Goal: Information Seeking & Learning: Learn about a topic

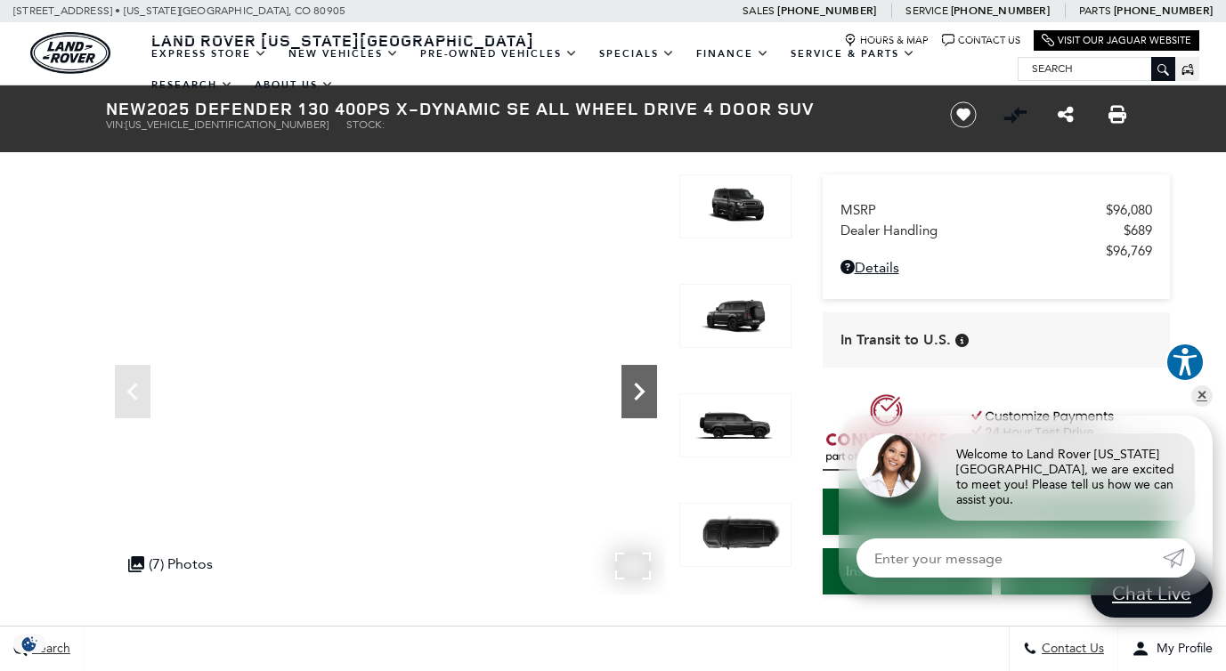
click at [636, 398] on icon "Next" at bounding box center [639, 392] width 11 height 18
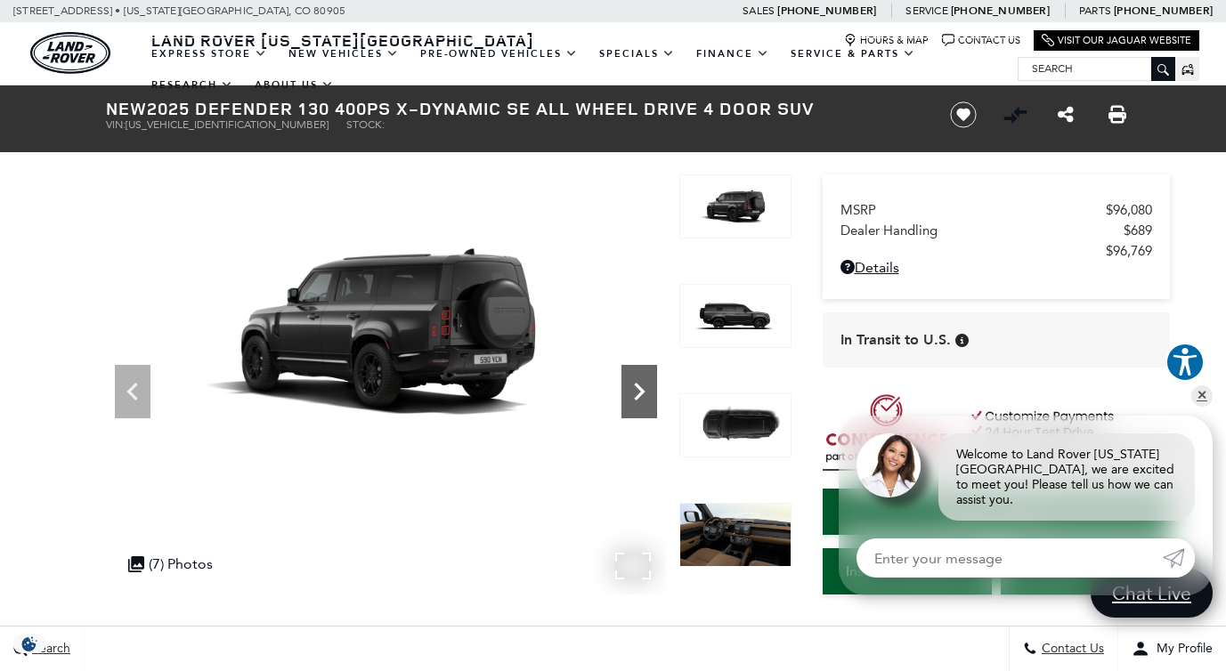
click at [636, 398] on icon "Next" at bounding box center [639, 392] width 11 height 18
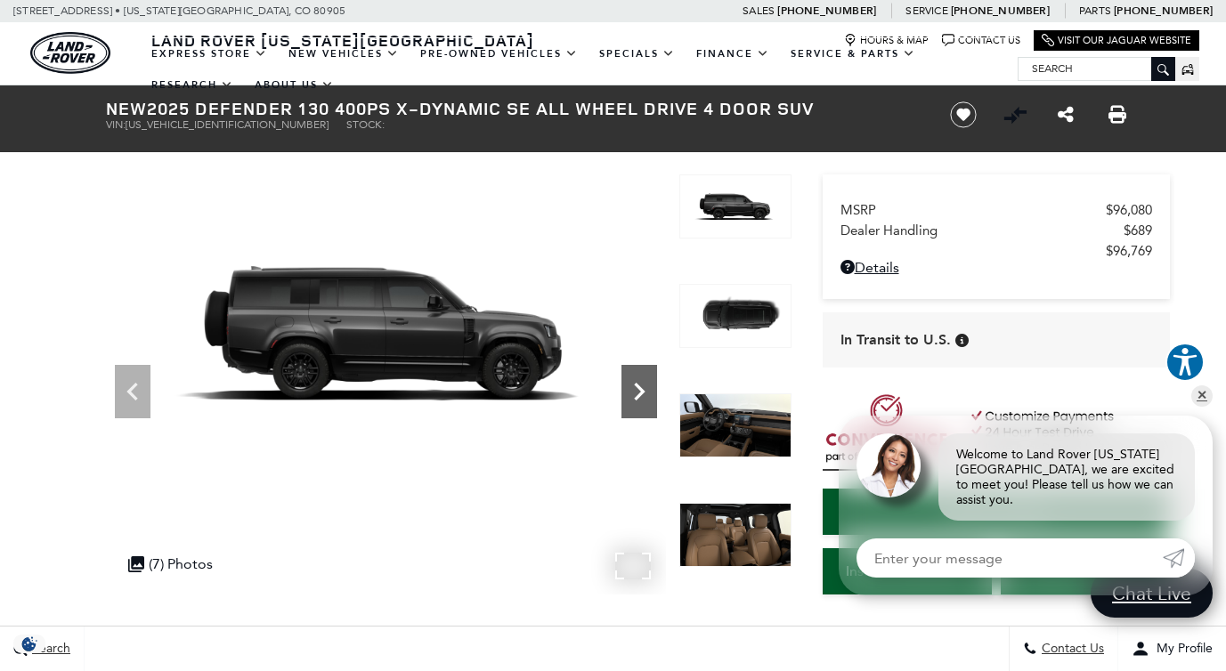
click at [636, 398] on icon "Next" at bounding box center [639, 392] width 11 height 18
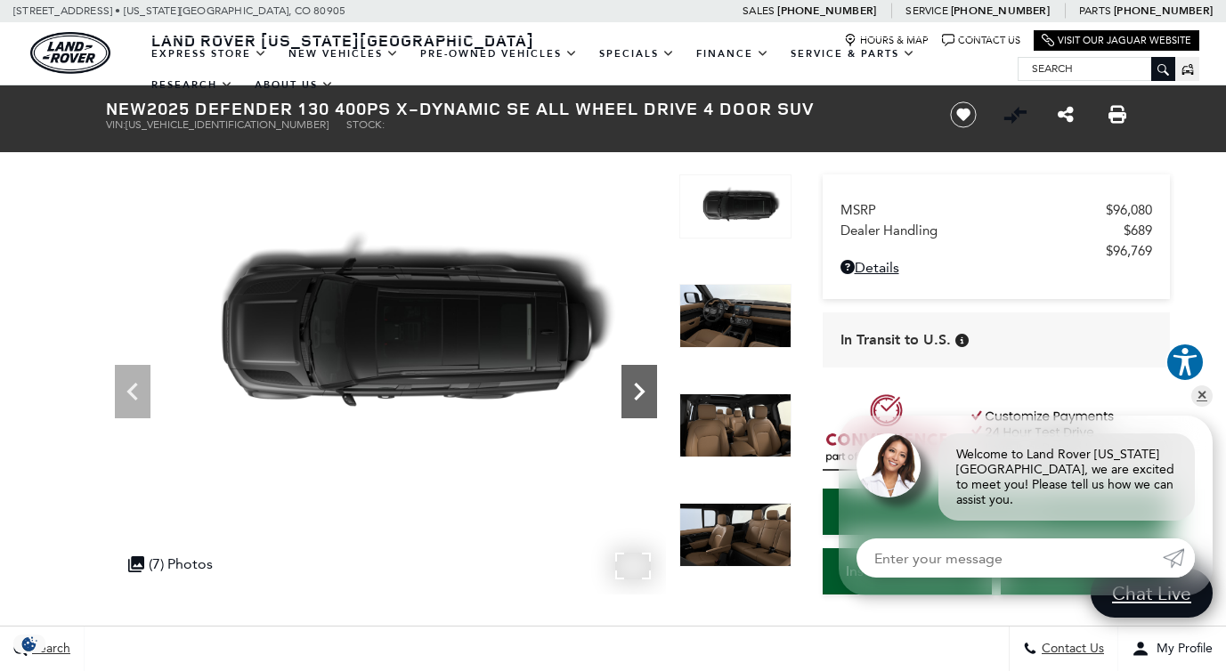
click at [636, 398] on icon "Next" at bounding box center [639, 392] width 11 height 18
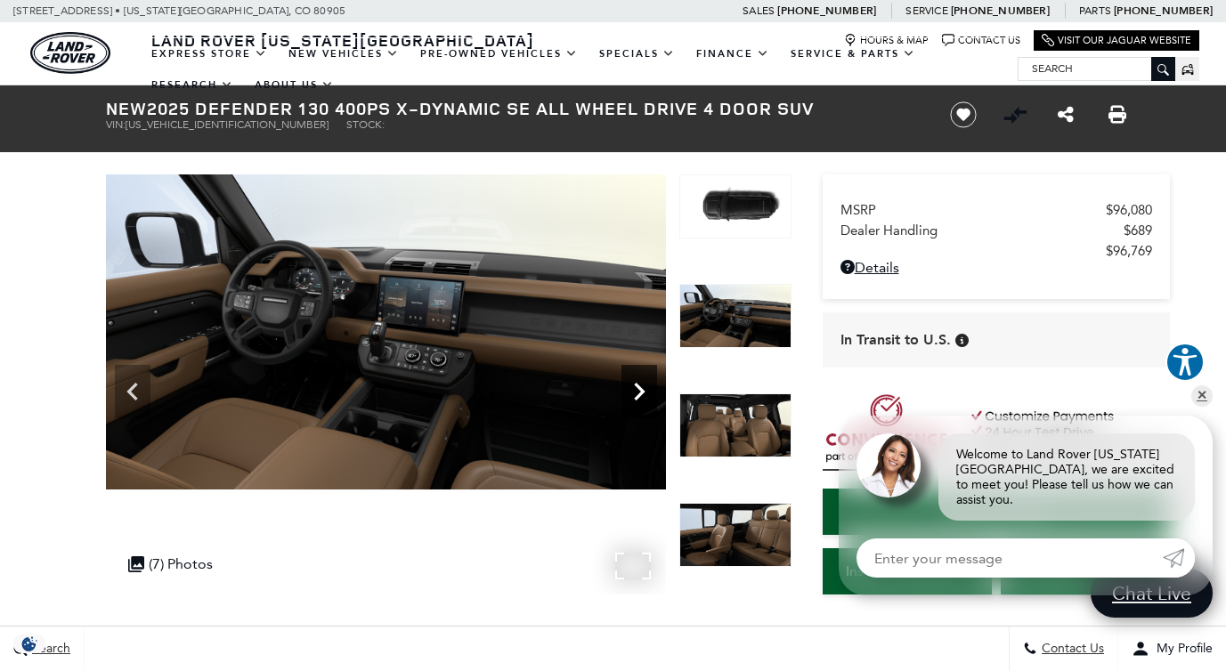
click at [636, 398] on icon "Next" at bounding box center [639, 392] width 11 height 18
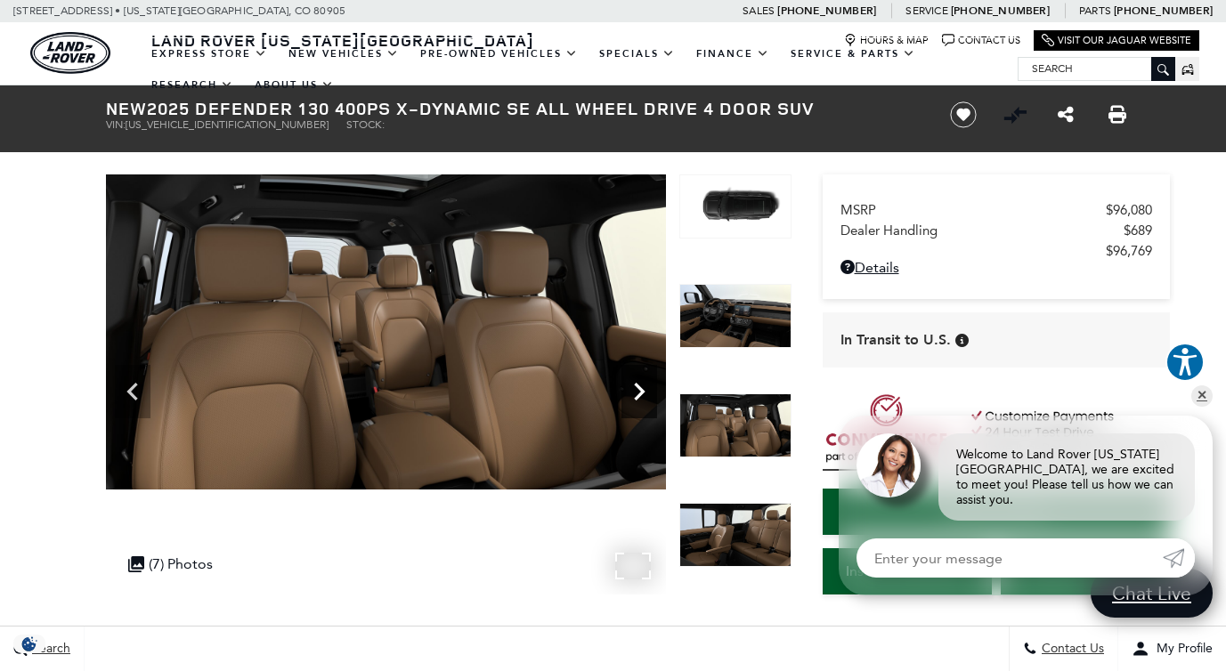
click at [636, 398] on icon "Next" at bounding box center [639, 392] width 11 height 18
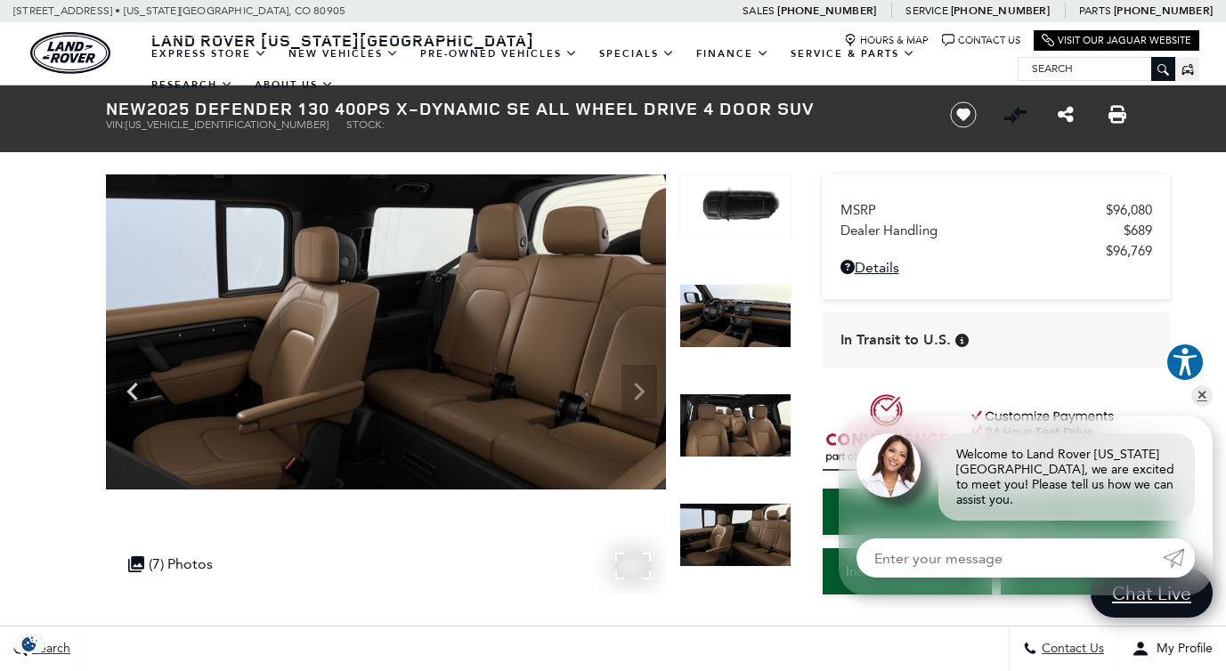
click at [636, 398] on img at bounding box center [386, 331] width 560 height 315
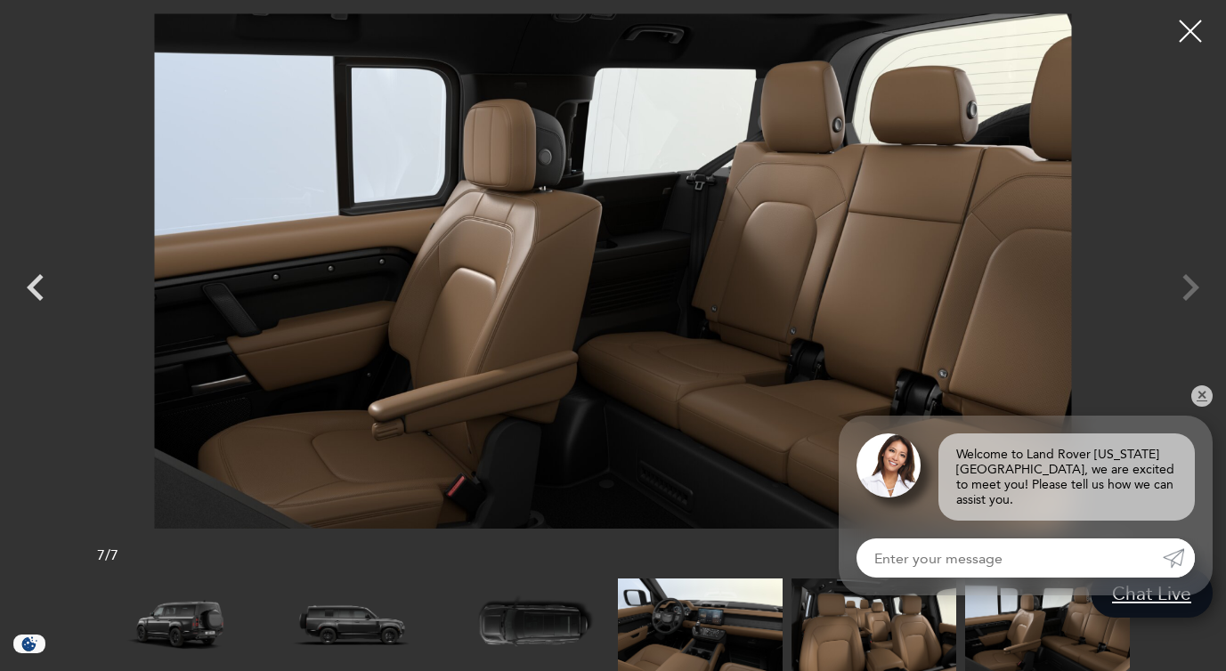
click at [1191, 289] on div at bounding box center [613, 270] width 1226 height 515
click at [1182, 34] on div at bounding box center [1190, 31] width 47 height 47
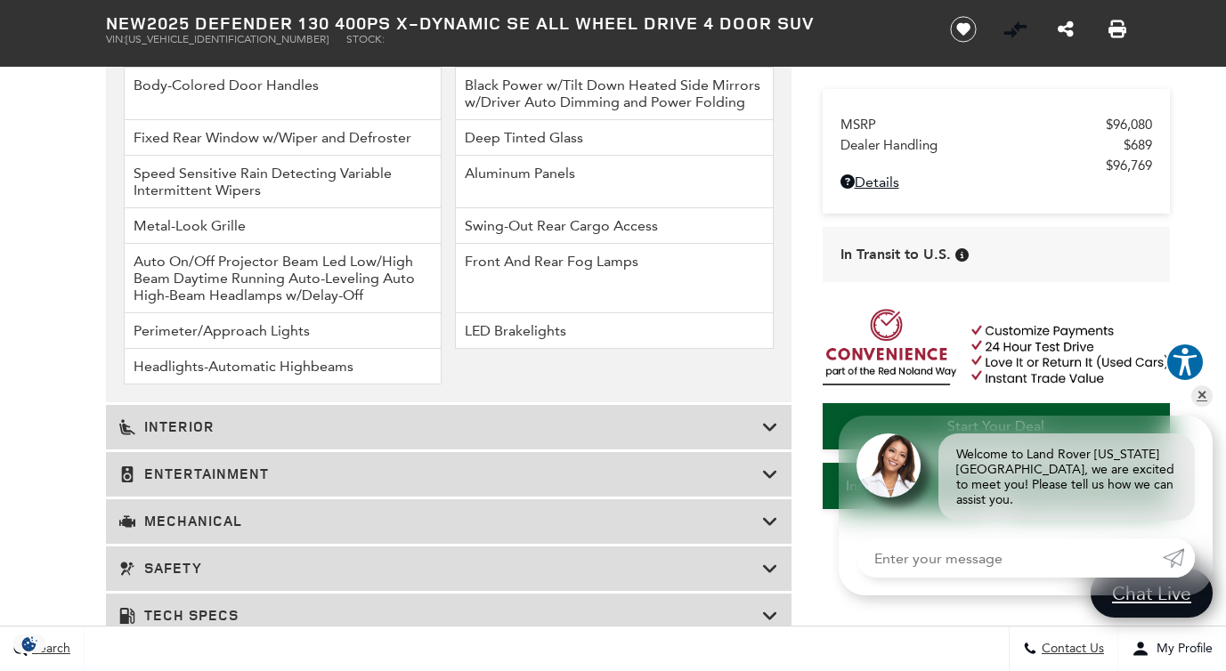
scroll to position [2663, 0]
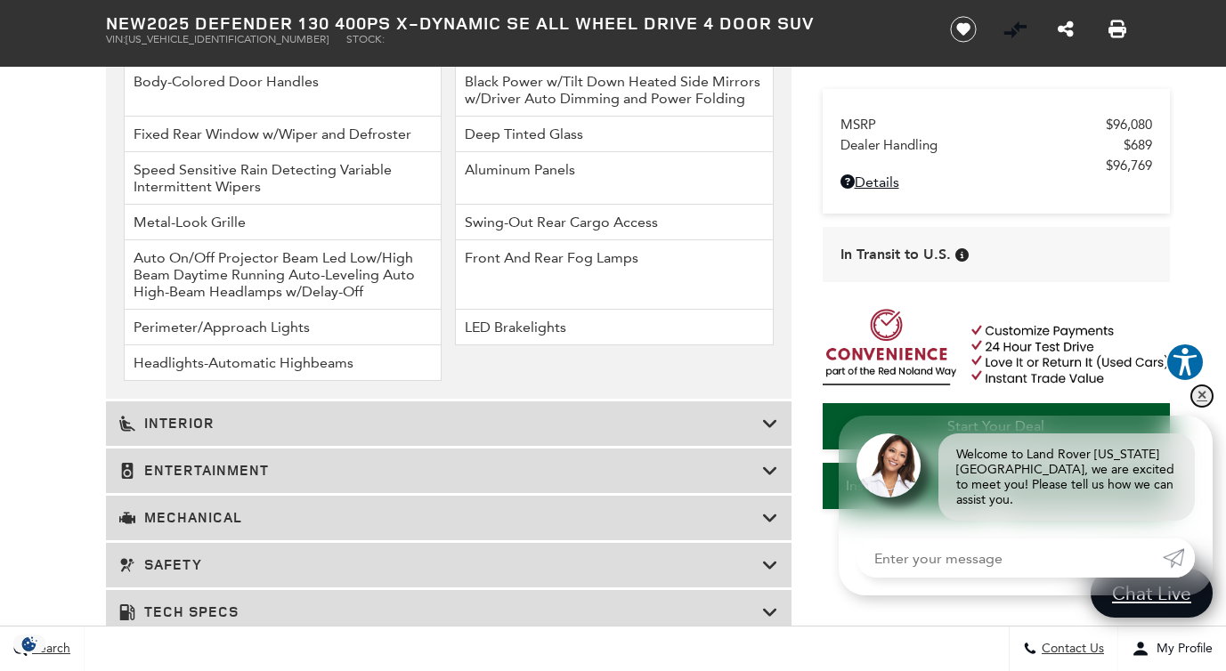
click at [1204, 407] on link "✕" at bounding box center [1201, 395] width 21 height 21
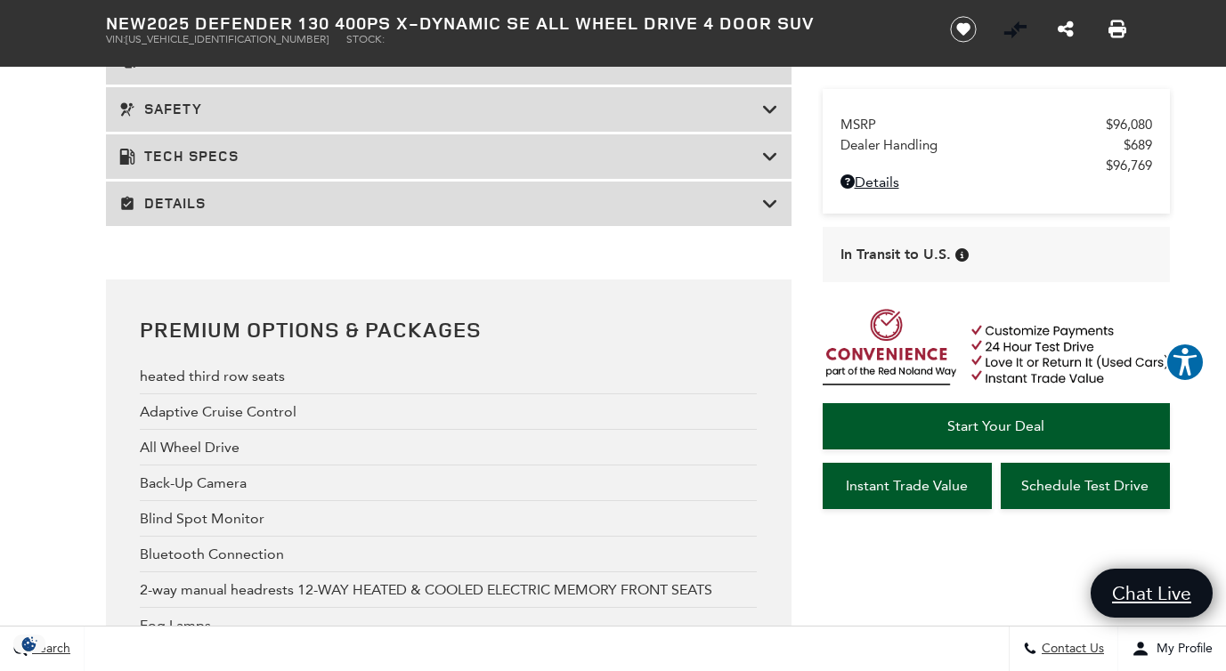
scroll to position [3121, 0]
click at [733, 196] on h3 "Details" at bounding box center [440, 201] width 643 height 18
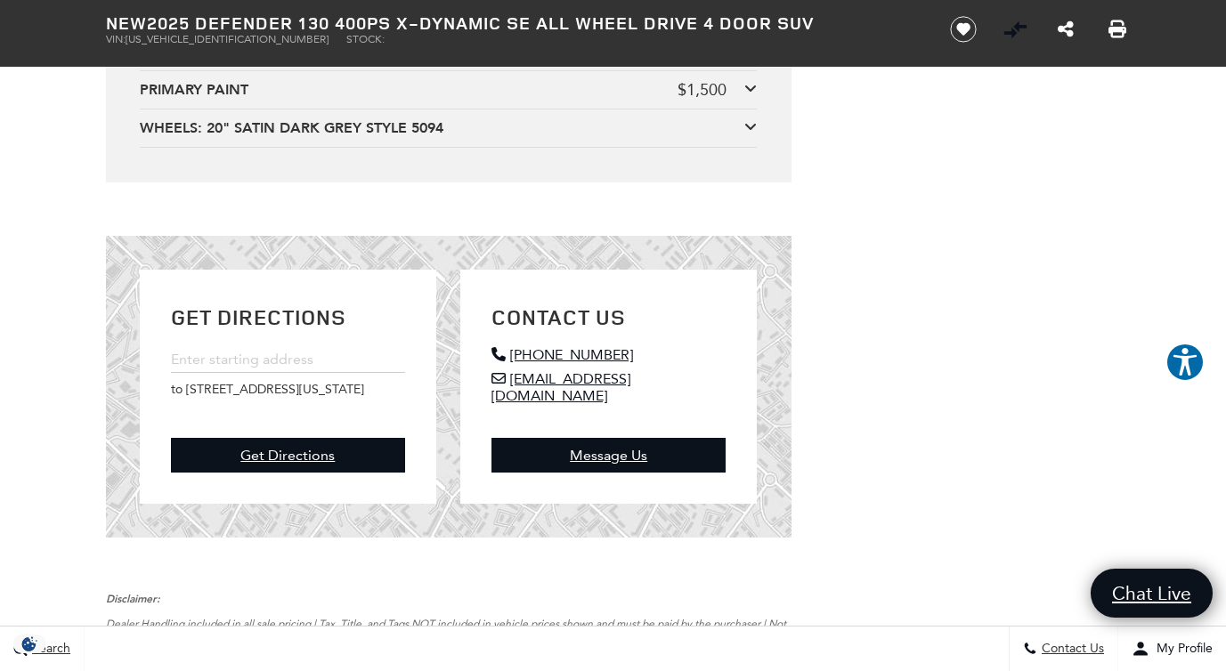
scroll to position [5776, 0]
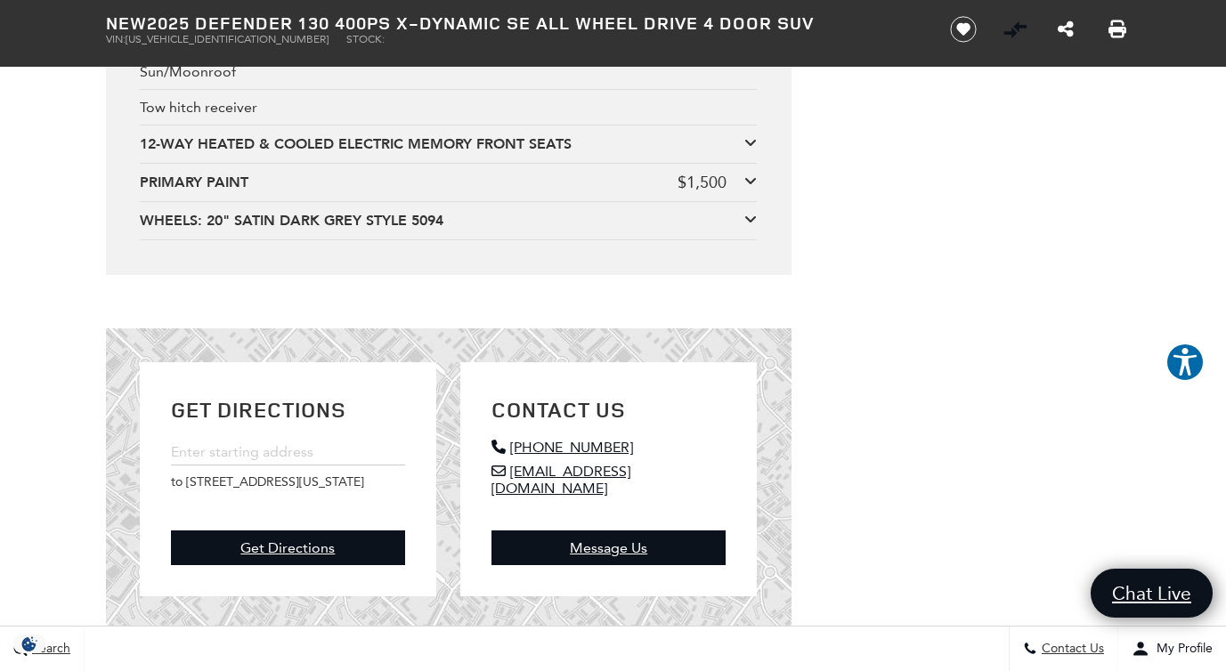
click at [207, 36] on span "SALE2FEU8S2478777" at bounding box center [226, 39] width 203 height 12
copy span "SALE2FEU8S2478777"
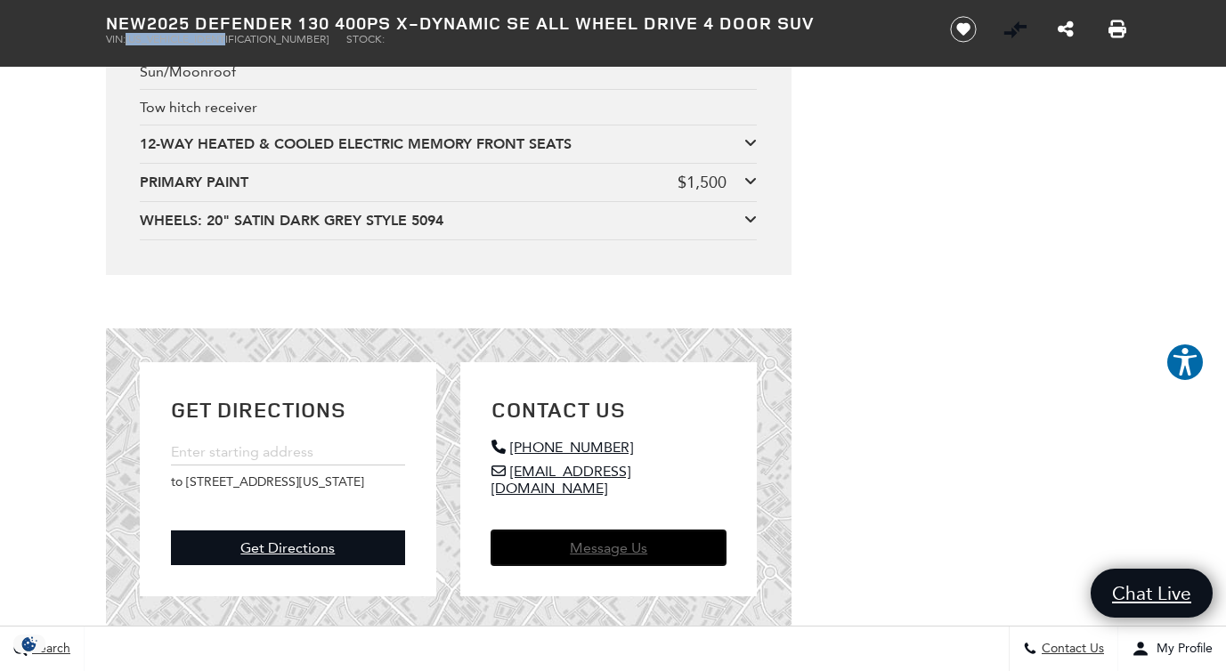
click at [609, 531] on link "Message Us" at bounding box center [608, 547] width 234 height 35
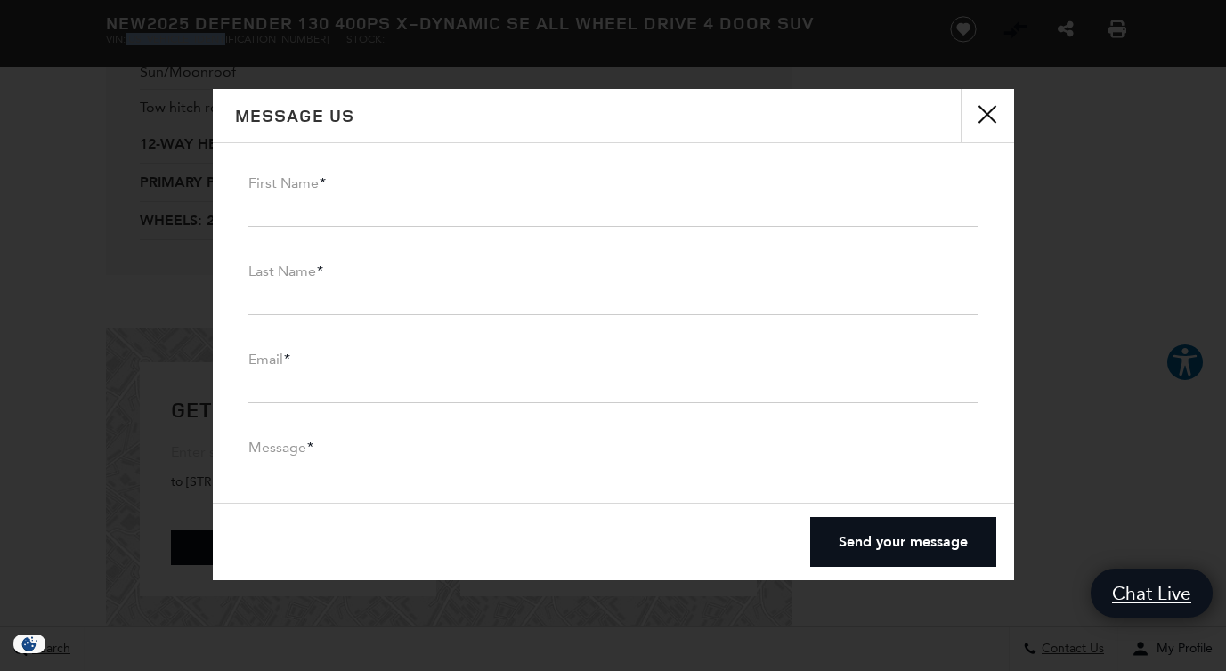
scroll to position [5780, 0]
click at [378, 206] on input "First Name *" at bounding box center [613, 209] width 730 height 36
type input "ROBERT"
type input "PICKELS"
type input "Robertpickels@gmail.com"
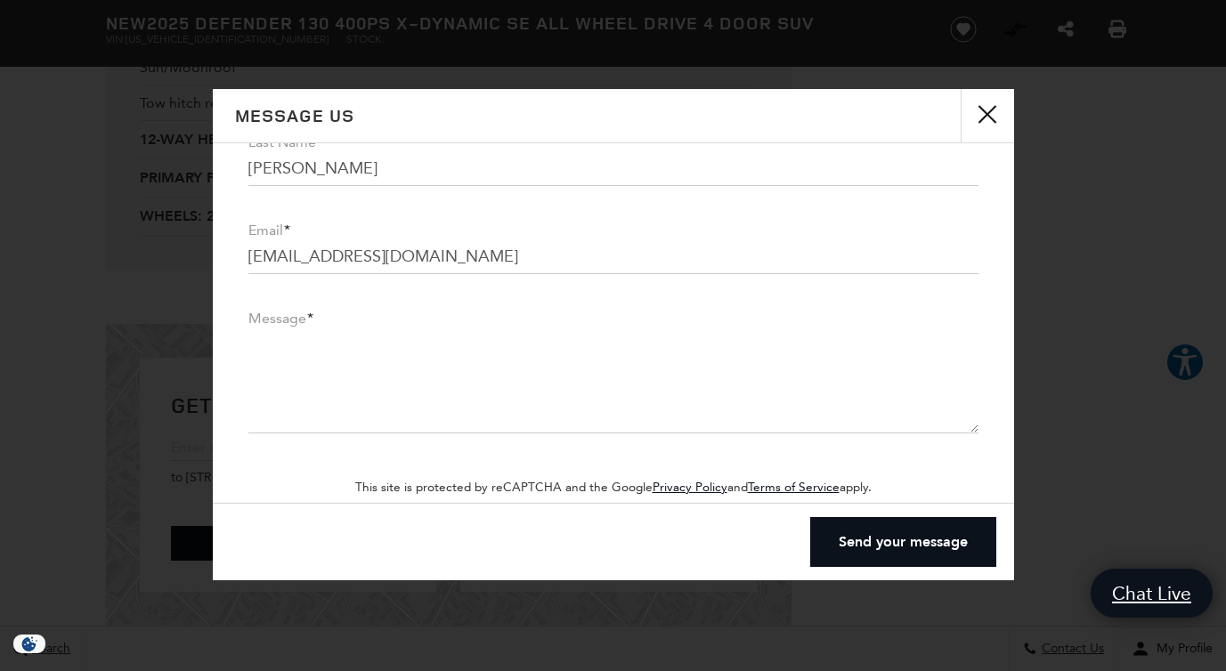
scroll to position [152, 0]
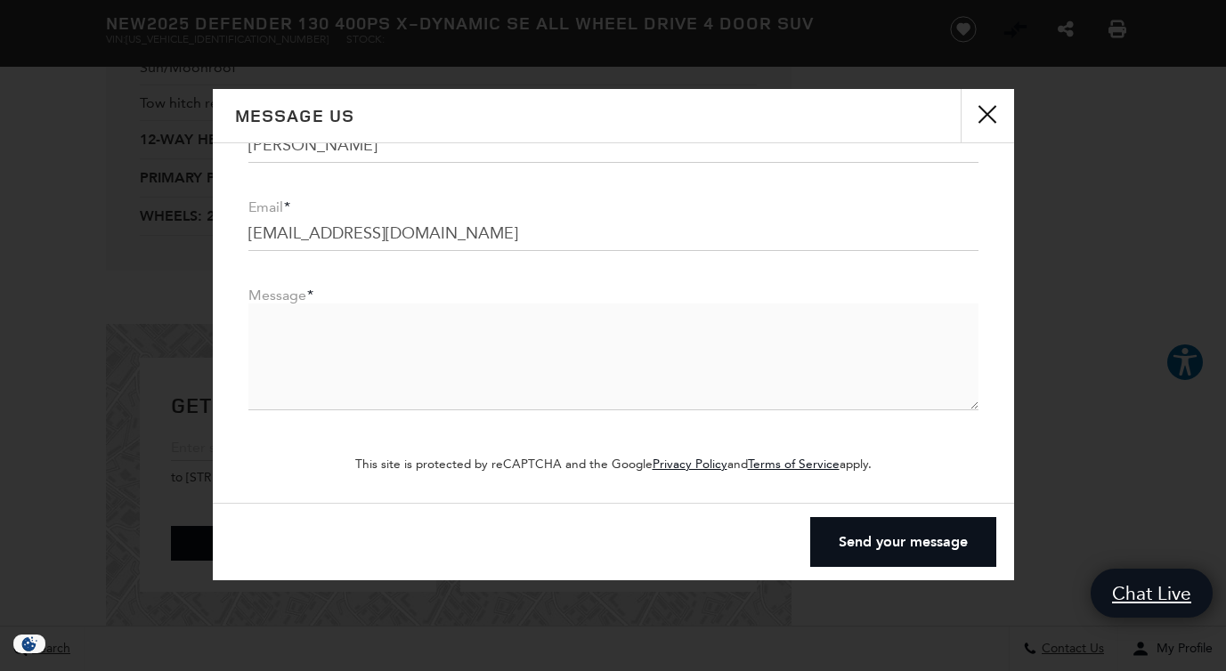
click at [424, 328] on textarea "Message *" at bounding box center [613, 357] width 730 height 107
paste textarea "[US_VEHICLE_IDENTIFICATION_NUMBER]"
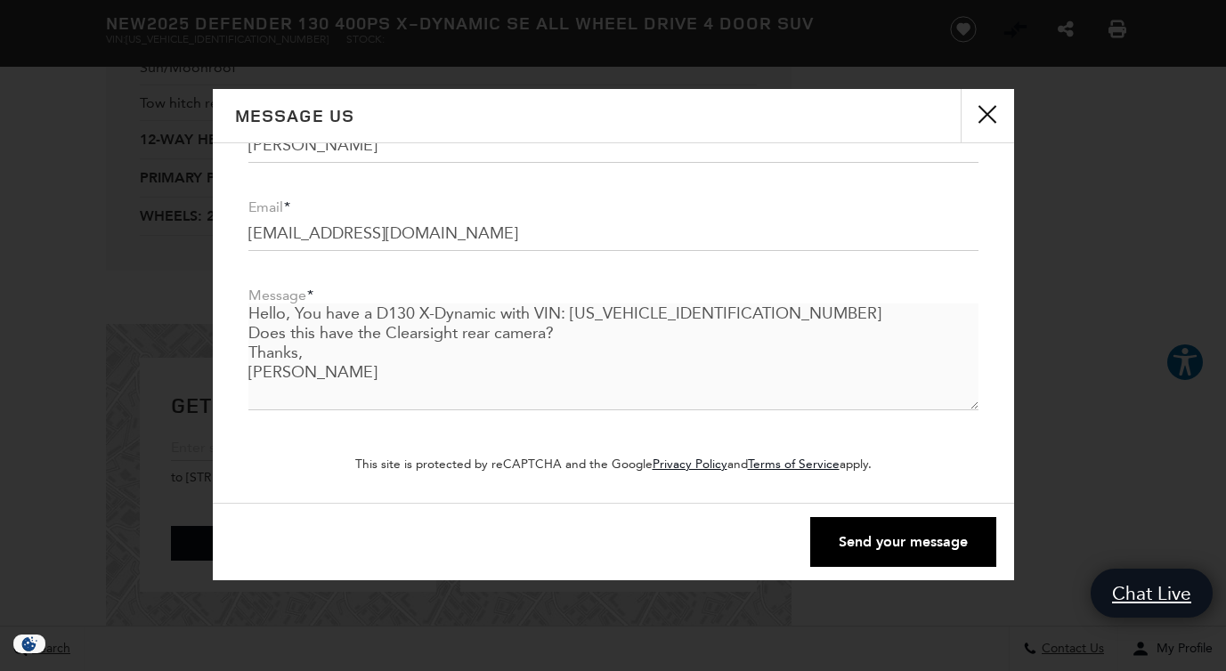
type textarea "Hello, You have a D130 X-Dynamic with VIN: SALE2FEU8S2478777 Does this have the…"
click at [930, 543] on button "Send your message" at bounding box center [903, 542] width 186 height 50
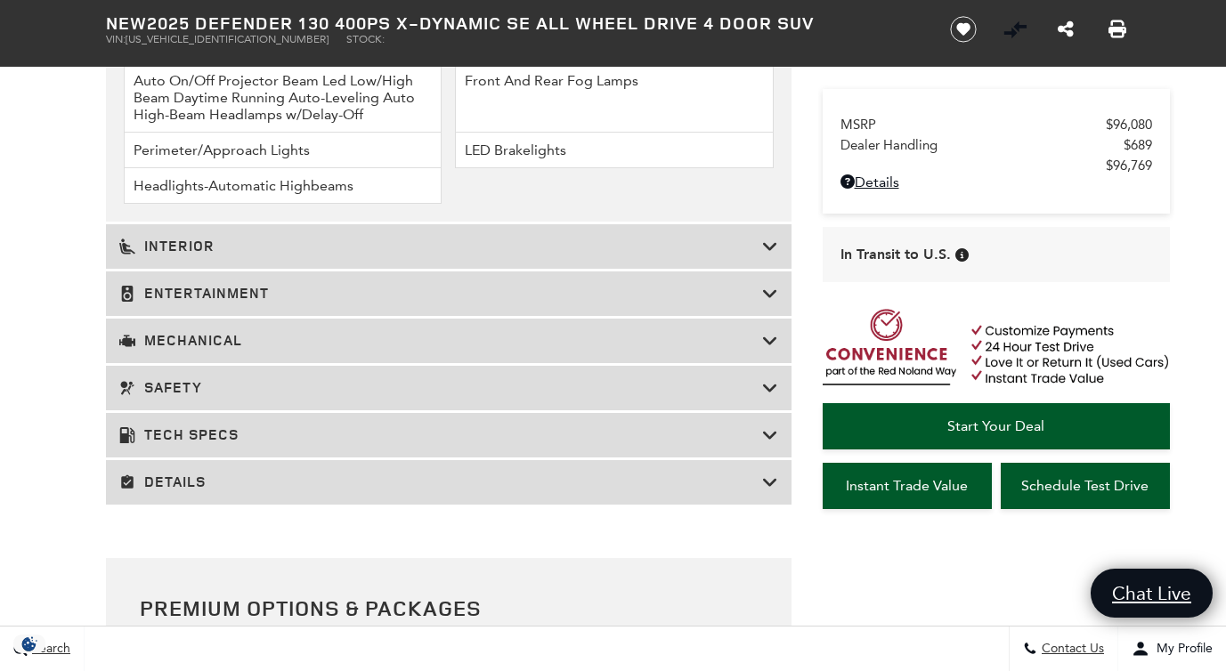
scroll to position [2880, 0]
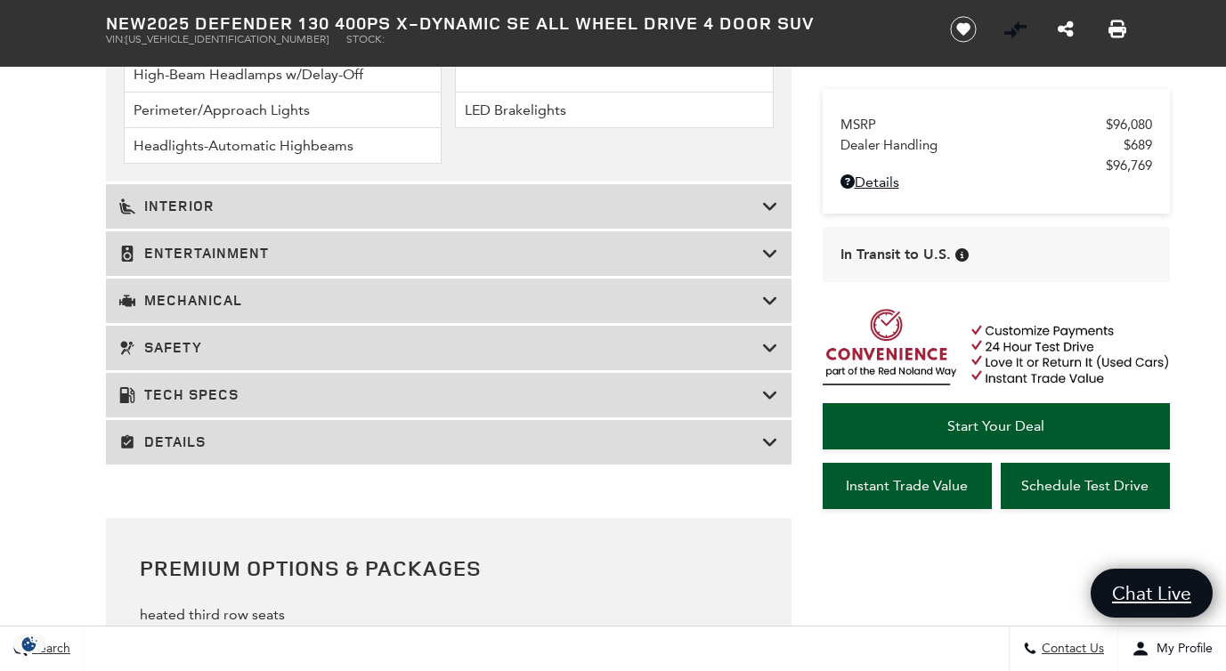
click at [348, 433] on h3 "Details" at bounding box center [440, 442] width 643 height 18
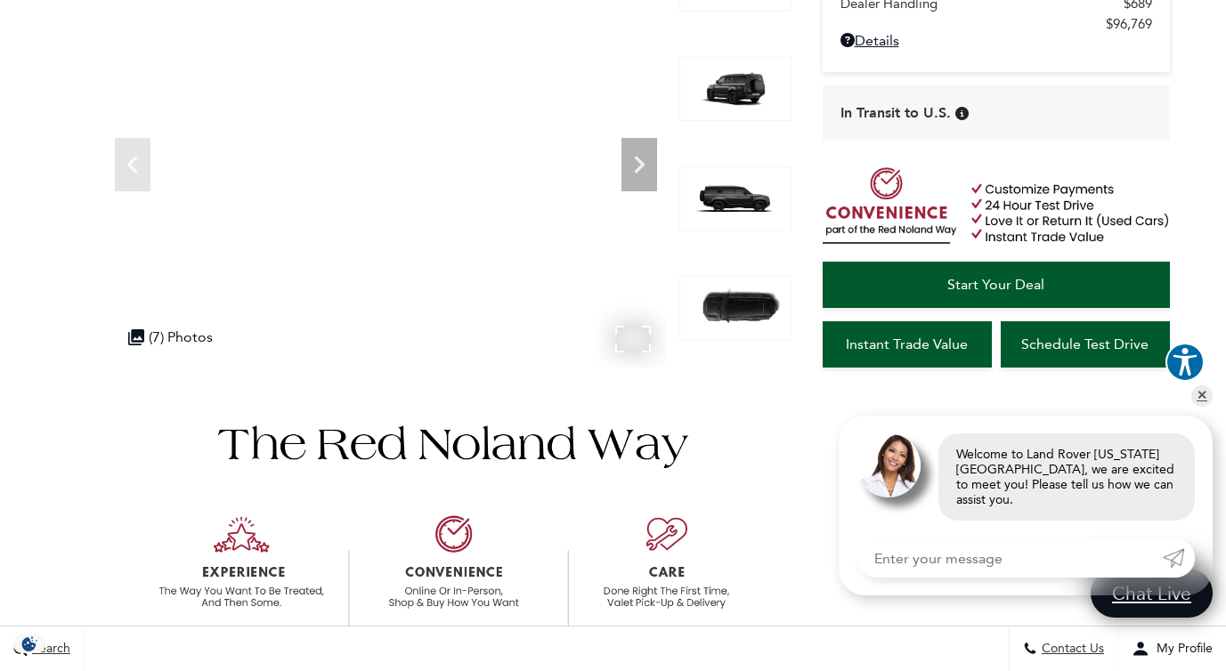
scroll to position [0, 0]
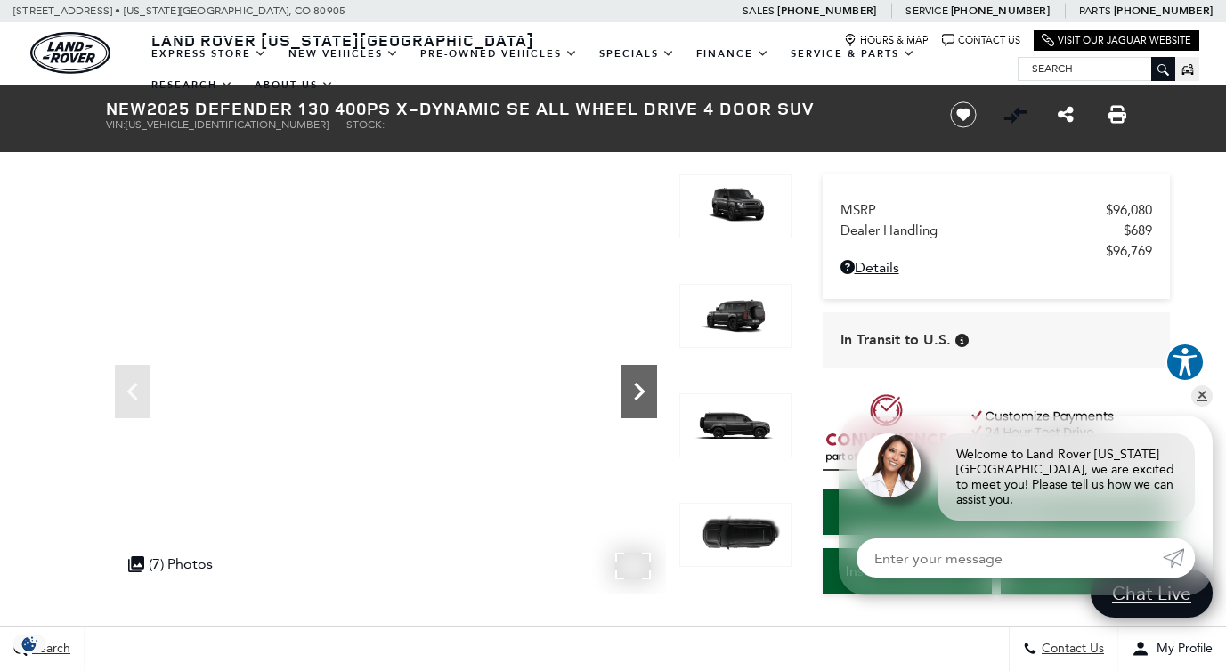
click at [639, 397] on icon "Next" at bounding box center [639, 392] width 36 height 36
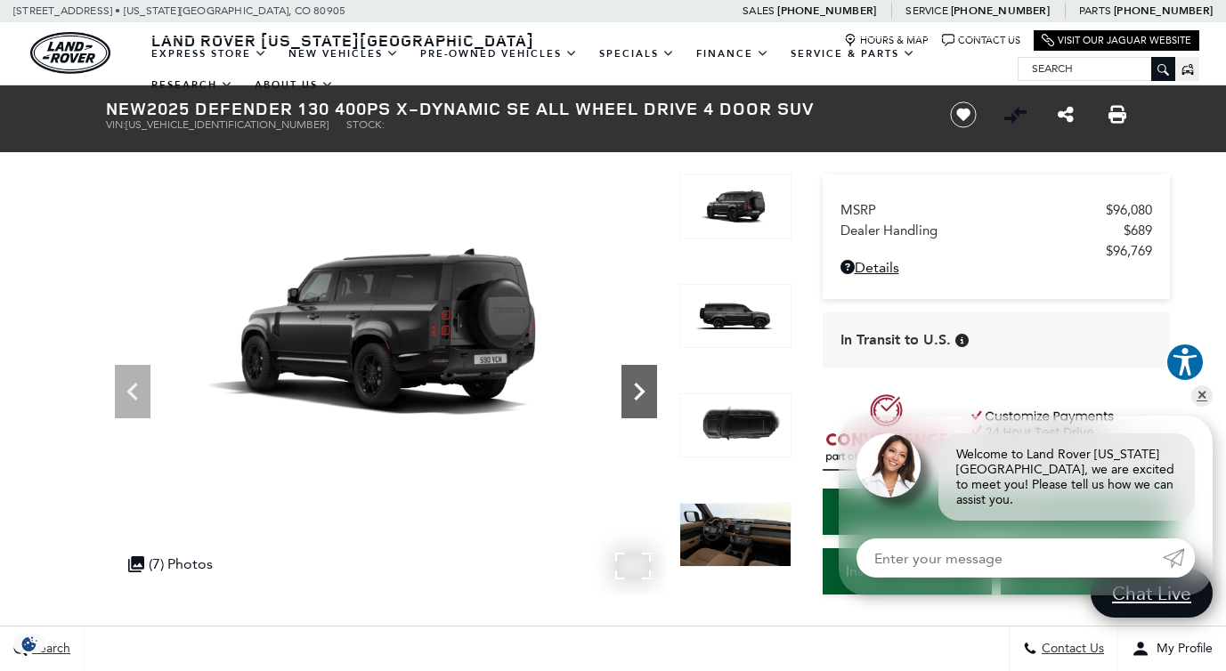
click at [639, 397] on icon "Next" at bounding box center [639, 392] width 36 height 36
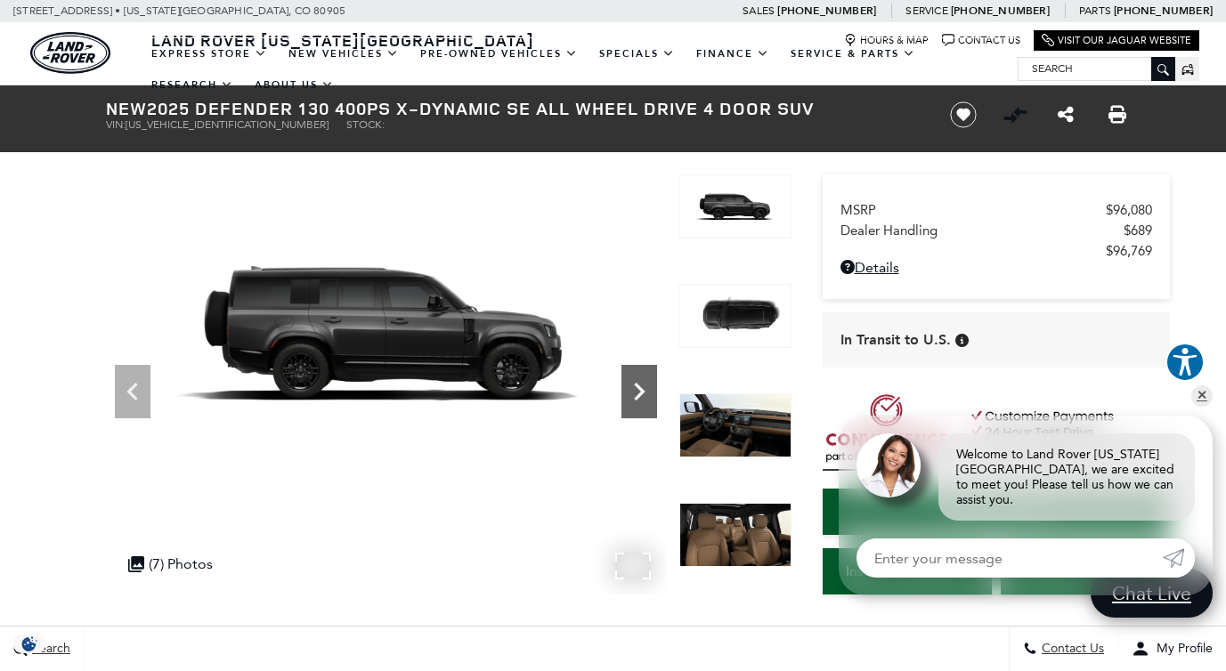
click at [639, 397] on icon "Next" at bounding box center [639, 392] width 36 height 36
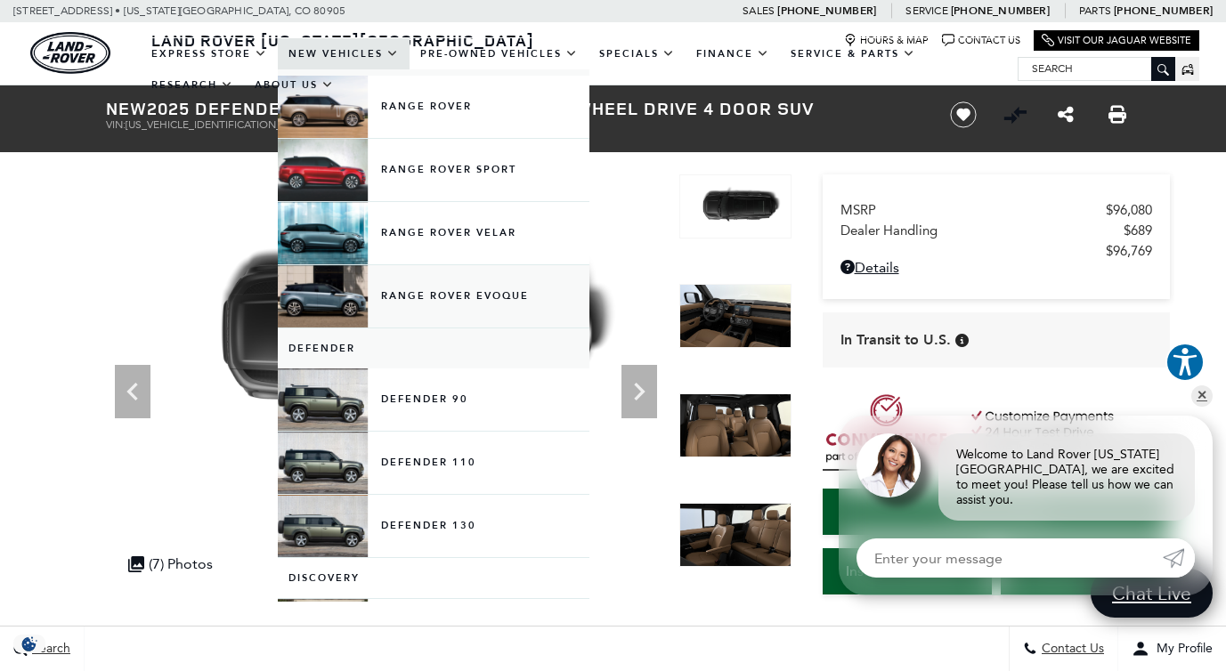
scroll to position [124, 0]
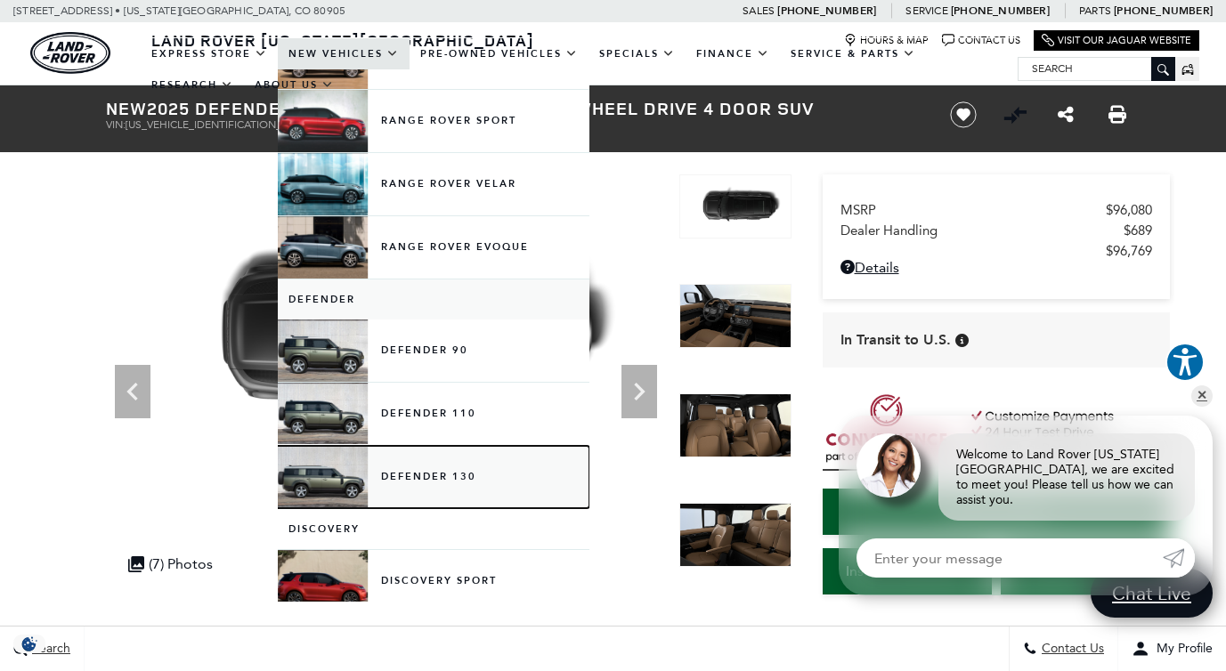
click at [420, 465] on link "Defender 130" at bounding box center [434, 477] width 312 height 62
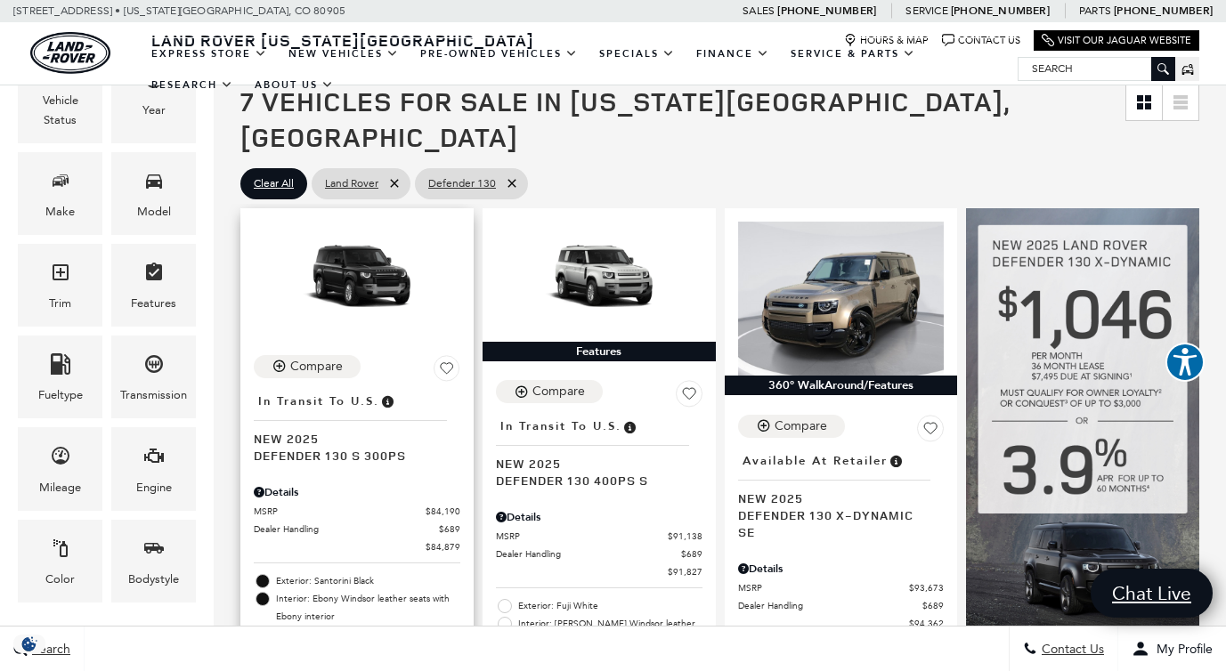
scroll to position [291, 0]
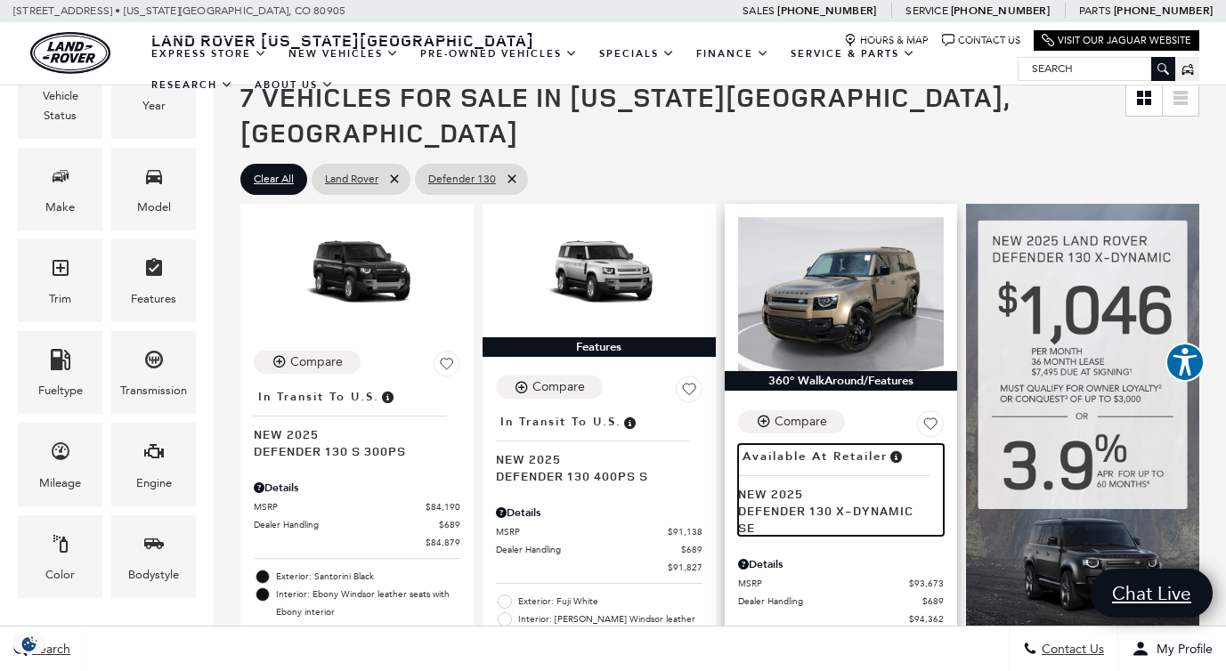
click at [821, 502] on span "Defender 130 X-Dynamic SE" at bounding box center [834, 519] width 193 height 34
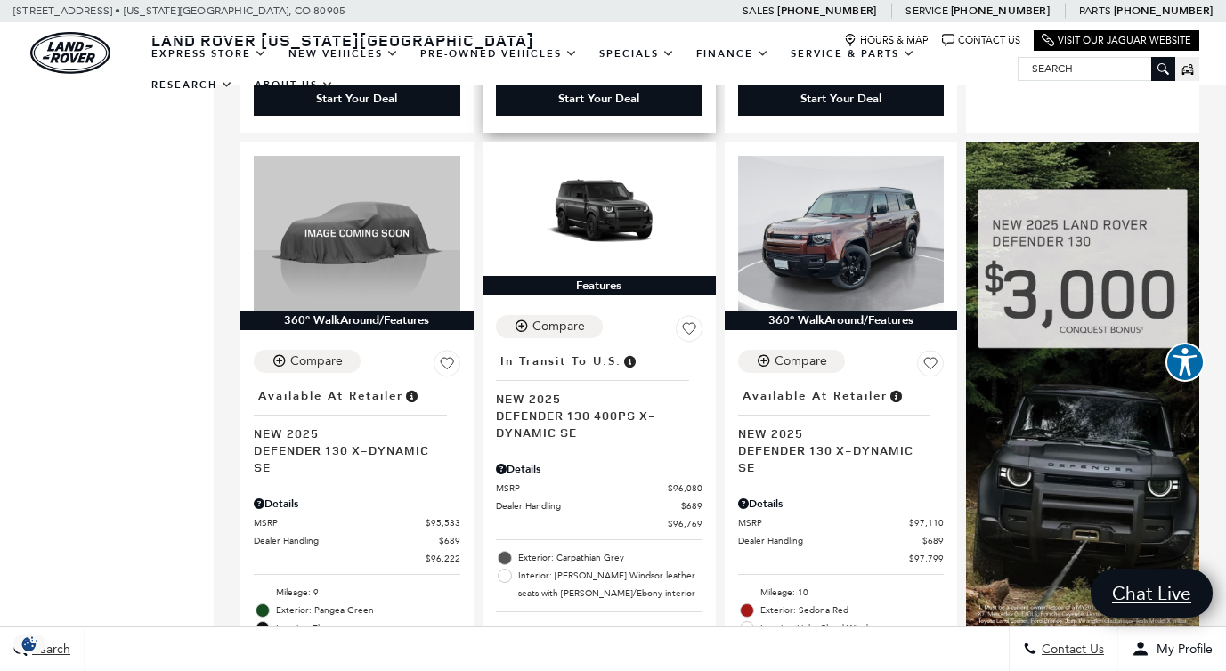
scroll to position [1058, 0]
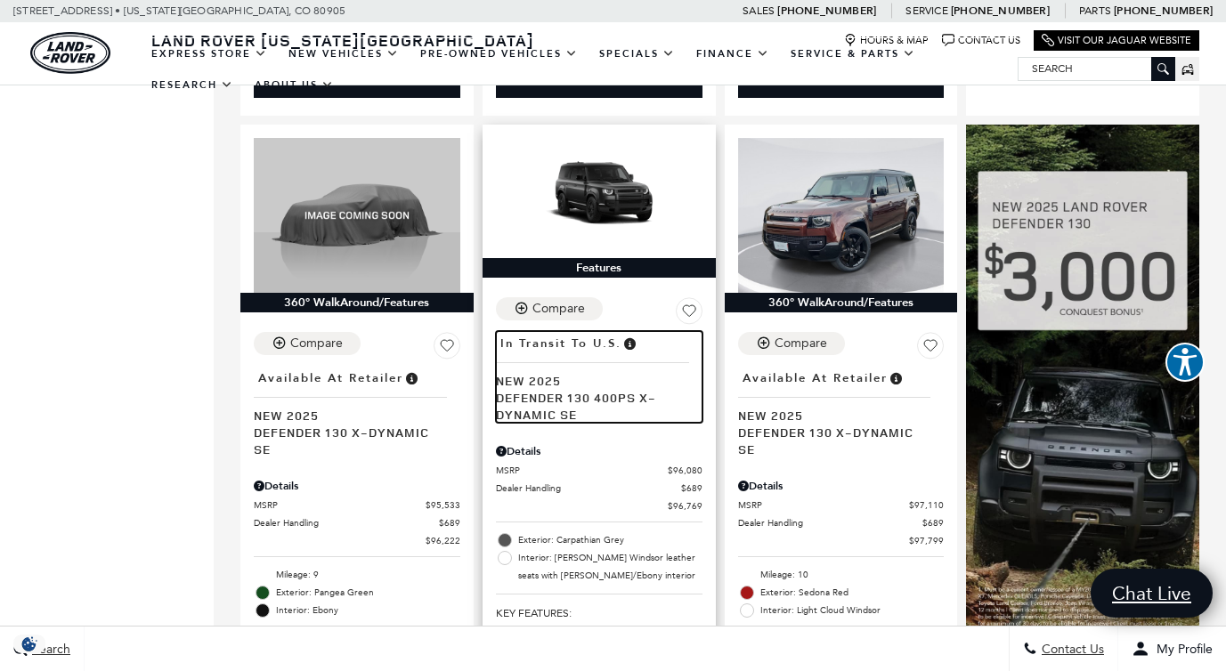
click at [606, 389] on span "Defender 130 400PS X-Dynamic SE" at bounding box center [592, 406] width 193 height 34
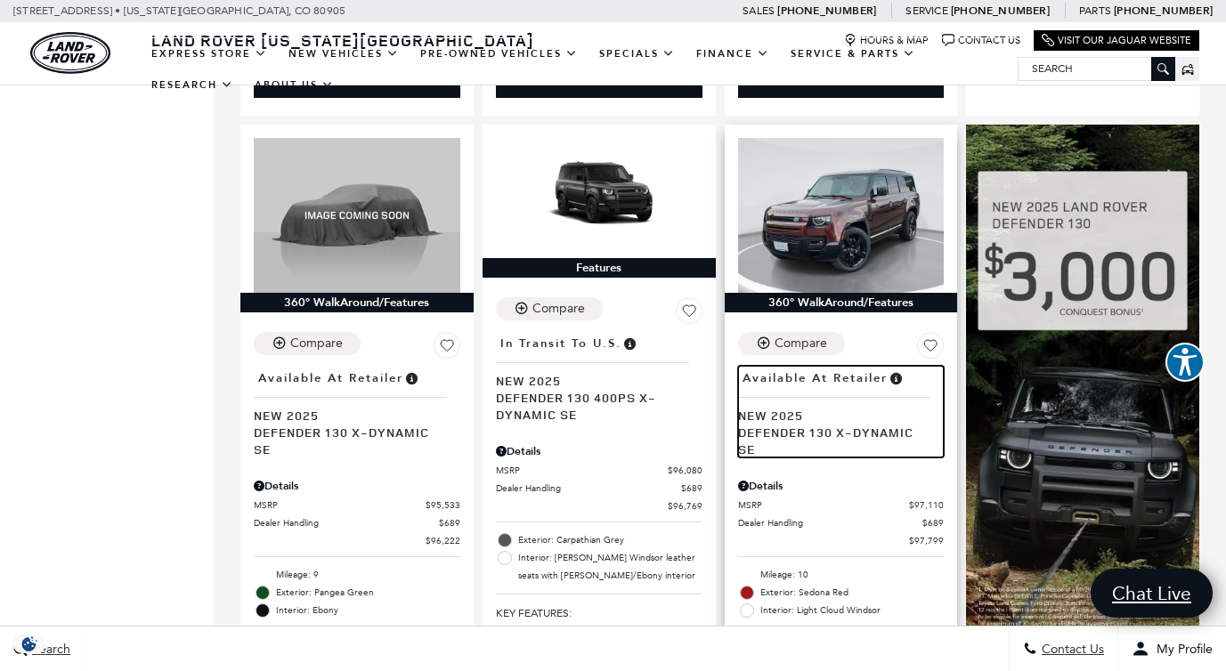
click at [759, 424] on span "Defender 130 X-Dynamic SE" at bounding box center [834, 441] width 193 height 34
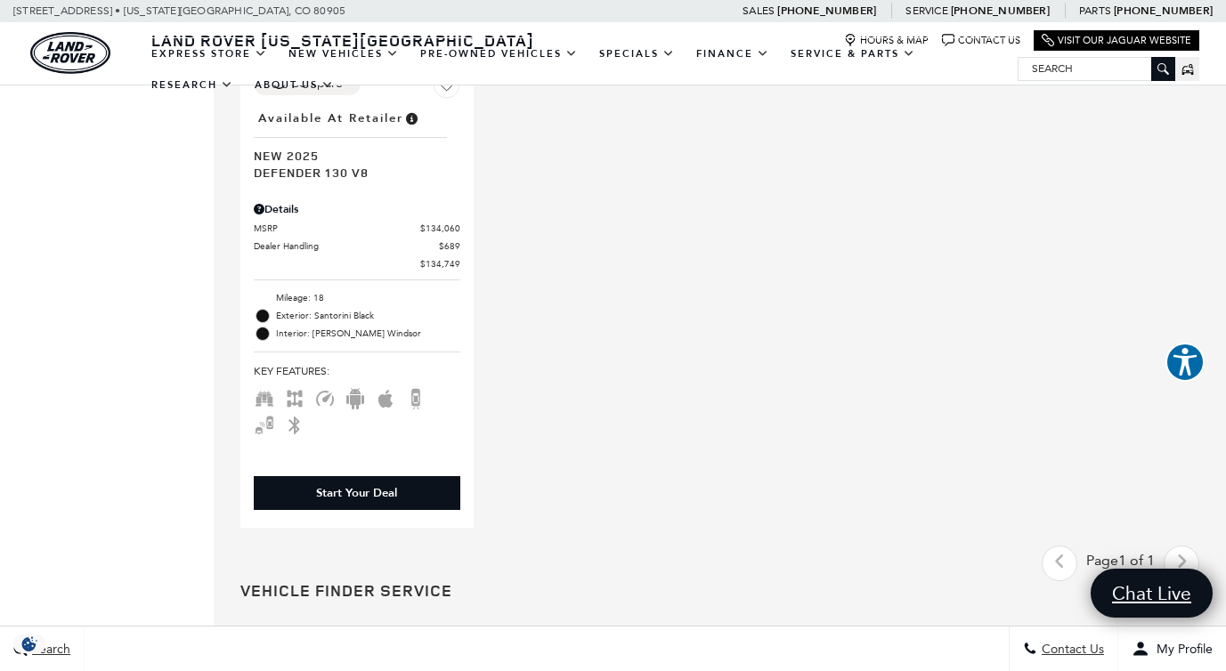
scroll to position [1976, 0]
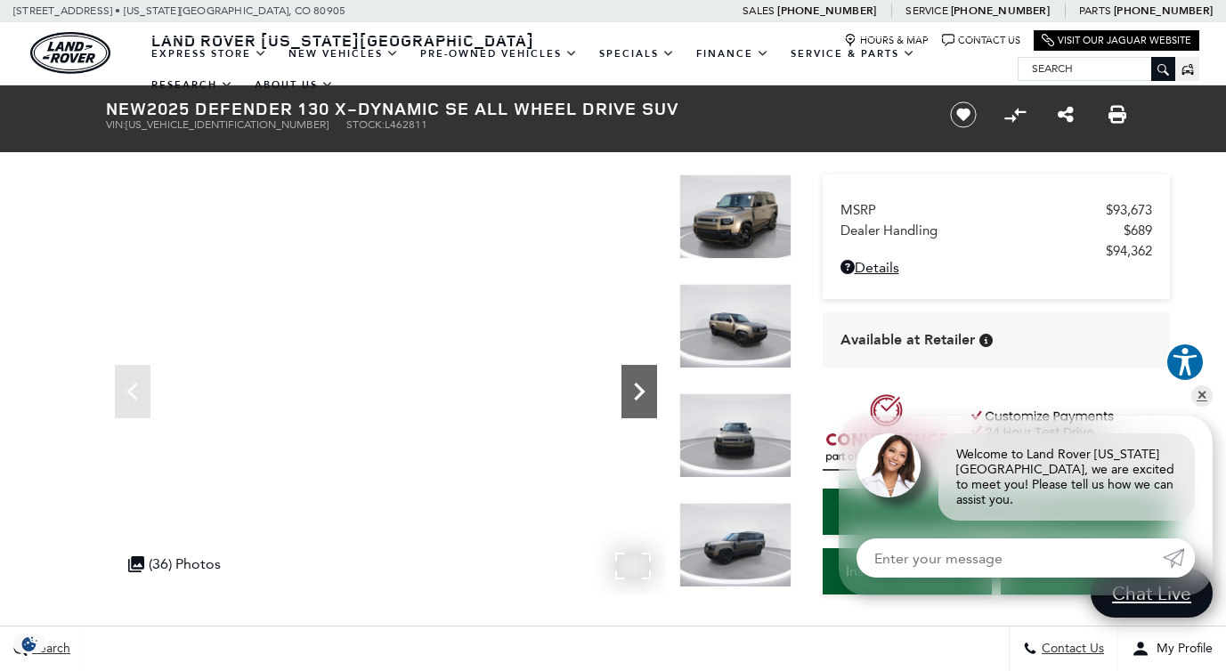
click at [645, 383] on icon "Next" at bounding box center [639, 392] width 36 height 36
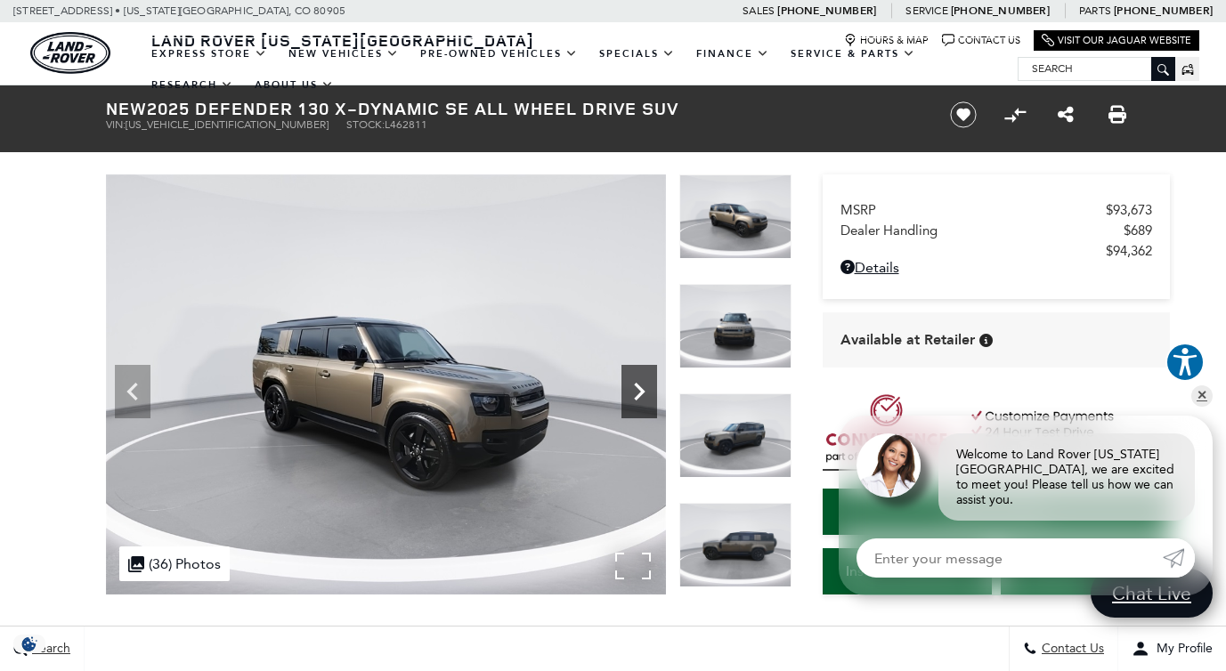
click at [645, 383] on icon "Next" at bounding box center [639, 392] width 36 height 36
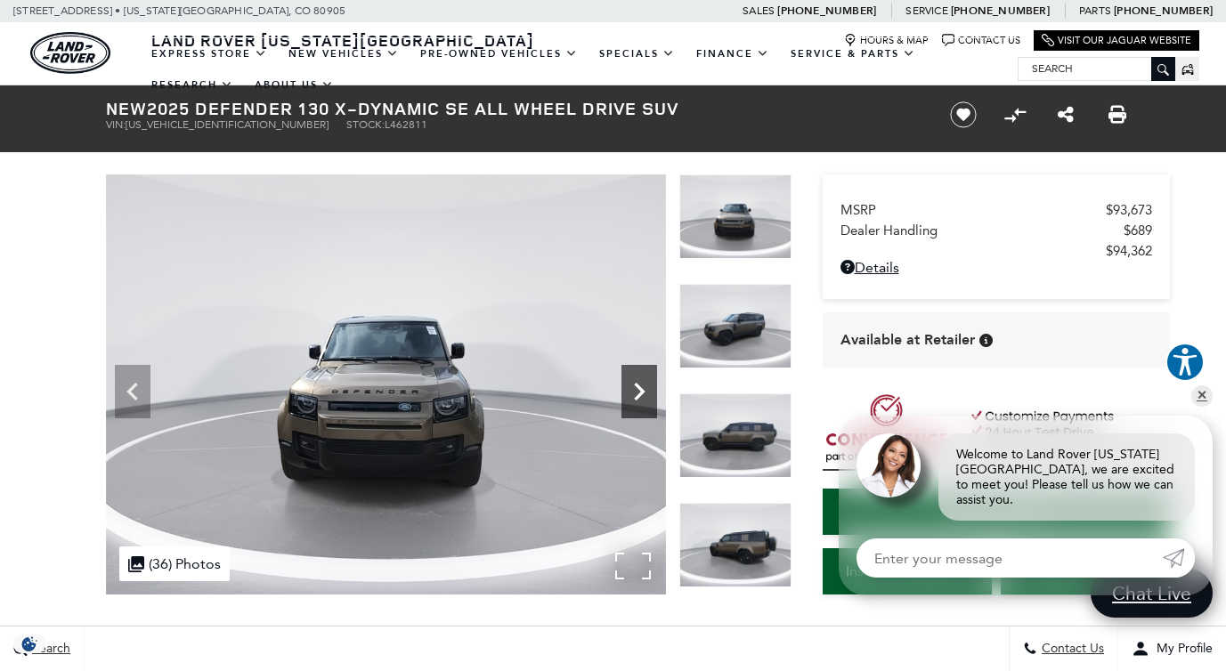
click at [645, 383] on icon "Next" at bounding box center [639, 392] width 36 height 36
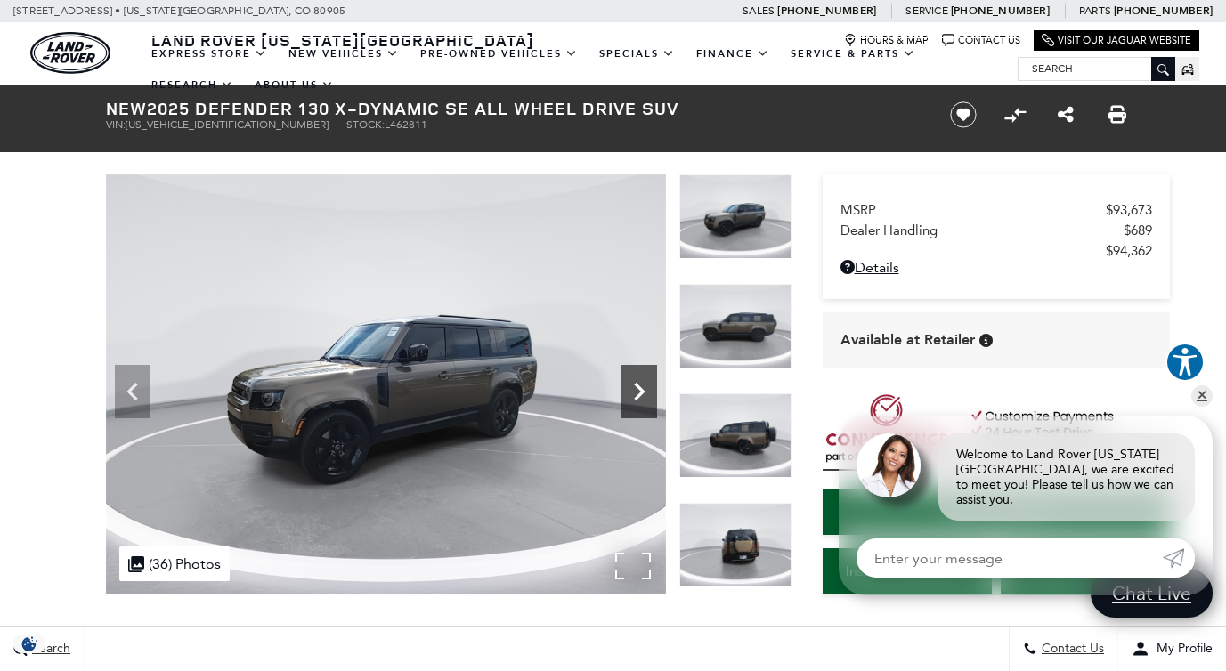
click at [645, 383] on icon "Next" at bounding box center [639, 392] width 36 height 36
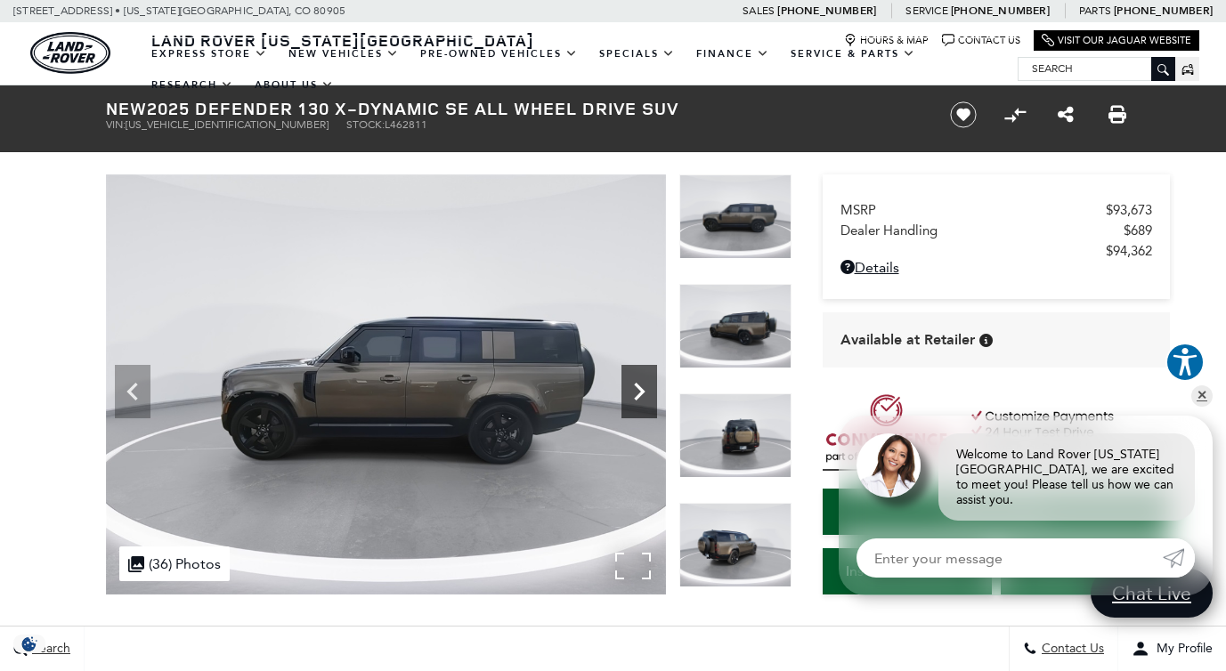
click at [645, 383] on icon "Next" at bounding box center [639, 392] width 36 height 36
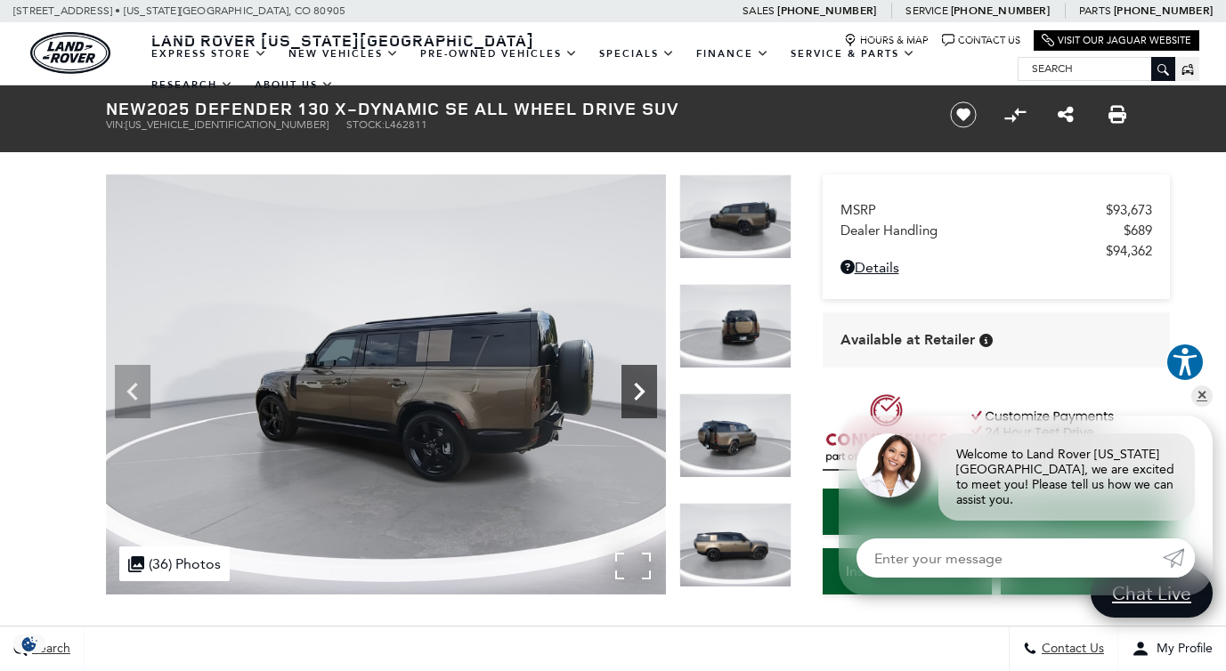
click at [645, 383] on icon "Next" at bounding box center [639, 392] width 36 height 36
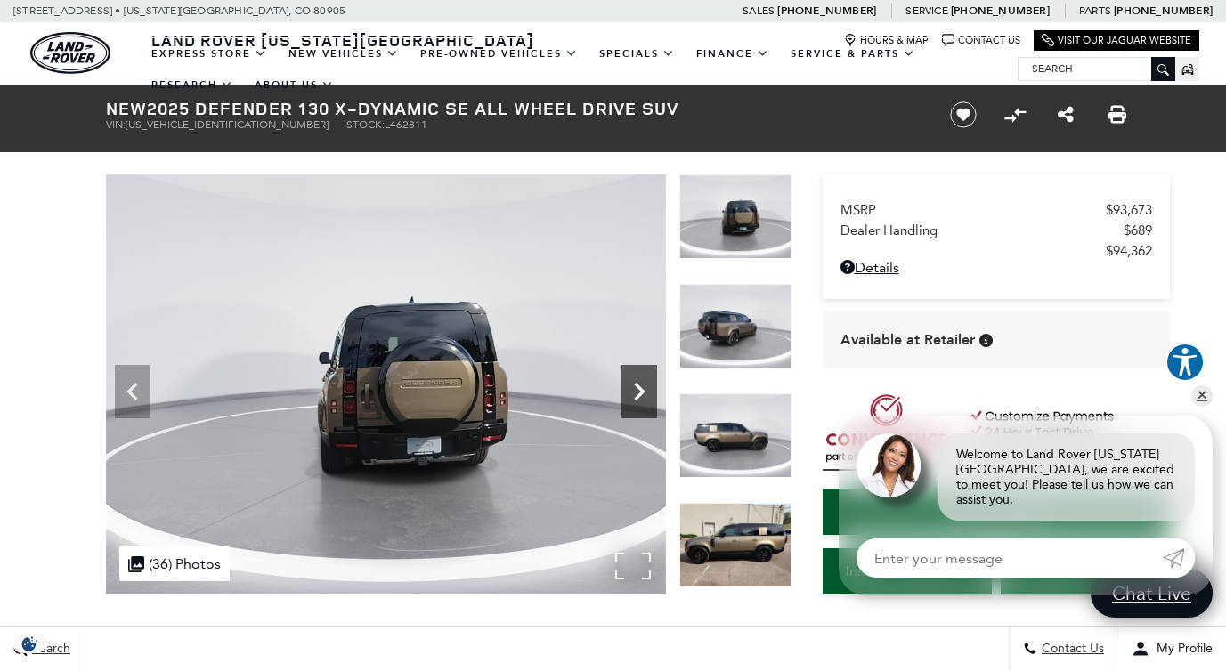
click at [645, 383] on icon "Next" at bounding box center [639, 392] width 36 height 36
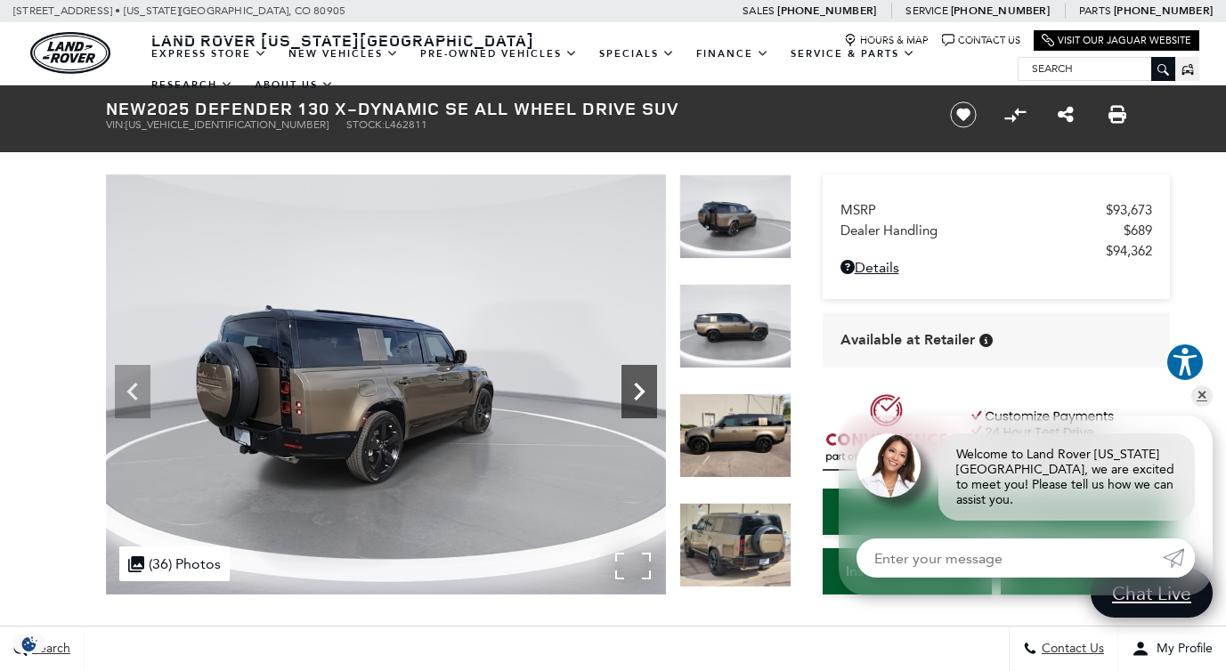
click at [645, 383] on icon "Next" at bounding box center [639, 392] width 36 height 36
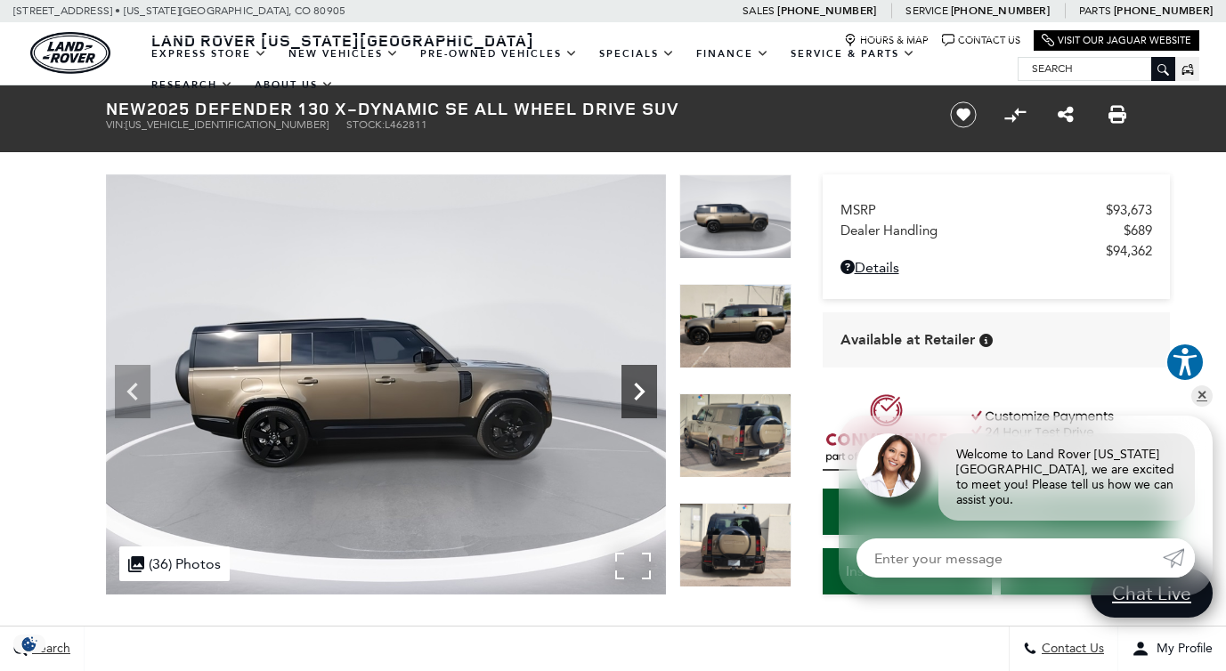
click at [645, 383] on icon "Next" at bounding box center [639, 392] width 36 height 36
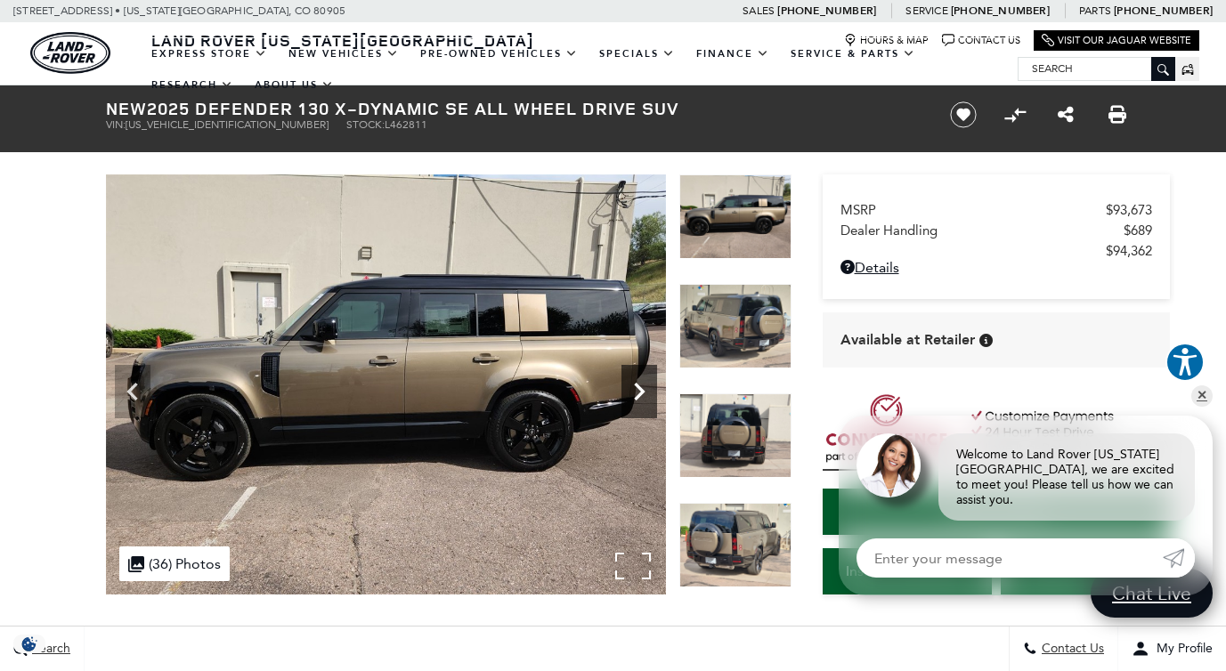
click at [645, 383] on icon "Next" at bounding box center [639, 392] width 36 height 36
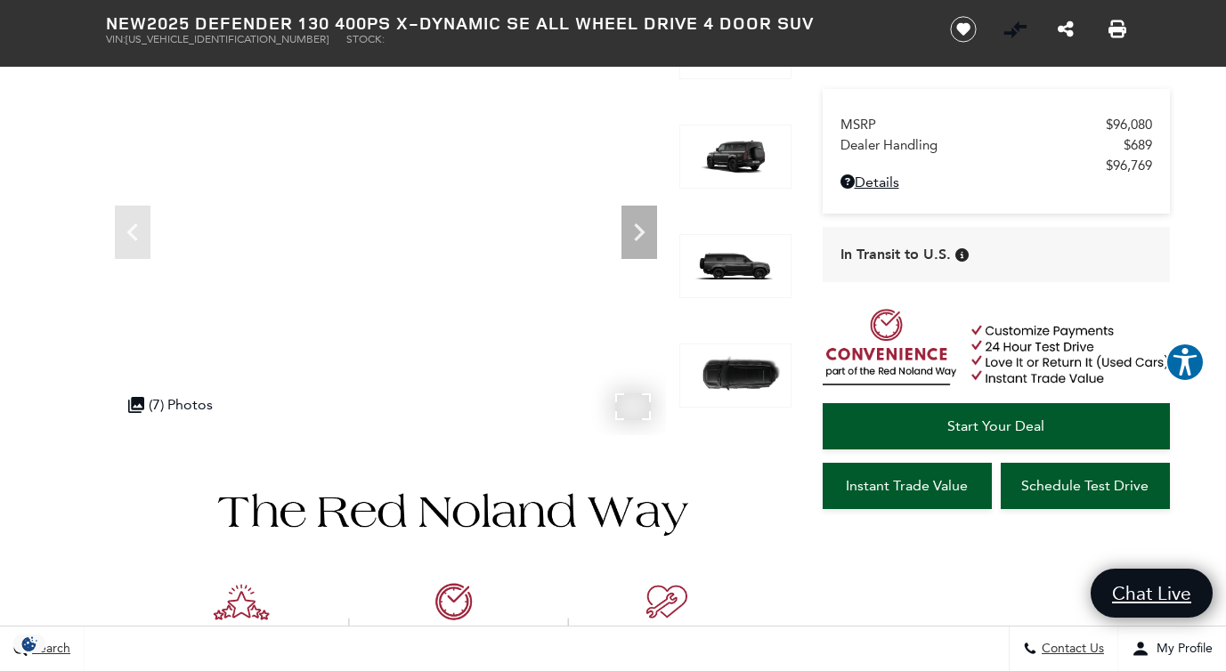
scroll to position [169, 0]
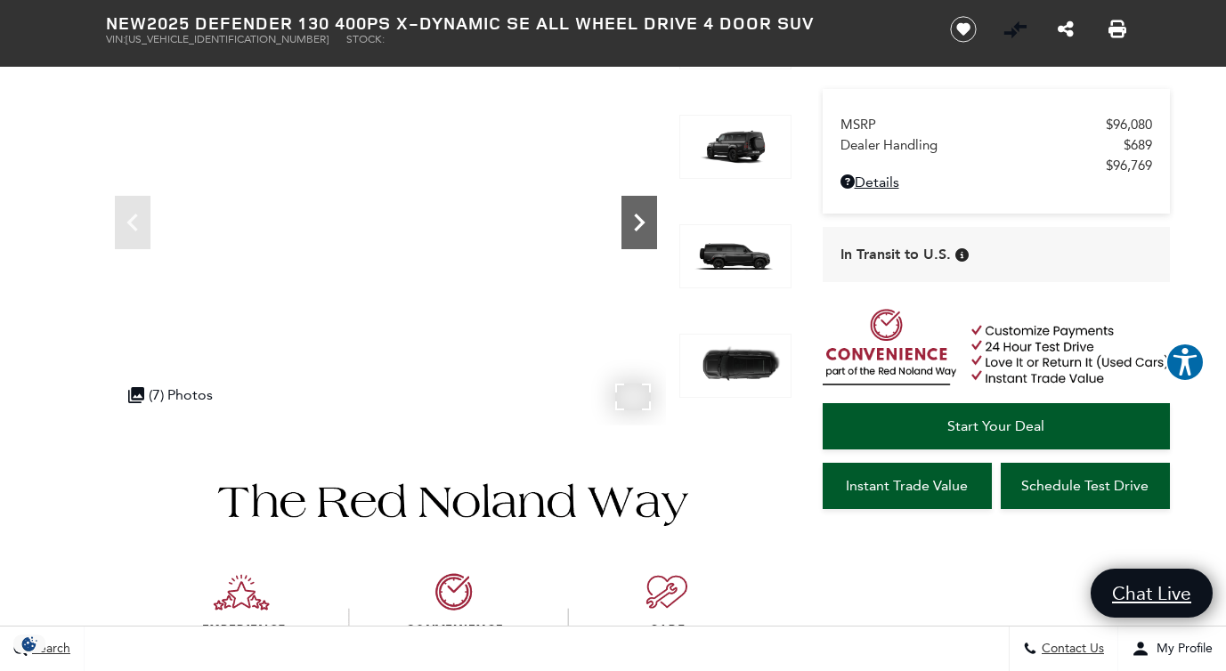
click at [644, 223] on icon "Next" at bounding box center [639, 223] width 36 height 36
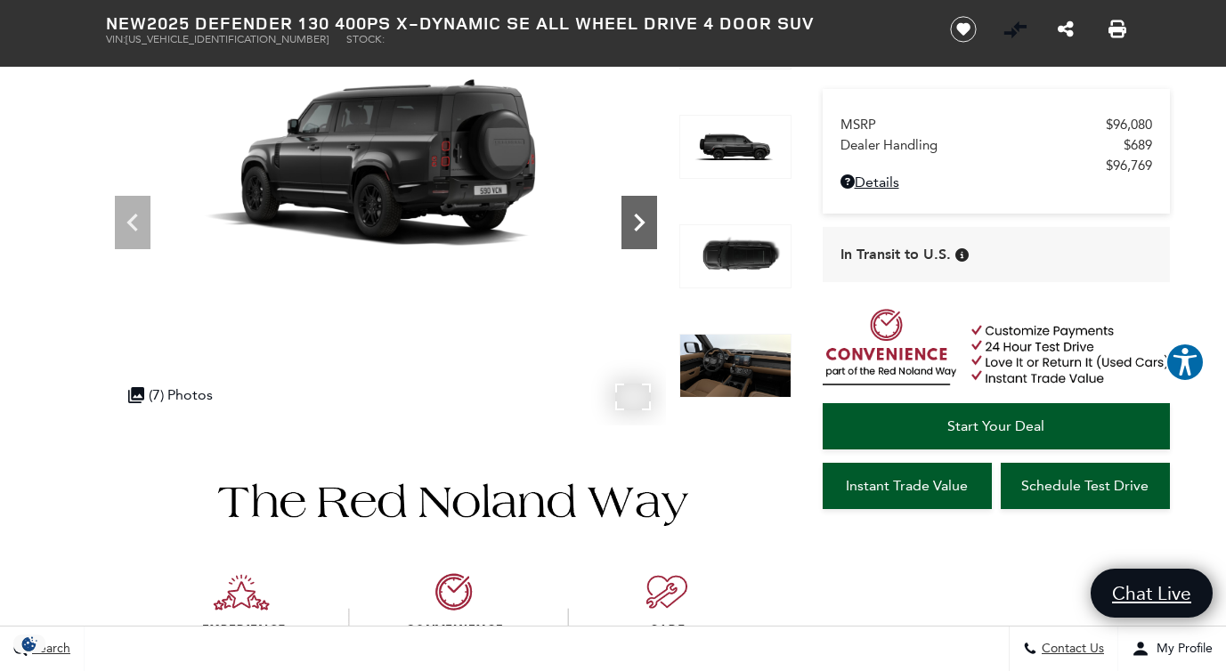
click at [644, 223] on icon "Next" at bounding box center [639, 223] width 36 height 36
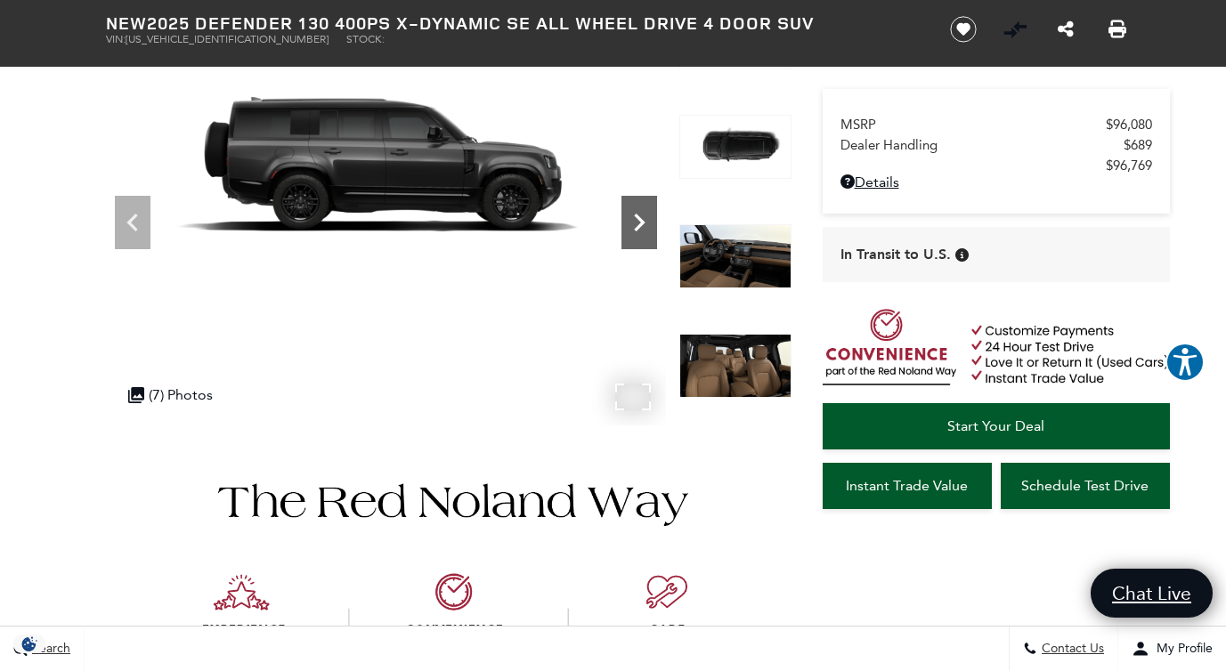
click at [644, 223] on icon "Next" at bounding box center [639, 223] width 36 height 36
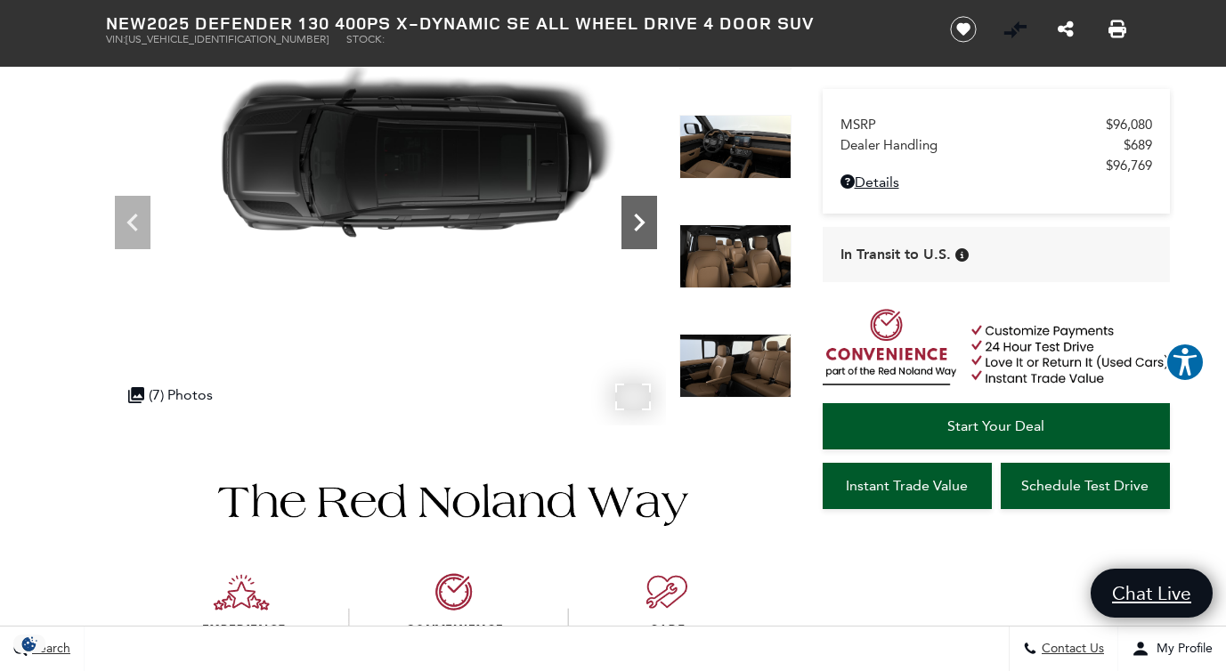
click at [644, 223] on icon "Next" at bounding box center [639, 223] width 36 height 36
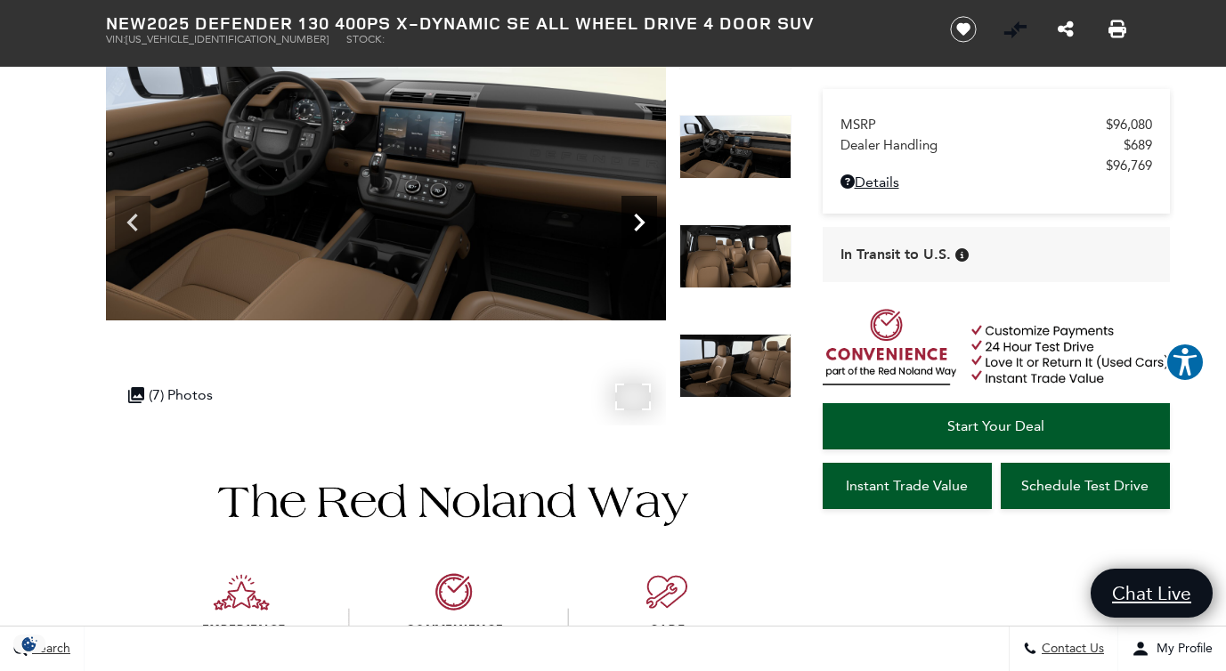
click at [644, 223] on icon "Next" at bounding box center [639, 223] width 36 height 36
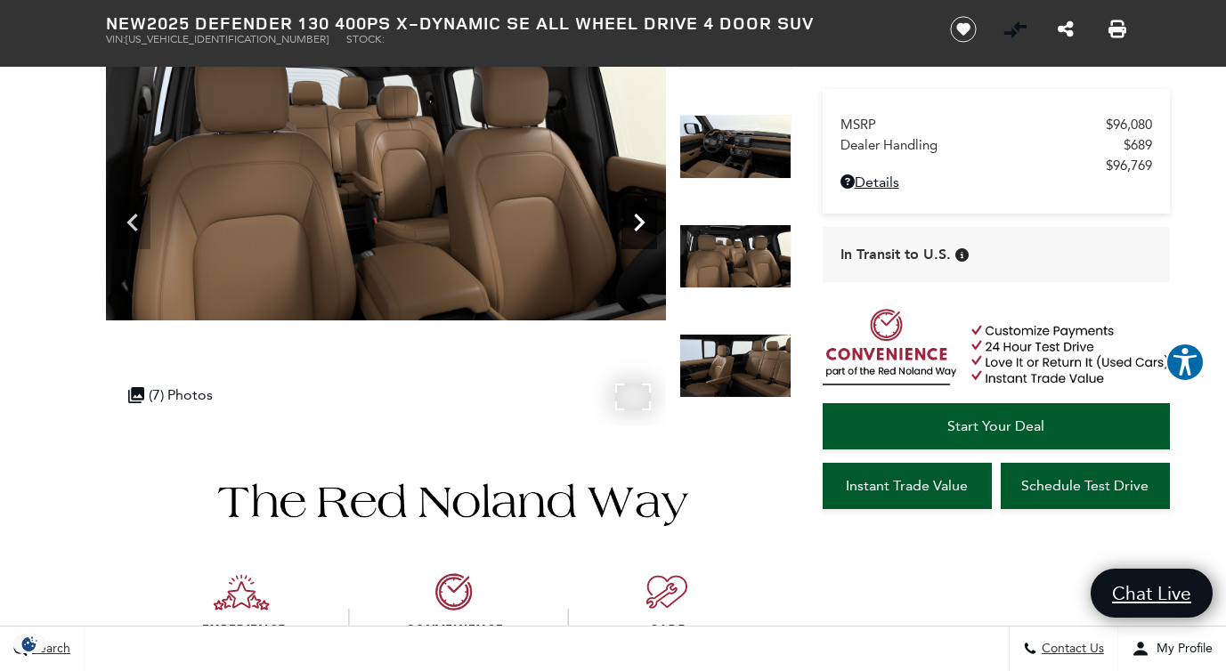
click at [644, 223] on icon "Next" at bounding box center [639, 223] width 36 height 36
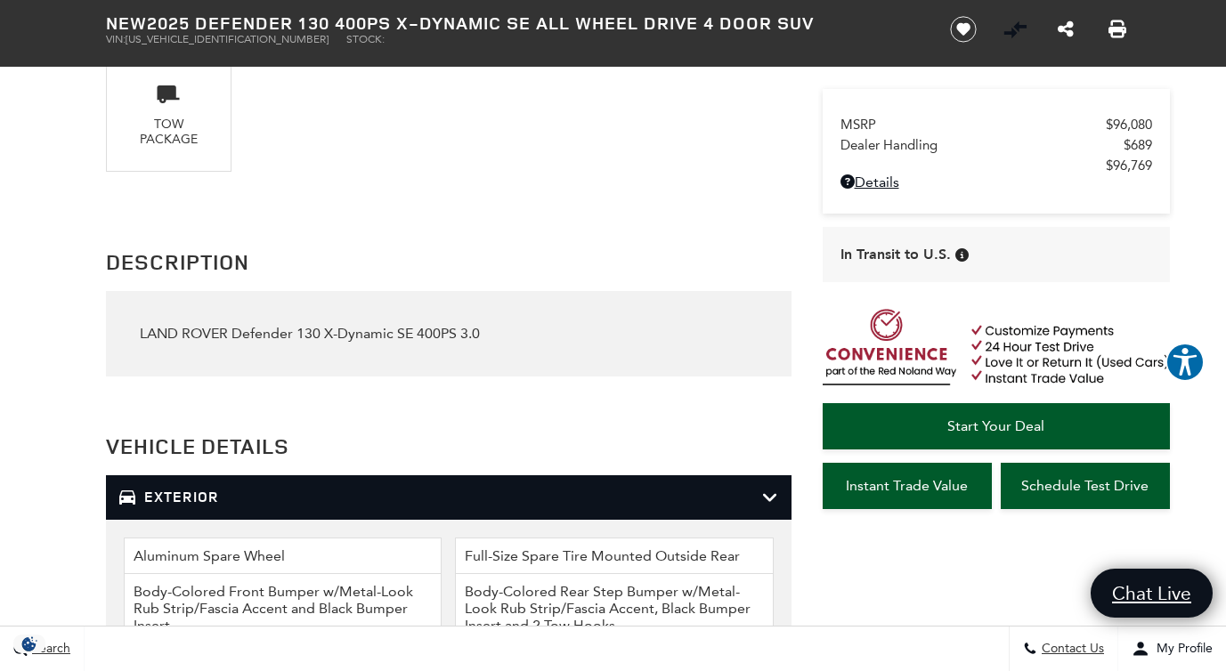
scroll to position [2032, 0]
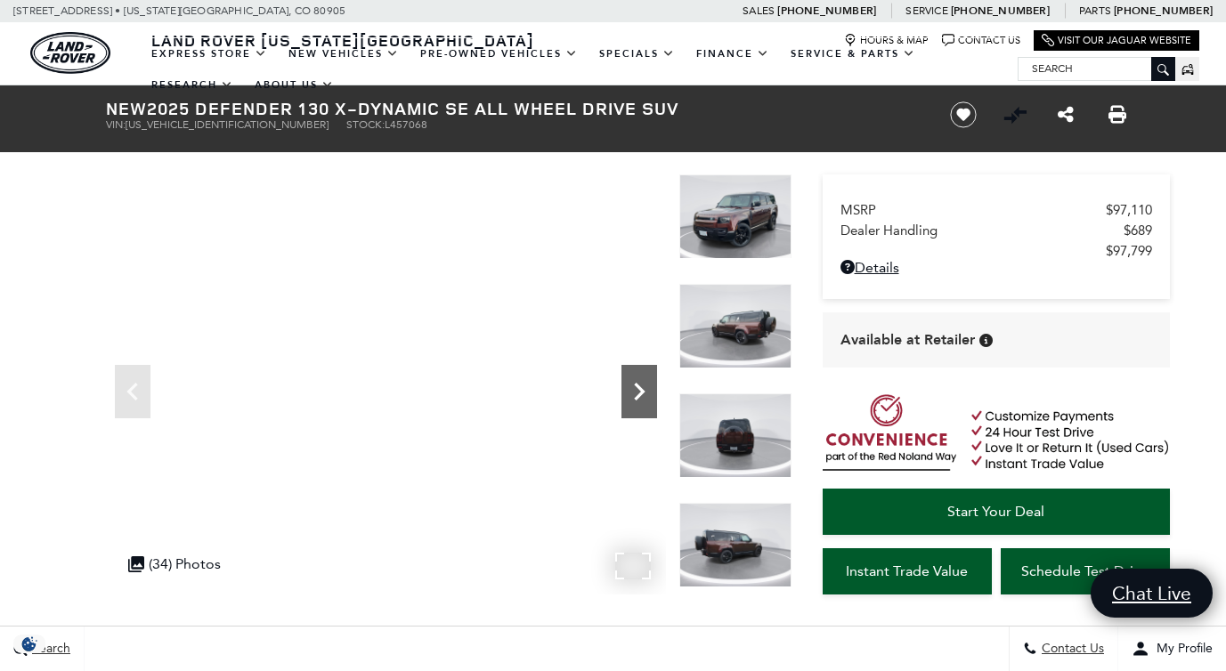
click at [641, 390] on icon "Next" at bounding box center [639, 392] width 11 height 18
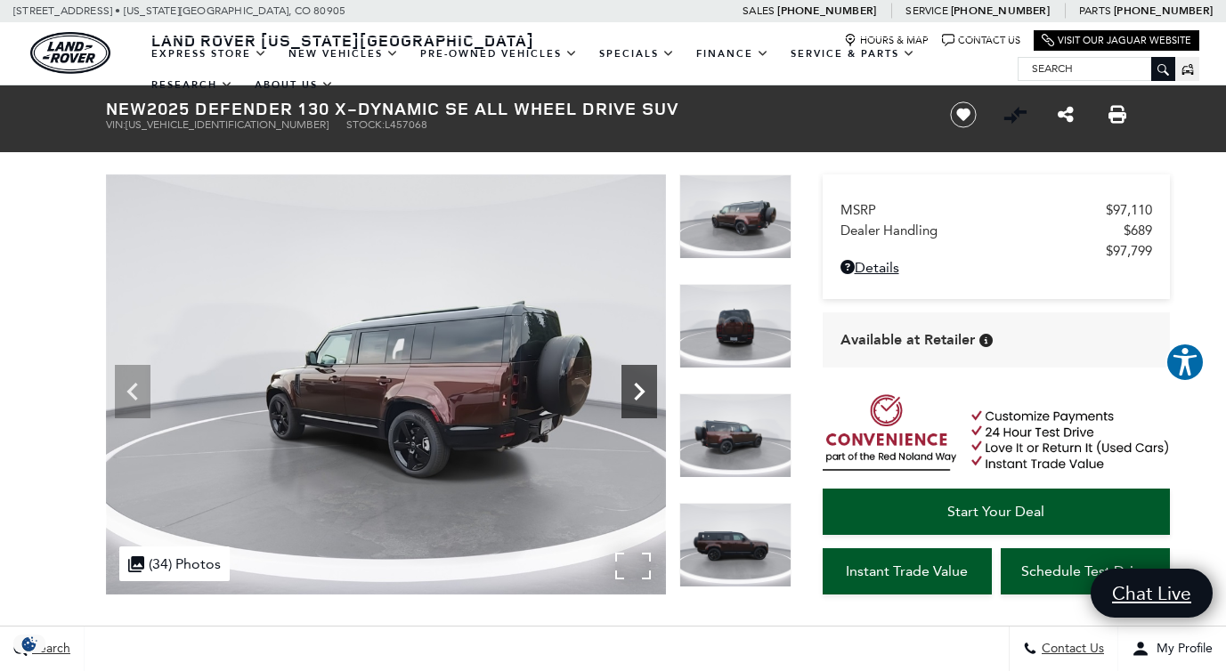
click at [641, 390] on icon "Next" at bounding box center [639, 392] width 11 height 18
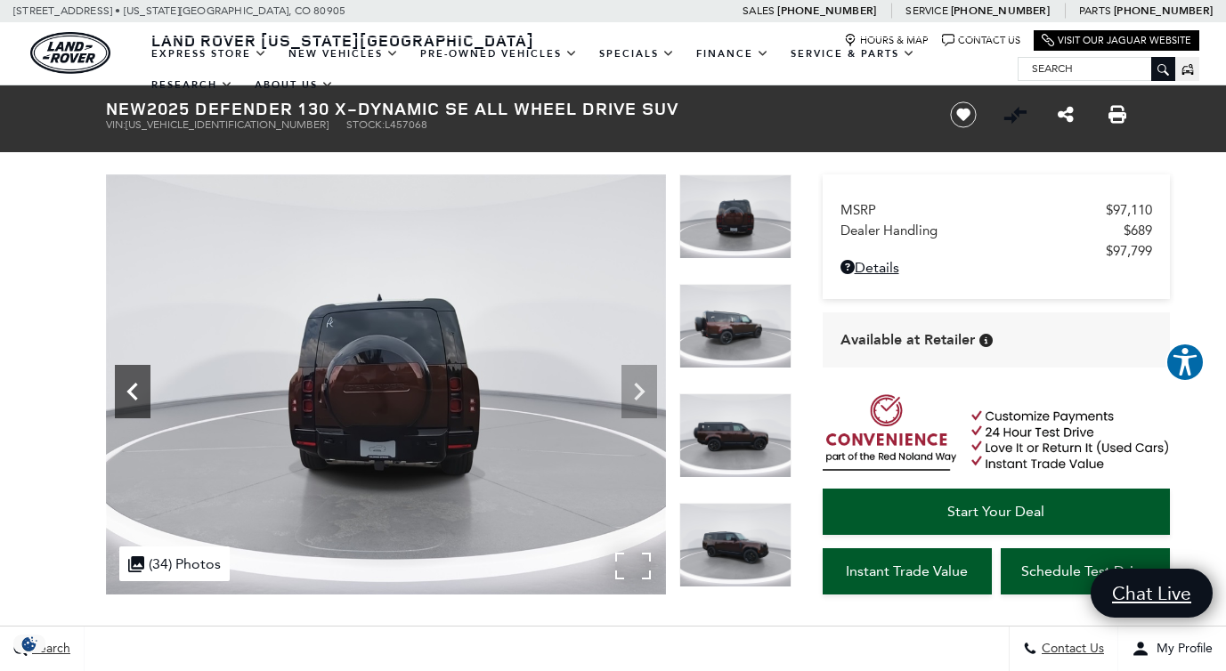
click at [134, 381] on icon "Previous" at bounding box center [133, 392] width 36 height 36
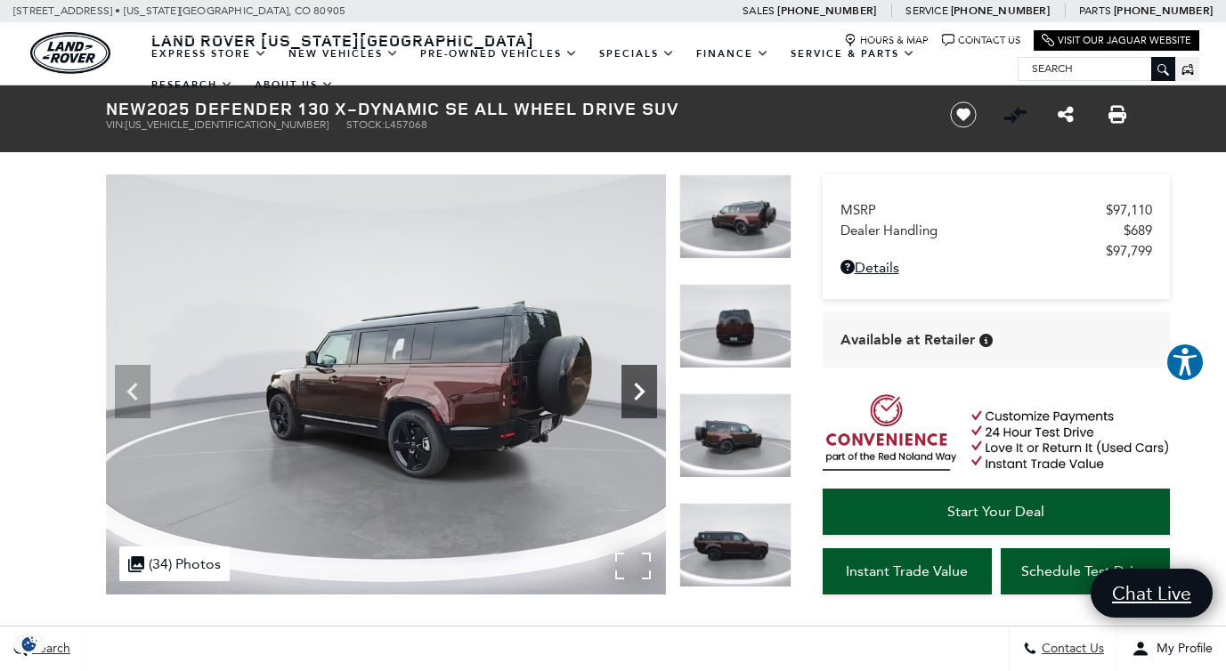
click at [648, 401] on icon "Next" at bounding box center [639, 392] width 36 height 36
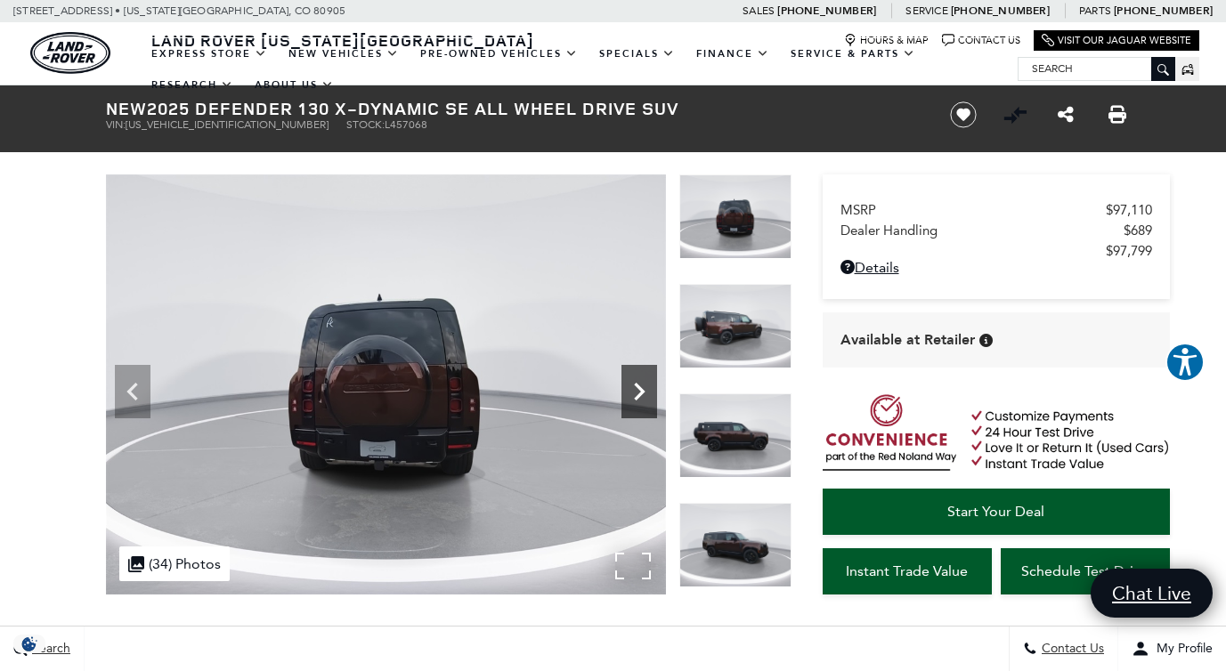
click at [645, 395] on icon "Next" at bounding box center [639, 392] width 36 height 36
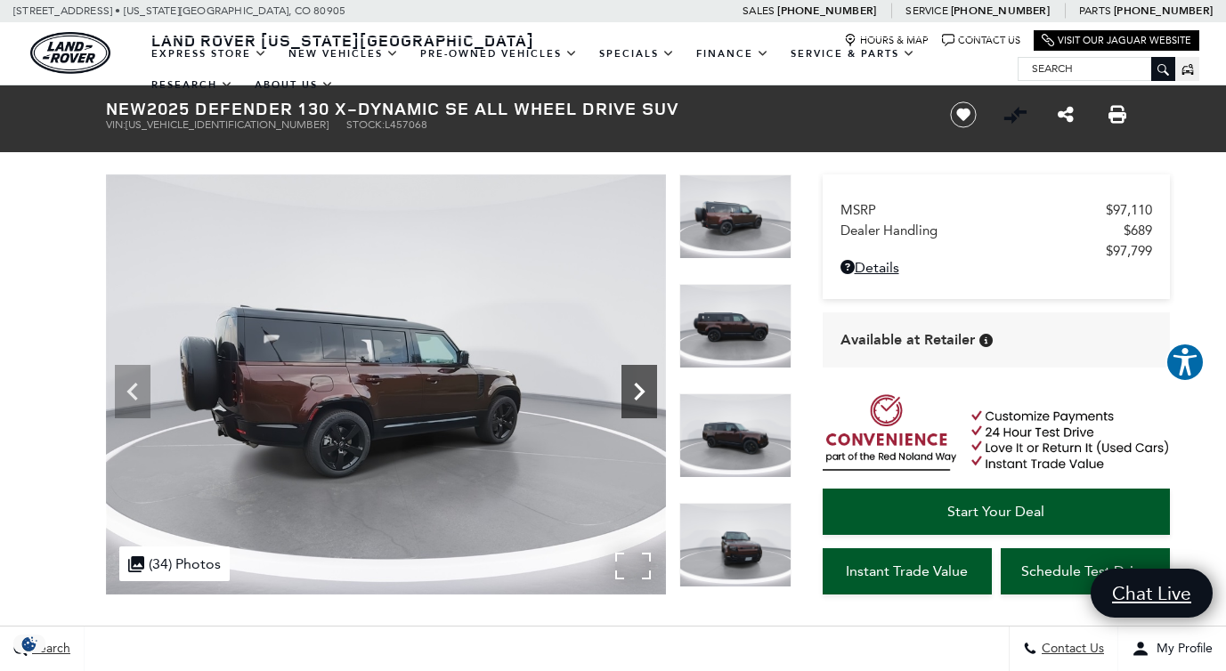
click at [645, 395] on icon "Next" at bounding box center [639, 392] width 36 height 36
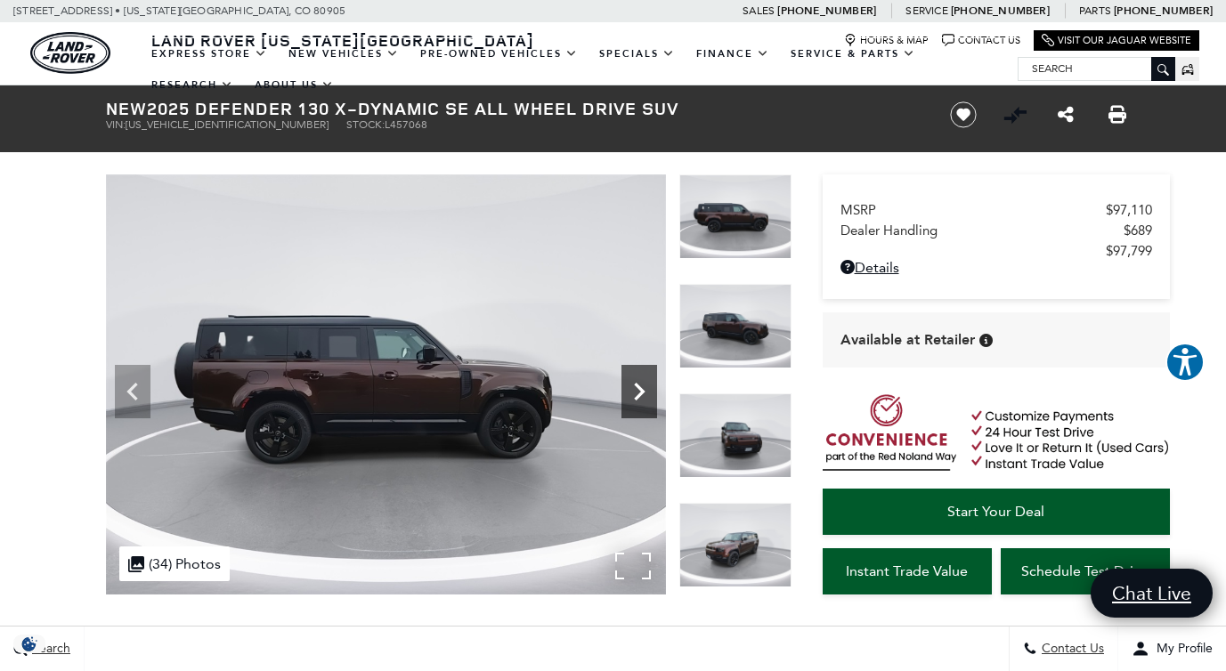
click at [645, 395] on icon "Next" at bounding box center [639, 392] width 36 height 36
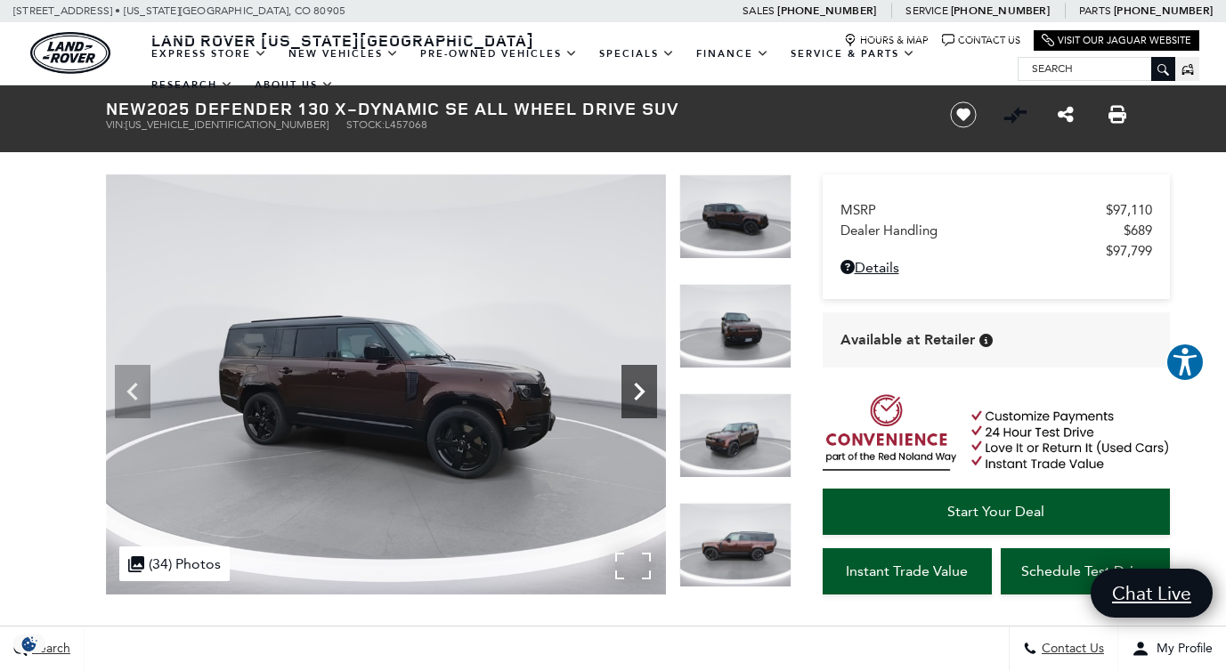
click at [645, 395] on icon "Next" at bounding box center [639, 392] width 36 height 36
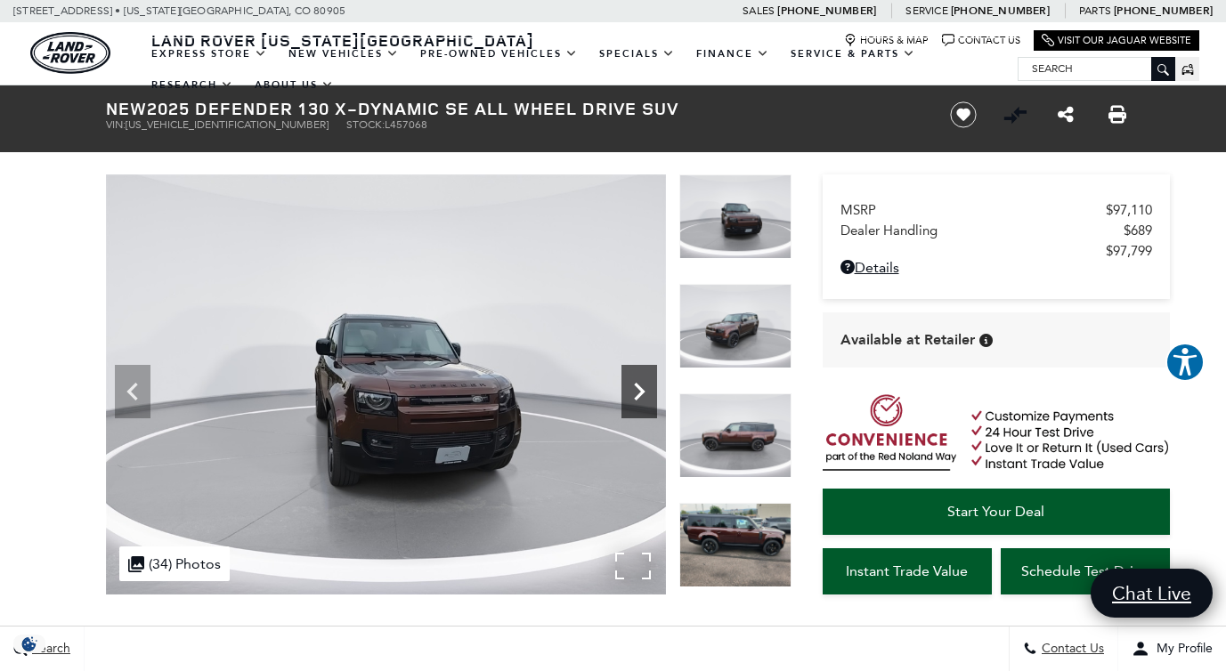
click at [645, 395] on icon "Next" at bounding box center [639, 392] width 36 height 36
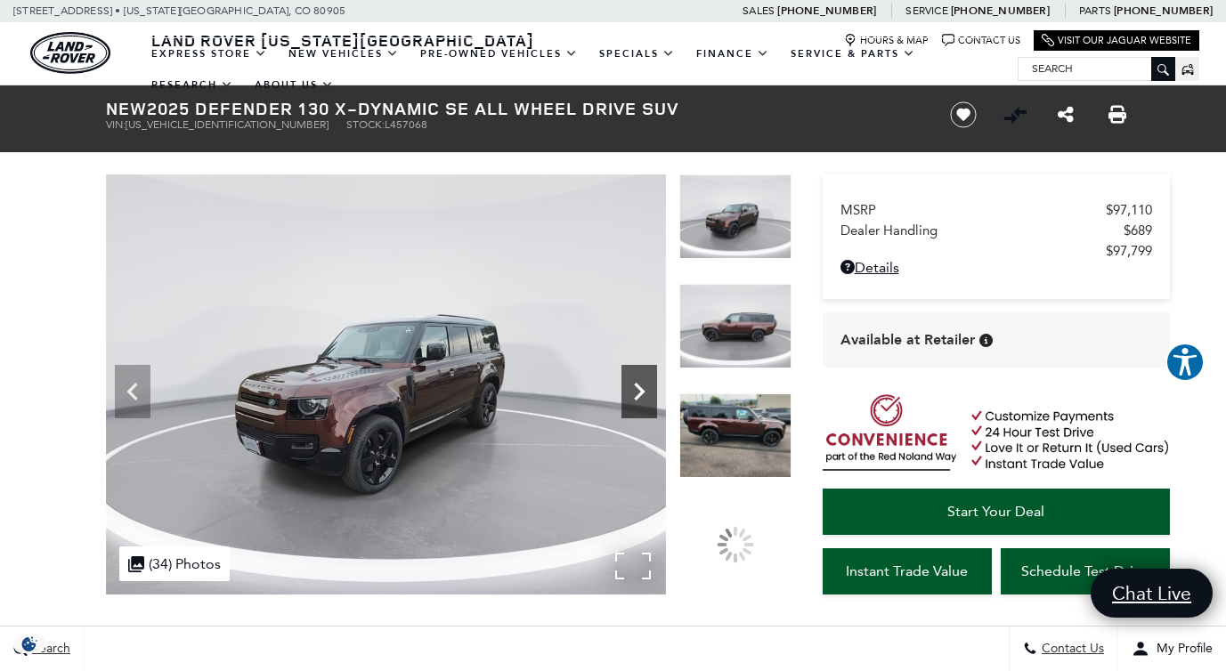
click at [645, 395] on icon "Next" at bounding box center [639, 392] width 36 height 36
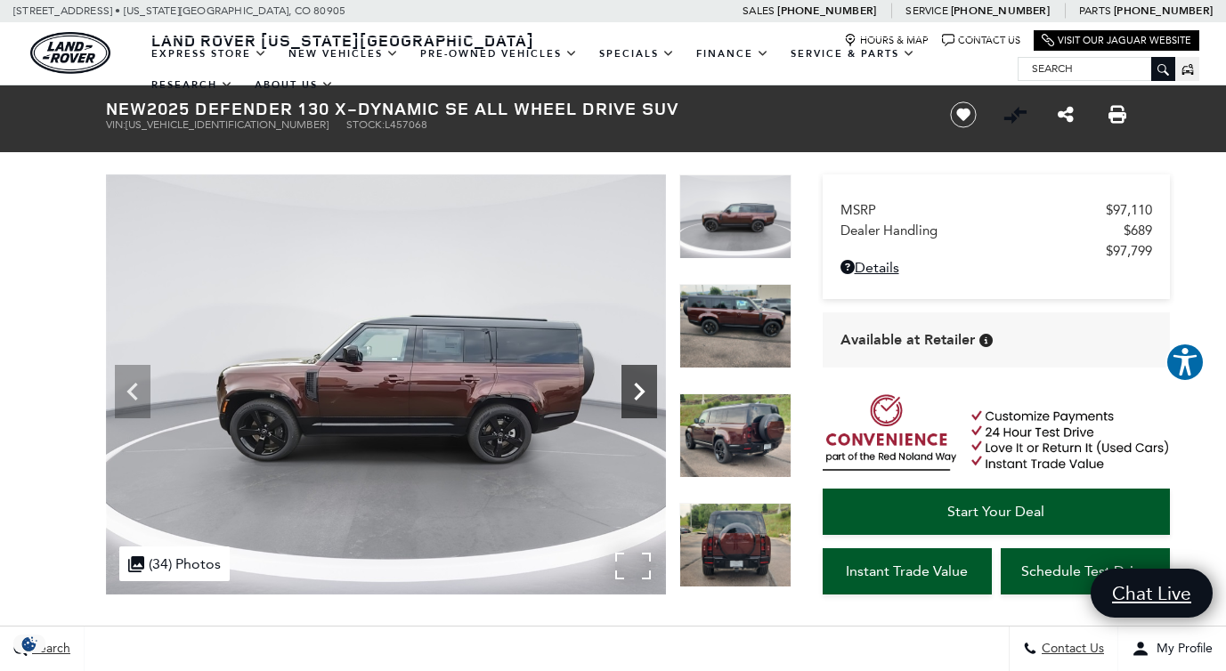
click at [645, 395] on icon "Next" at bounding box center [639, 392] width 36 height 36
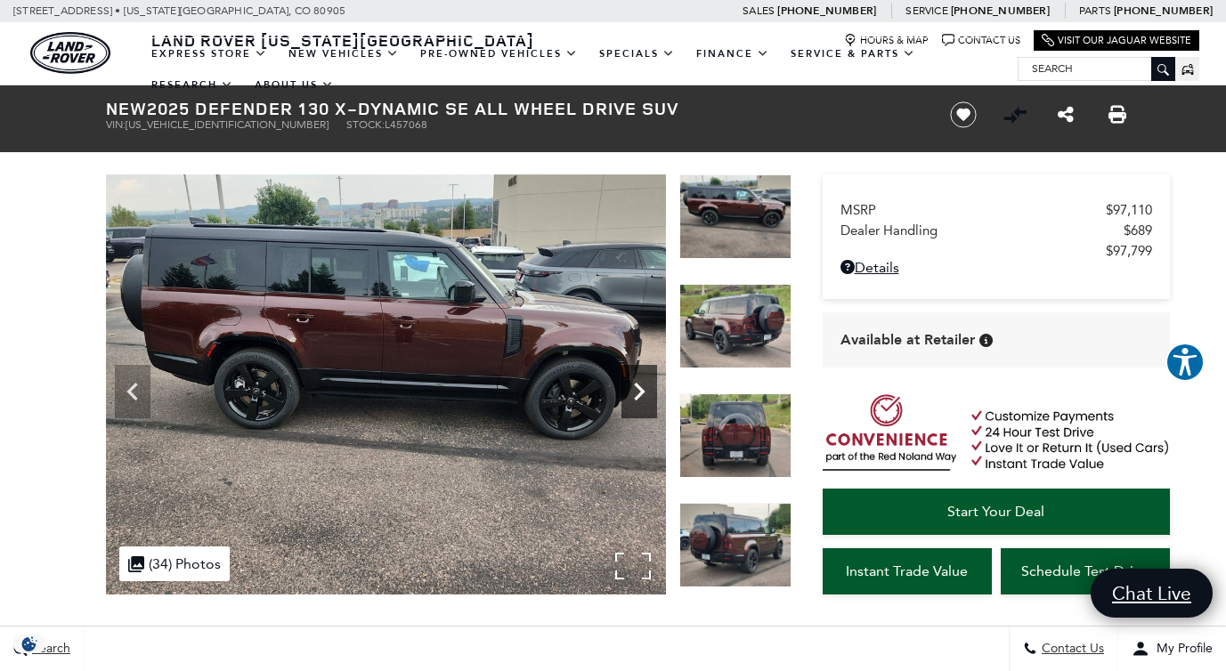
click at [645, 395] on icon "Next" at bounding box center [639, 392] width 36 height 36
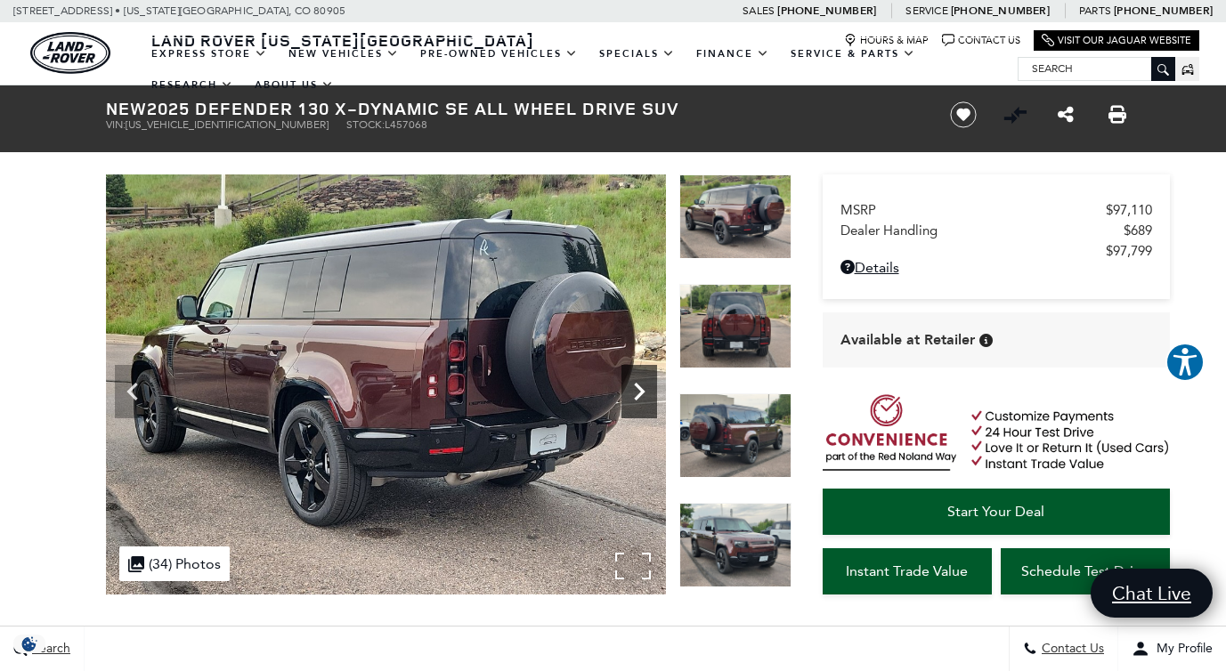
click at [645, 395] on icon "Next" at bounding box center [639, 392] width 36 height 36
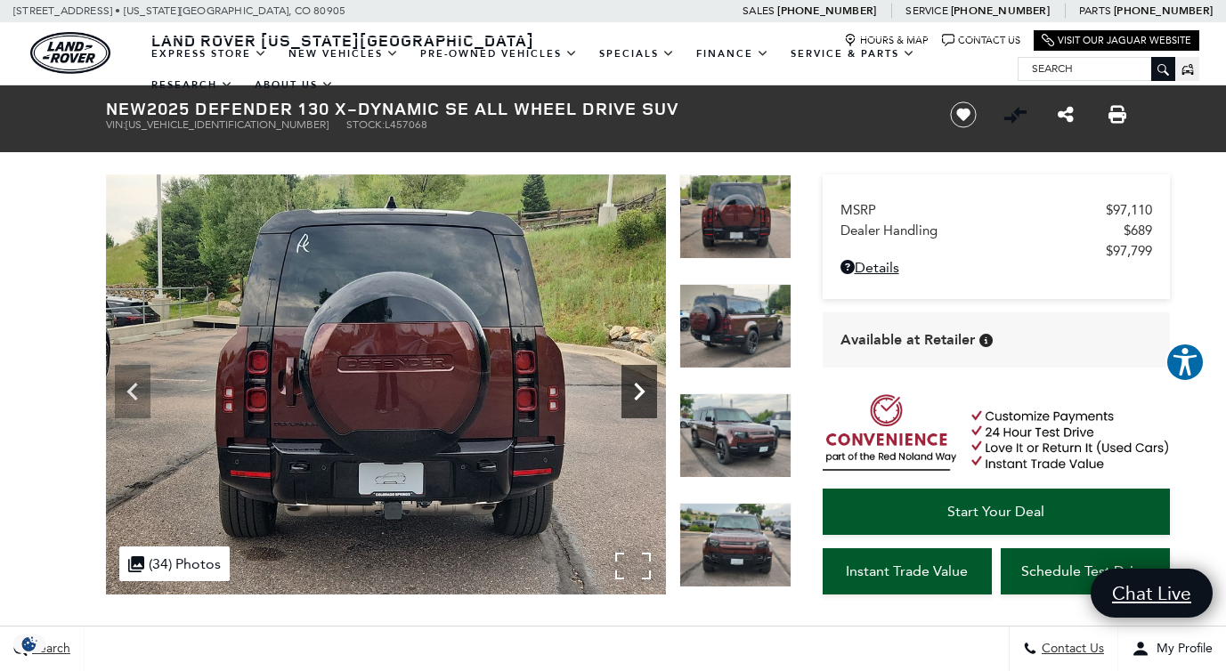
click at [645, 395] on icon "Next" at bounding box center [639, 392] width 36 height 36
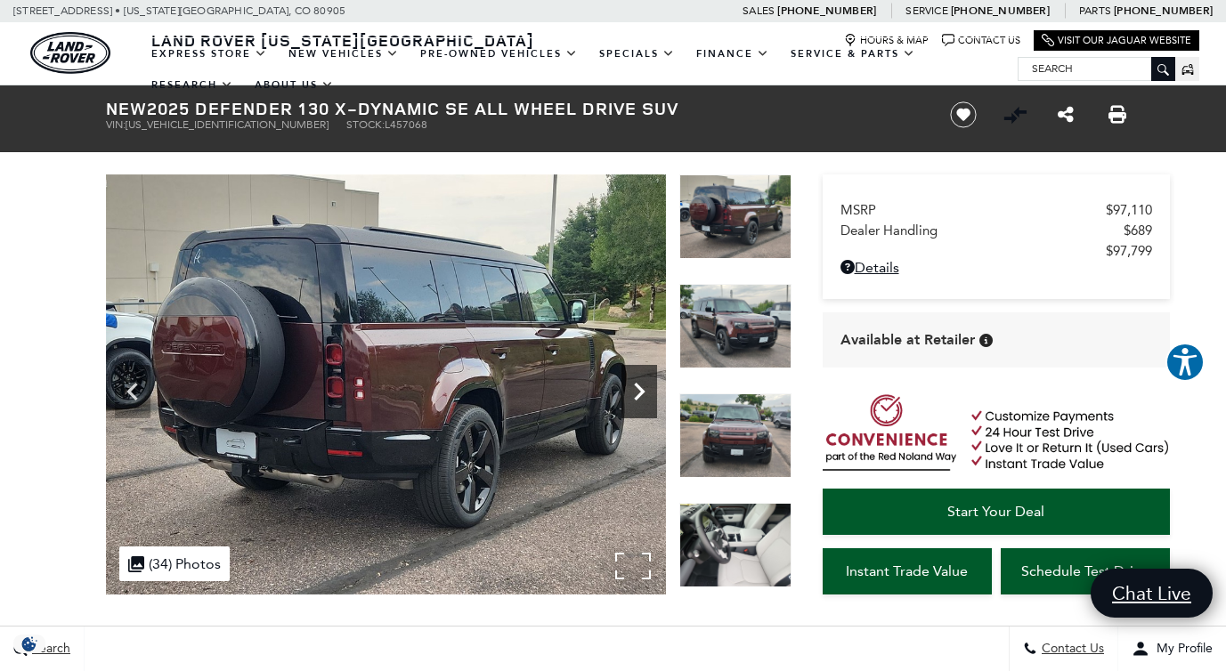
click at [645, 395] on icon "Next" at bounding box center [639, 392] width 36 height 36
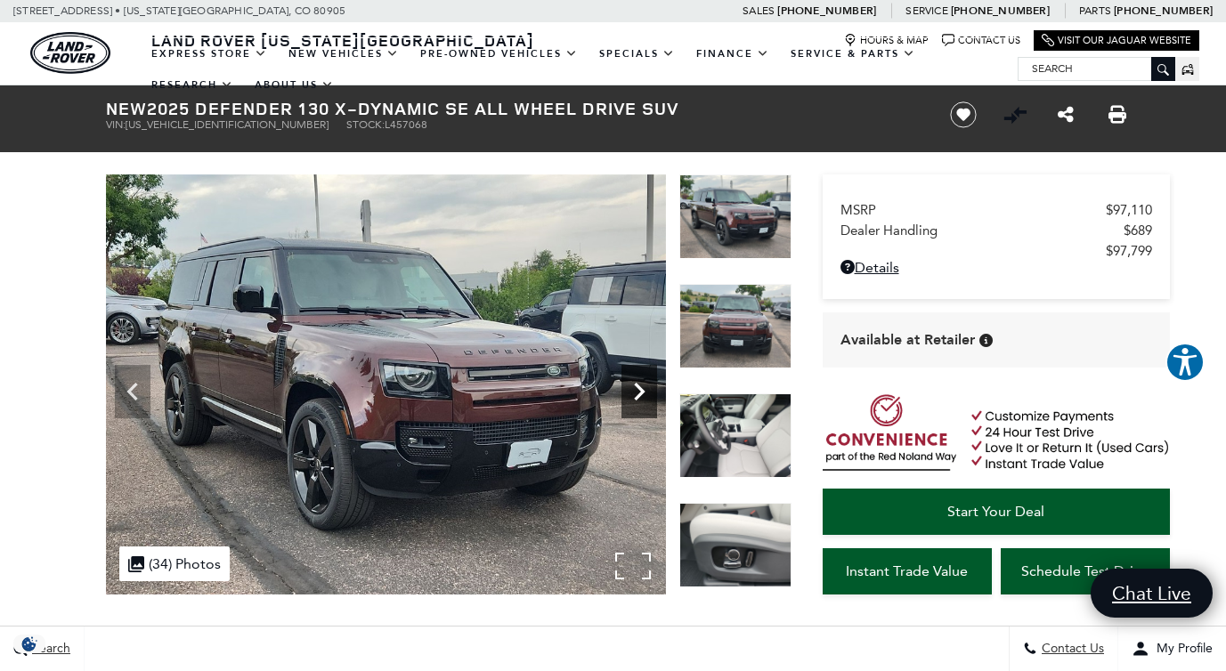
click at [645, 395] on icon "Next" at bounding box center [639, 392] width 36 height 36
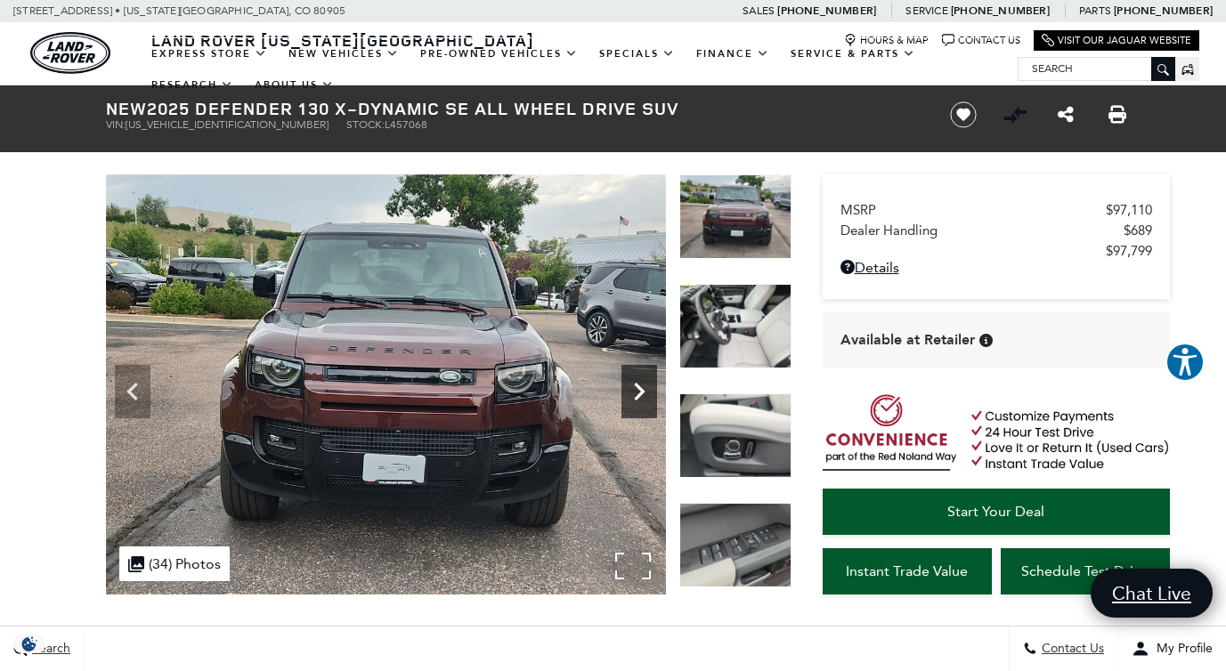
click at [645, 395] on icon "Next" at bounding box center [639, 392] width 36 height 36
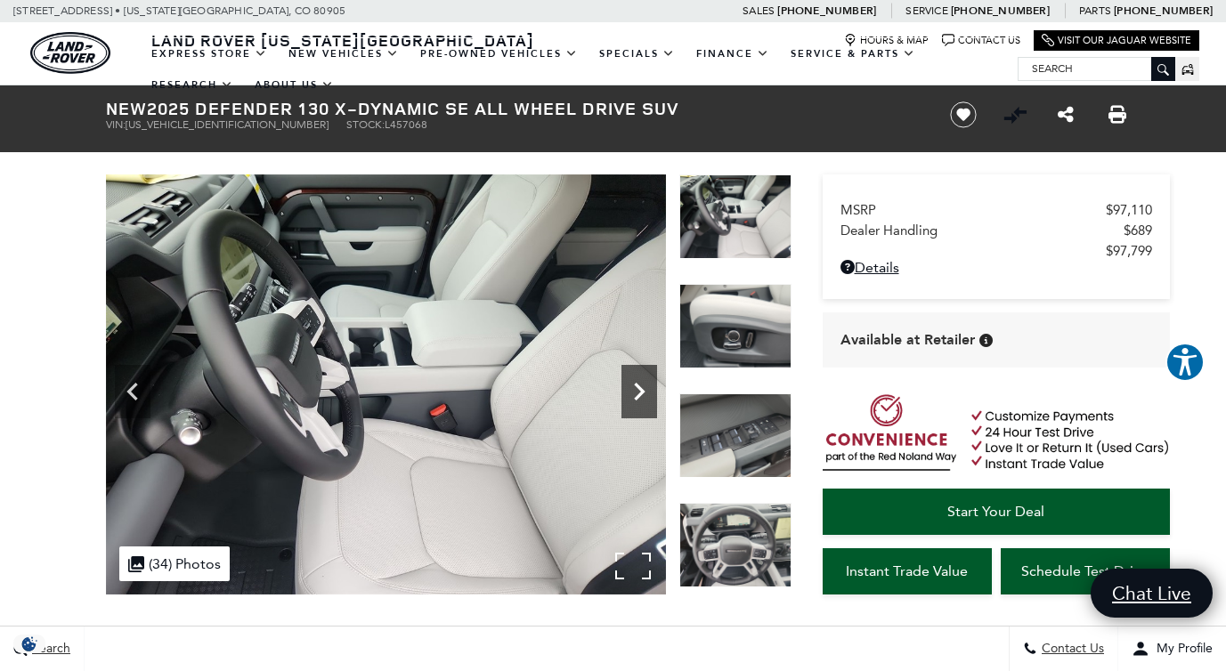
click at [645, 395] on icon "Next" at bounding box center [639, 392] width 36 height 36
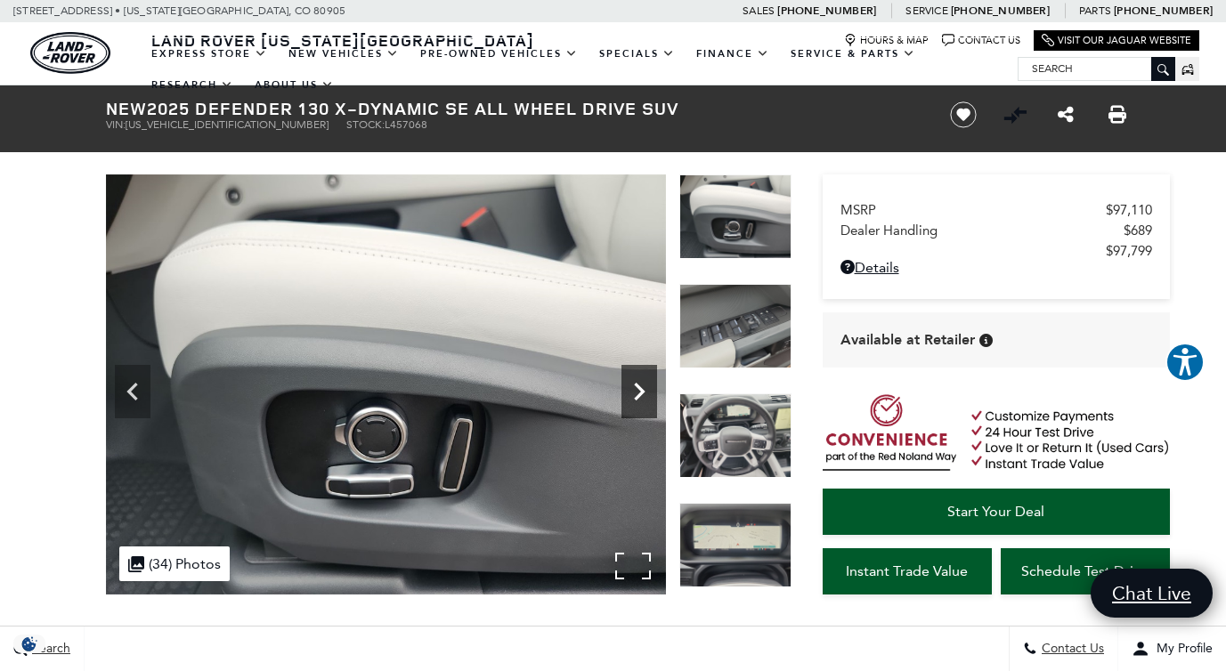
click at [645, 395] on icon "Next" at bounding box center [639, 392] width 36 height 36
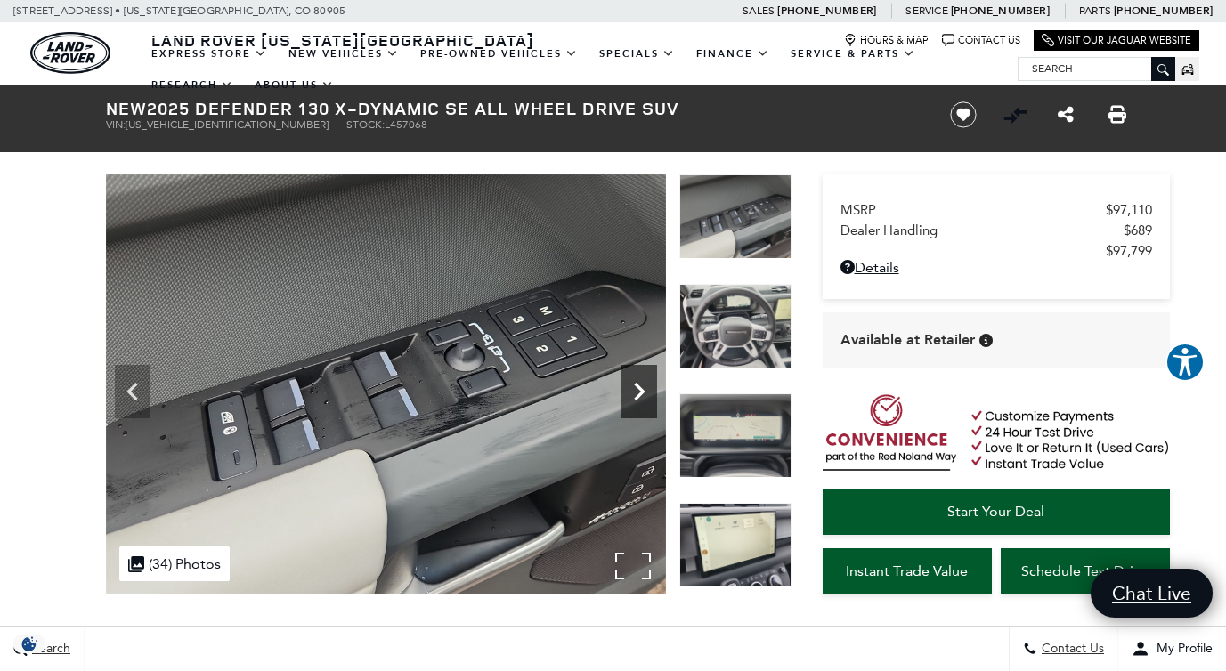
click at [645, 395] on icon "Next" at bounding box center [639, 392] width 36 height 36
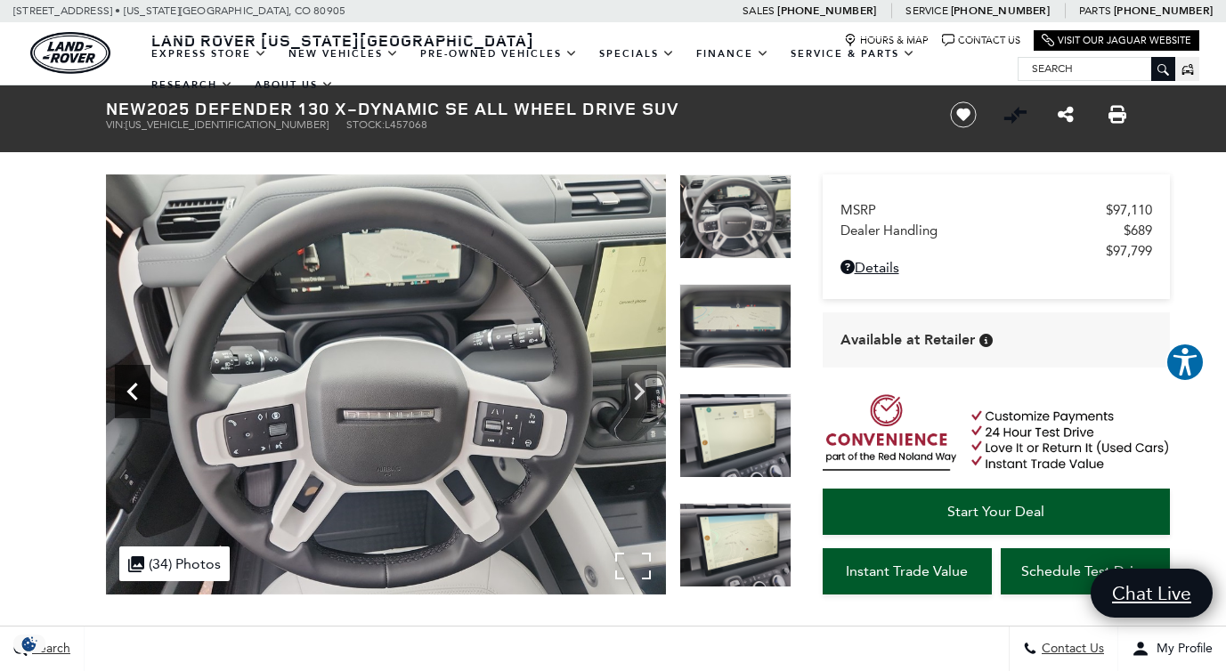
click at [136, 385] on icon "Previous" at bounding box center [131, 392] width 11 height 18
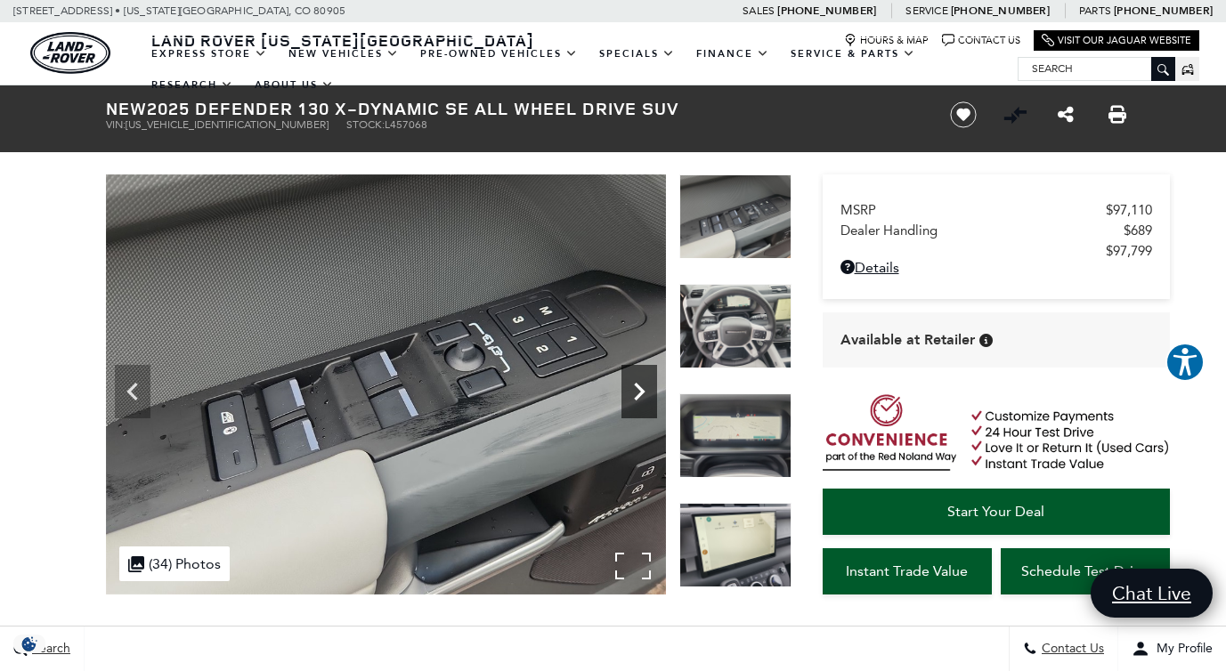
click at [644, 394] on icon "Next" at bounding box center [639, 392] width 36 height 36
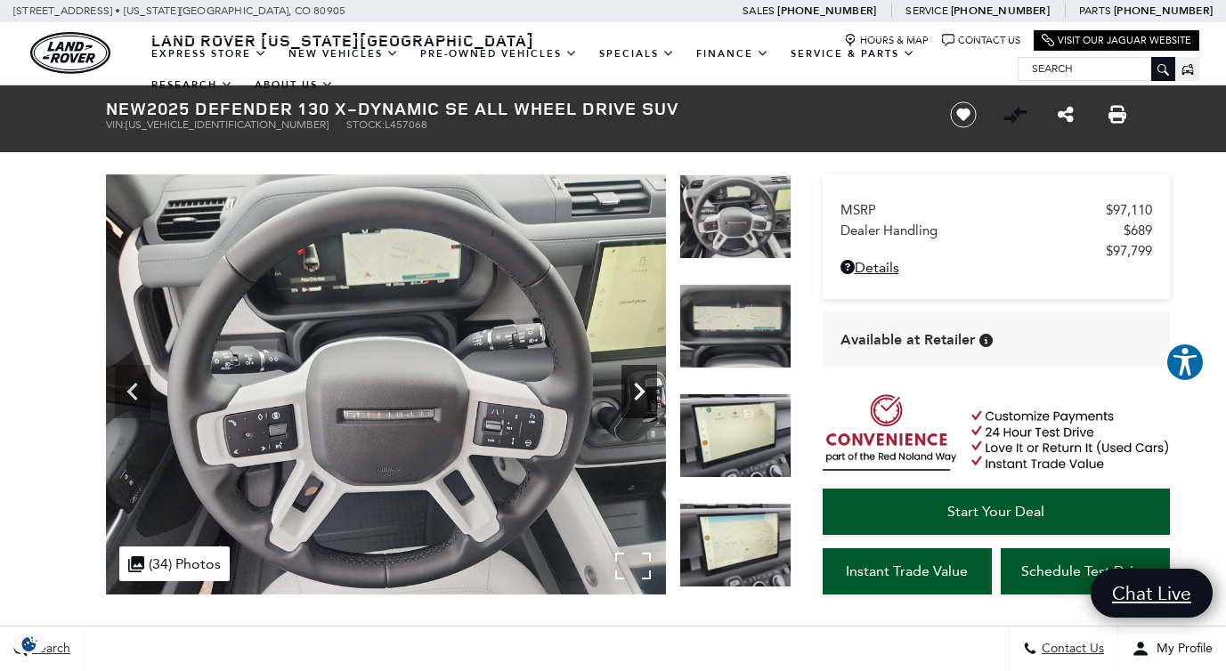
click at [644, 394] on icon "Next" at bounding box center [639, 392] width 36 height 36
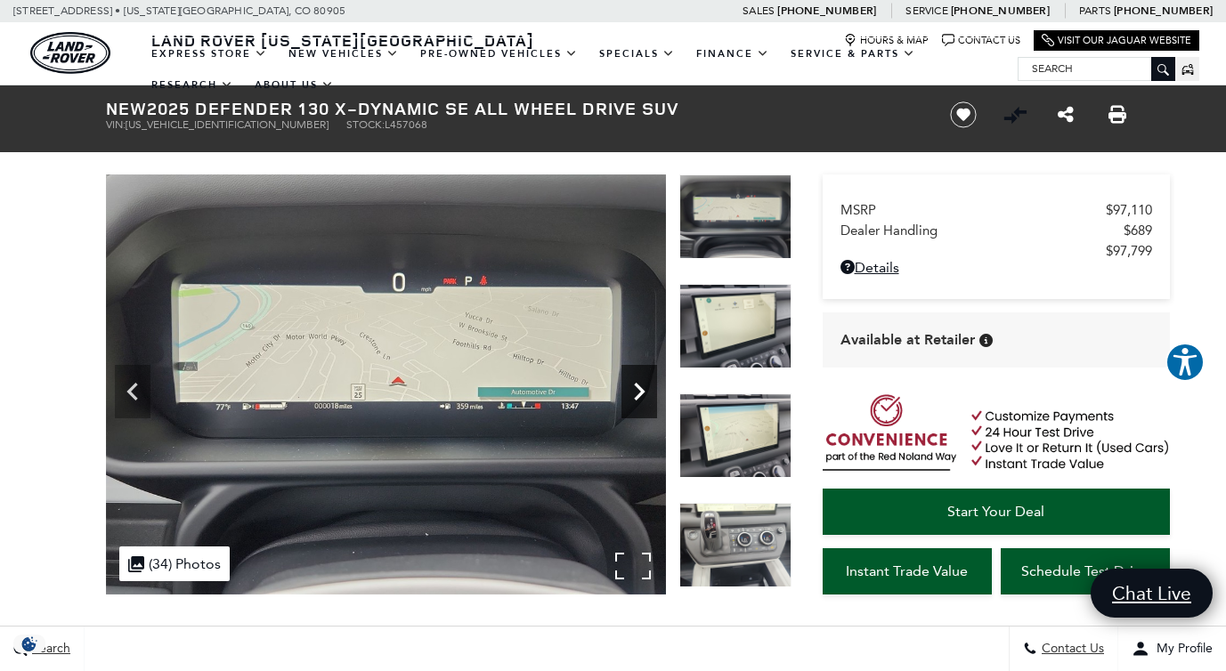
click at [644, 394] on icon "Next" at bounding box center [639, 392] width 36 height 36
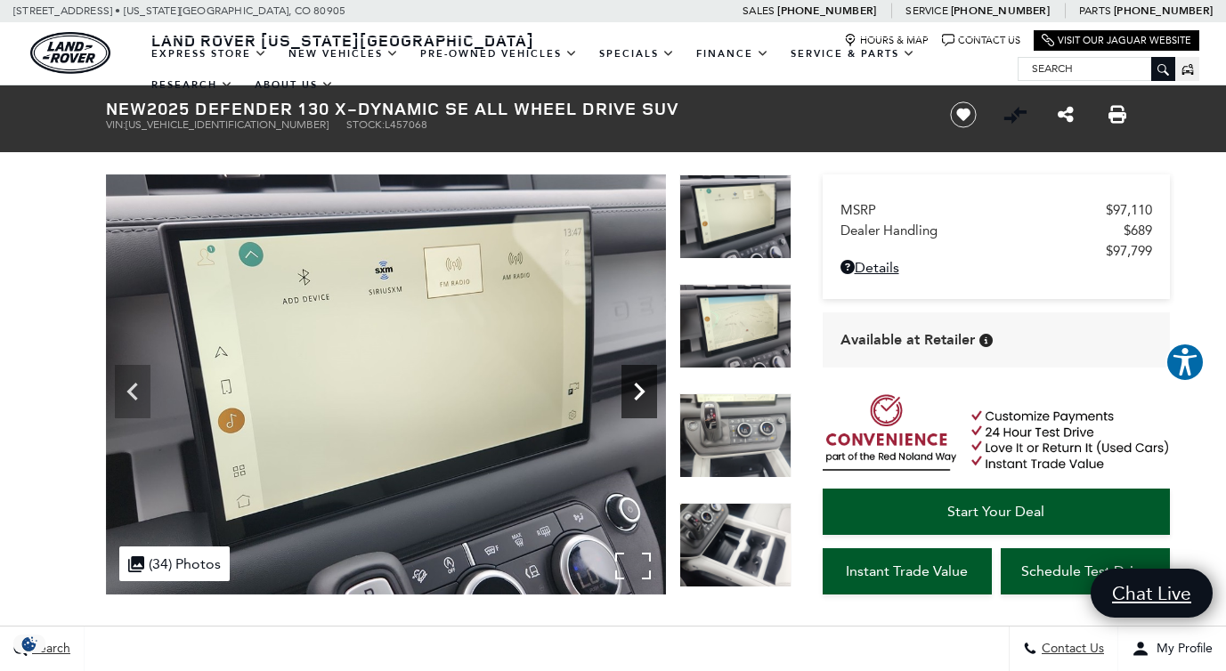
click at [644, 394] on icon "Next" at bounding box center [639, 392] width 36 height 36
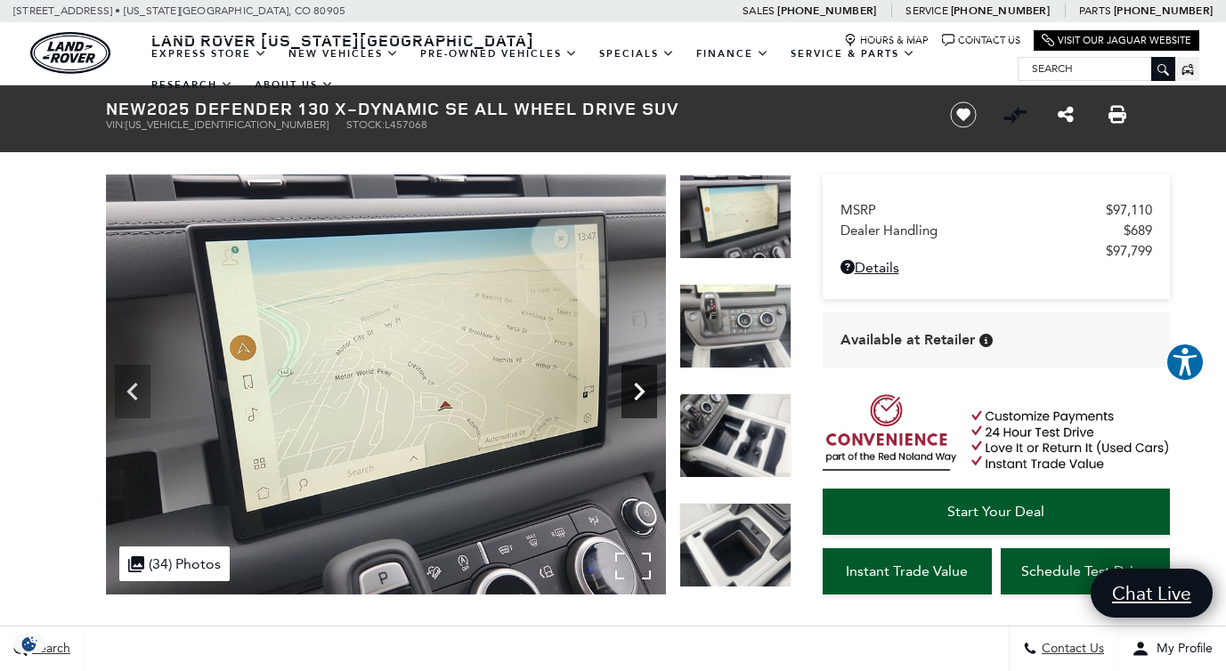
click at [644, 394] on icon "Next" at bounding box center [639, 392] width 36 height 36
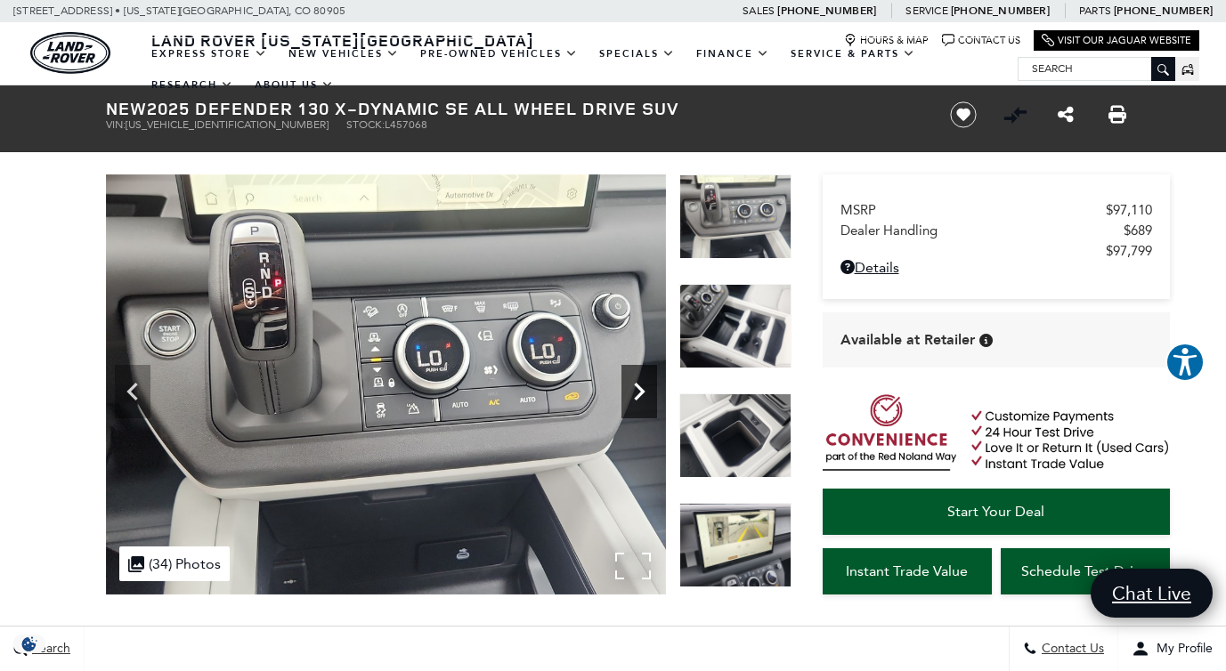
click at [644, 394] on icon "Next" at bounding box center [639, 392] width 36 height 36
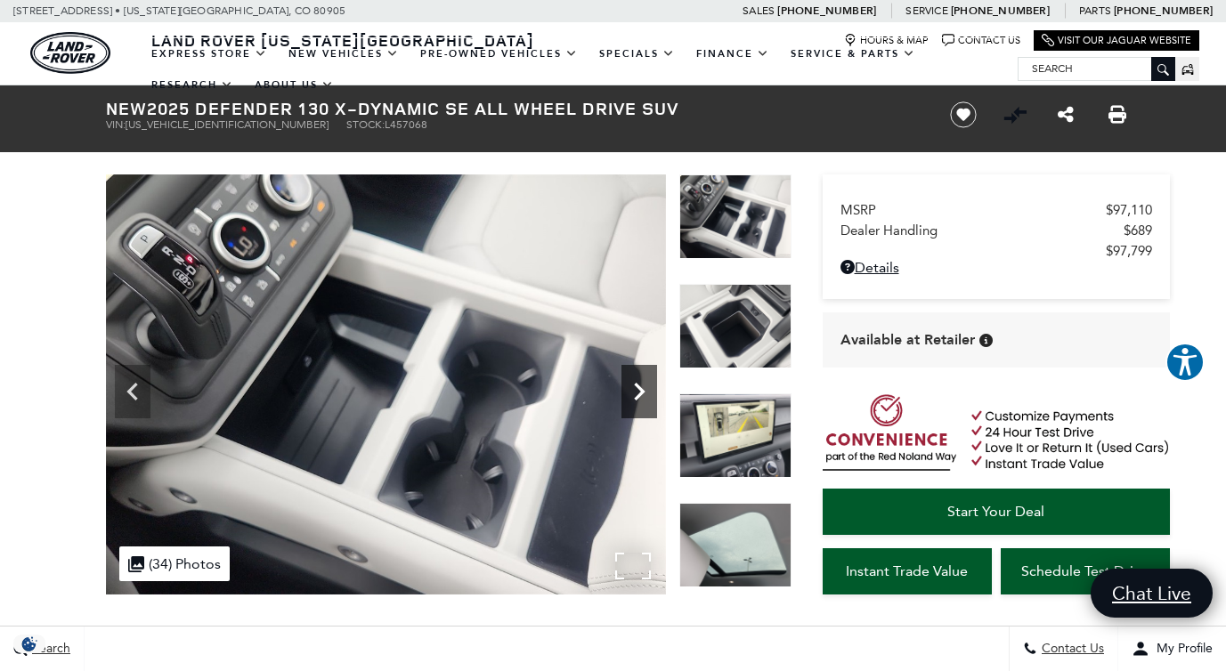
click at [644, 394] on icon "Next" at bounding box center [639, 392] width 36 height 36
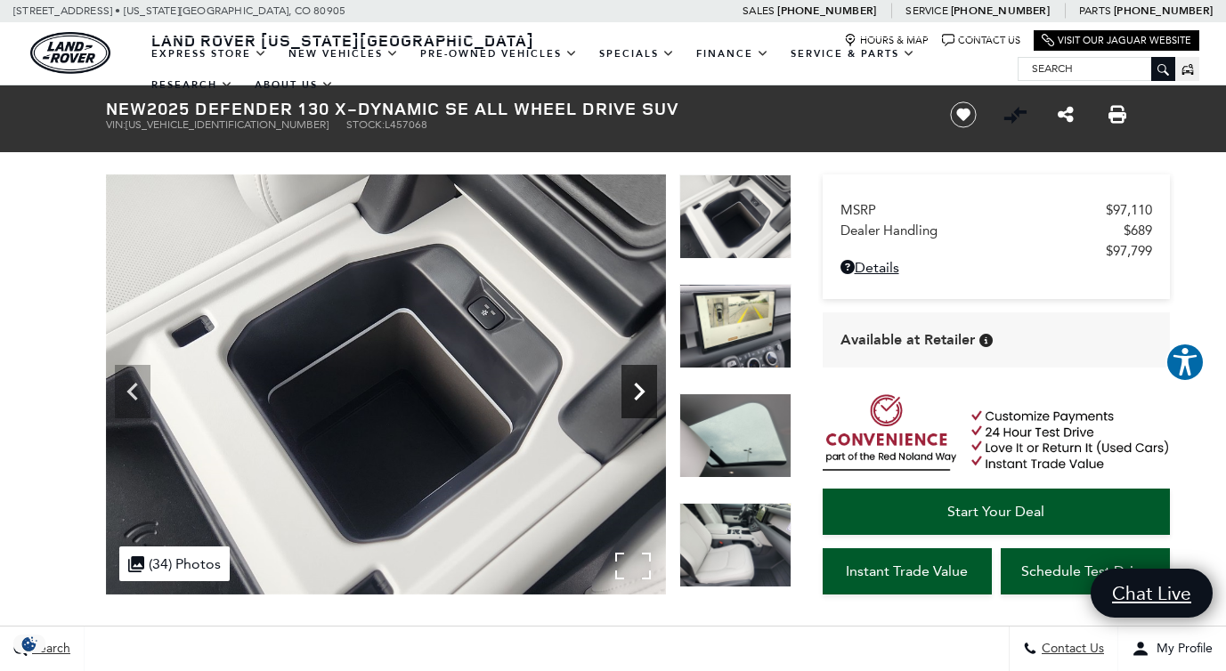
click at [644, 394] on icon "Next" at bounding box center [639, 392] width 36 height 36
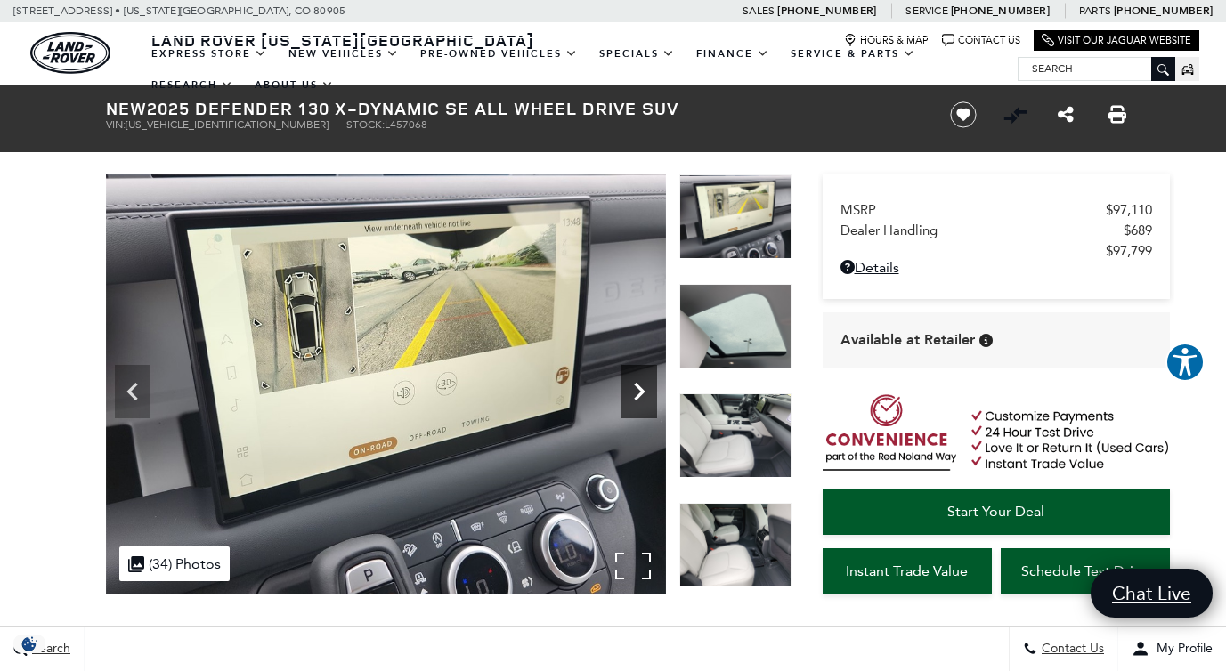
click at [644, 394] on icon "Next" at bounding box center [639, 392] width 36 height 36
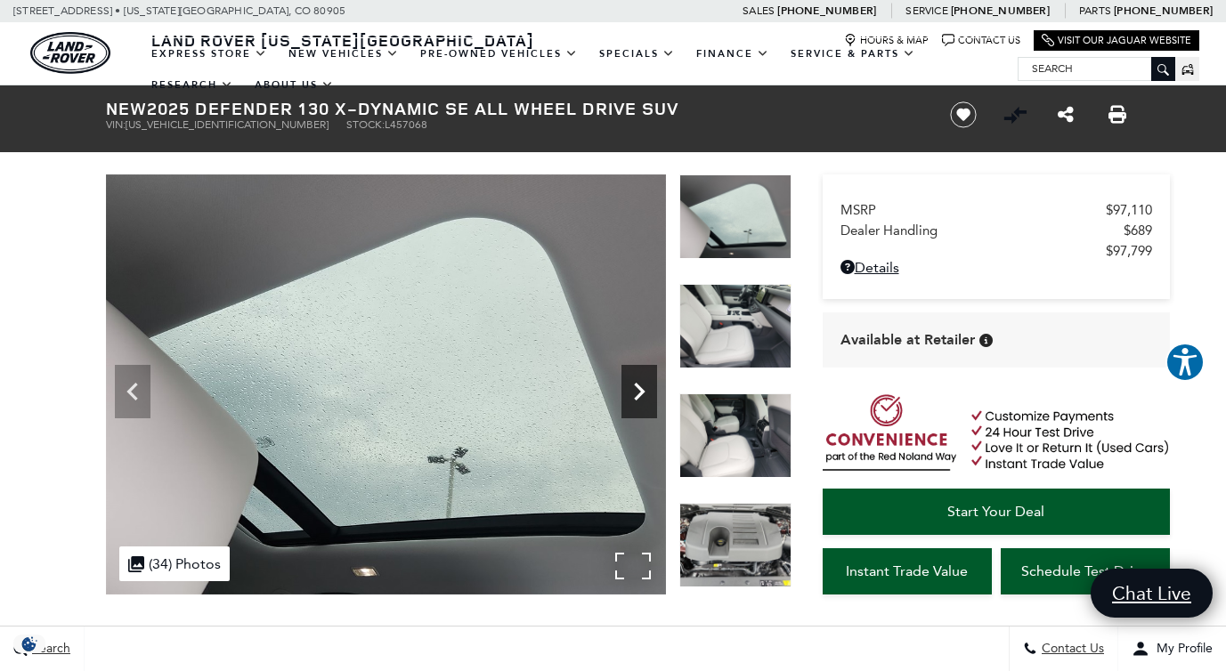
click at [644, 394] on icon "Next" at bounding box center [639, 392] width 36 height 36
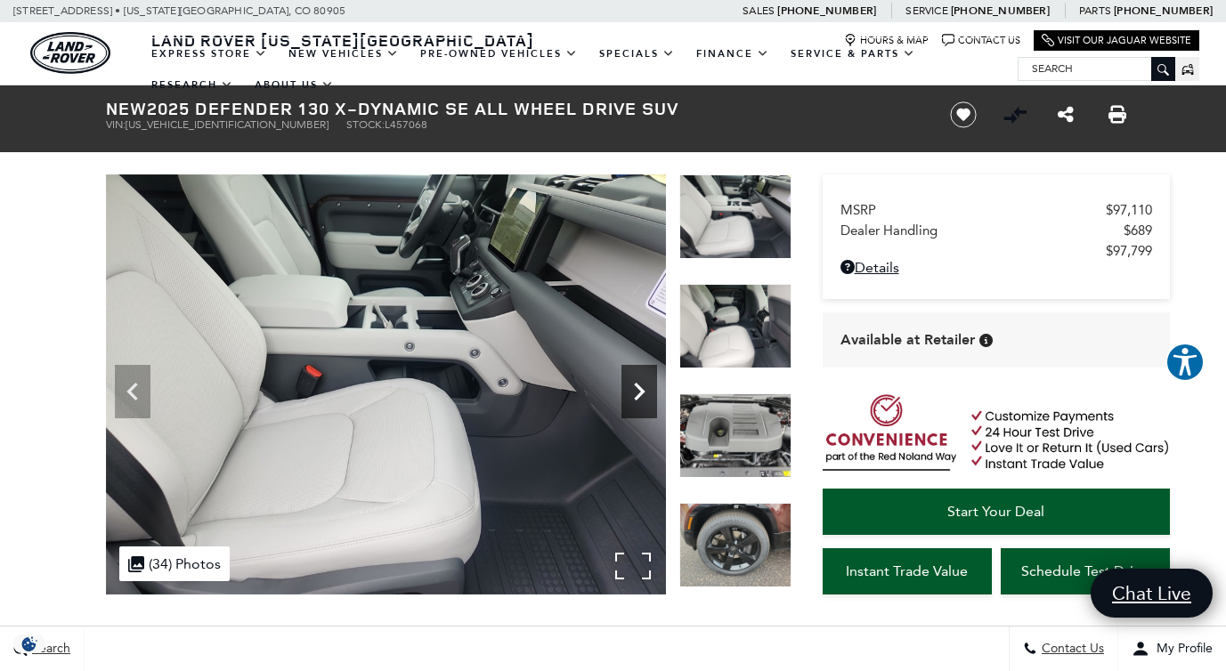
click at [644, 394] on icon "Next" at bounding box center [639, 392] width 36 height 36
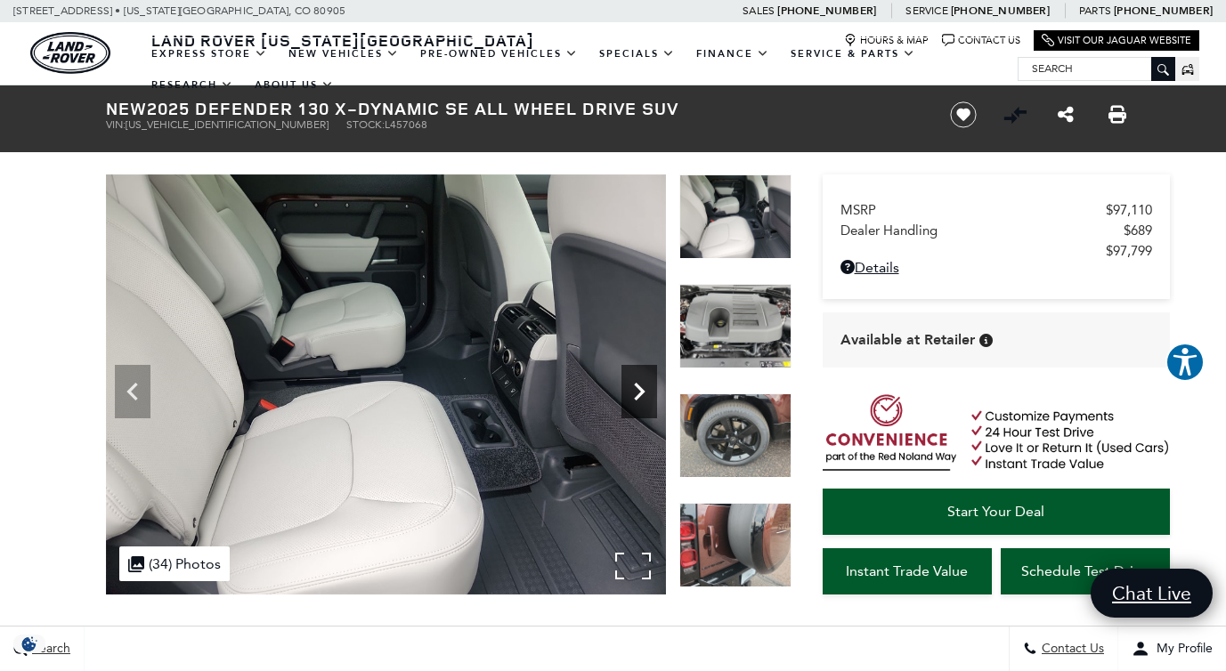
click at [644, 394] on icon "Next" at bounding box center [639, 392] width 36 height 36
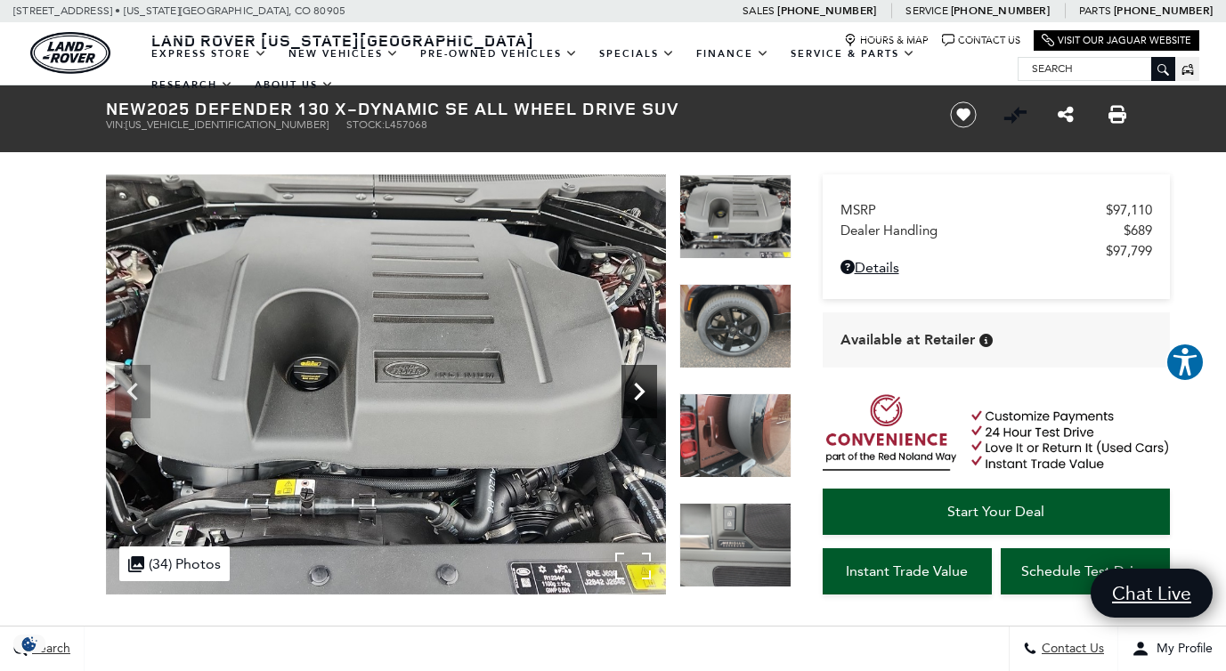
click at [644, 394] on icon "Next" at bounding box center [639, 392] width 36 height 36
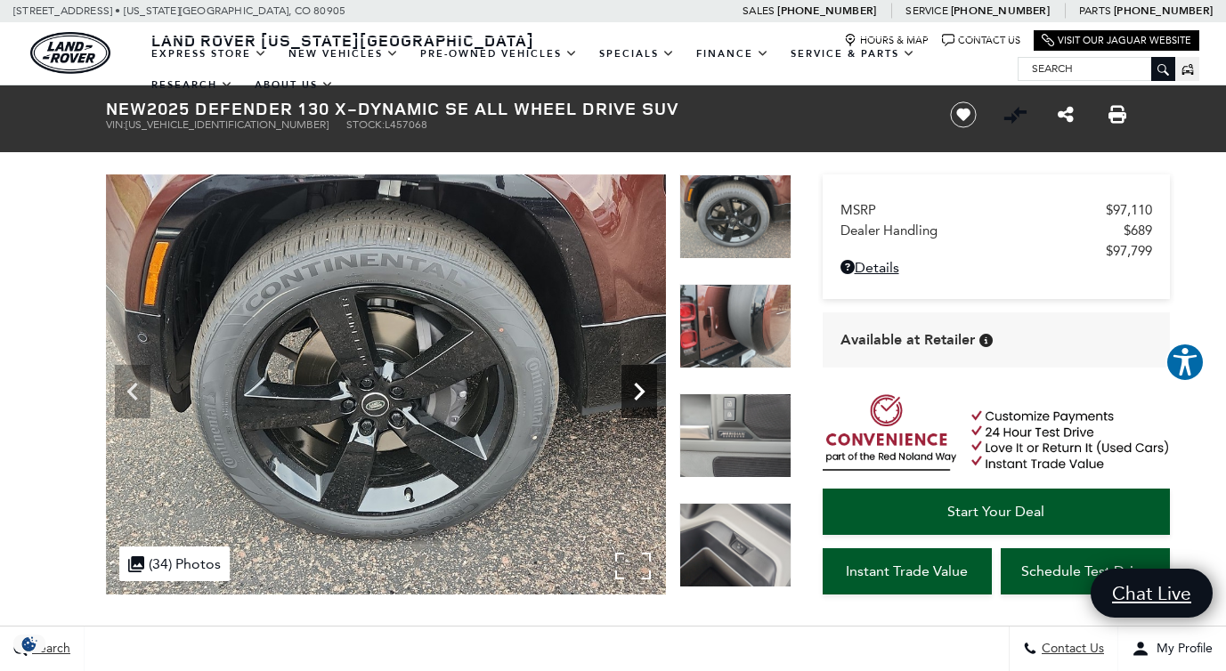
click at [644, 394] on icon "Next" at bounding box center [639, 392] width 36 height 36
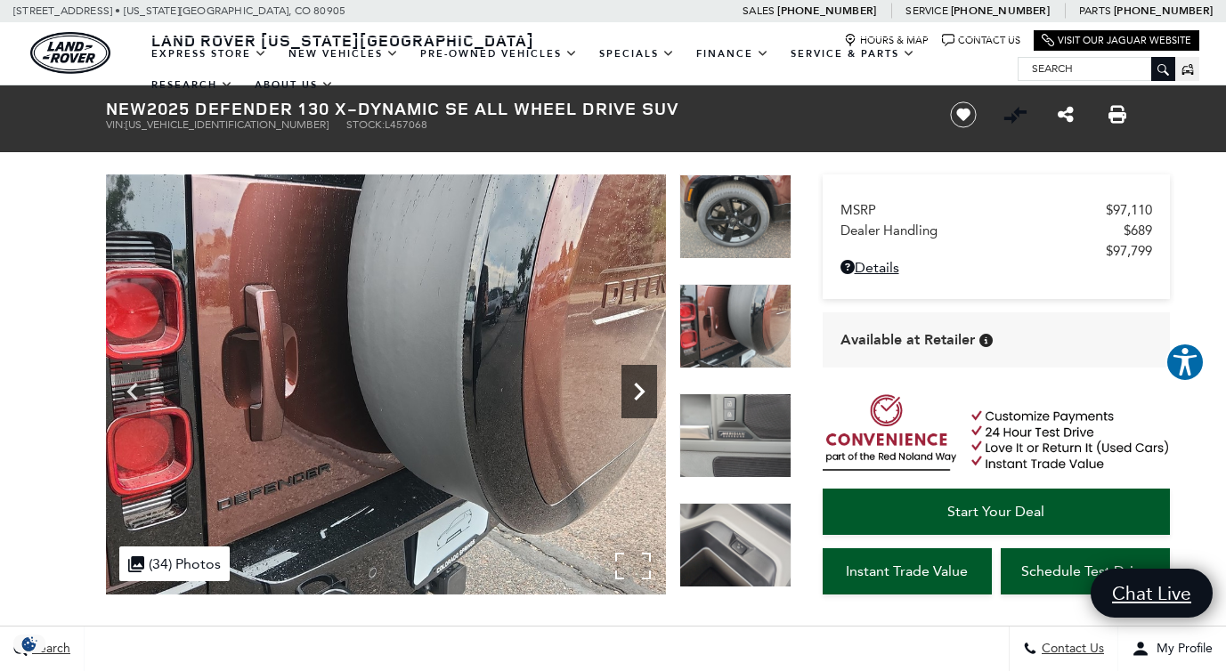
click at [644, 394] on icon "Next" at bounding box center [639, 392] width 36 height 36
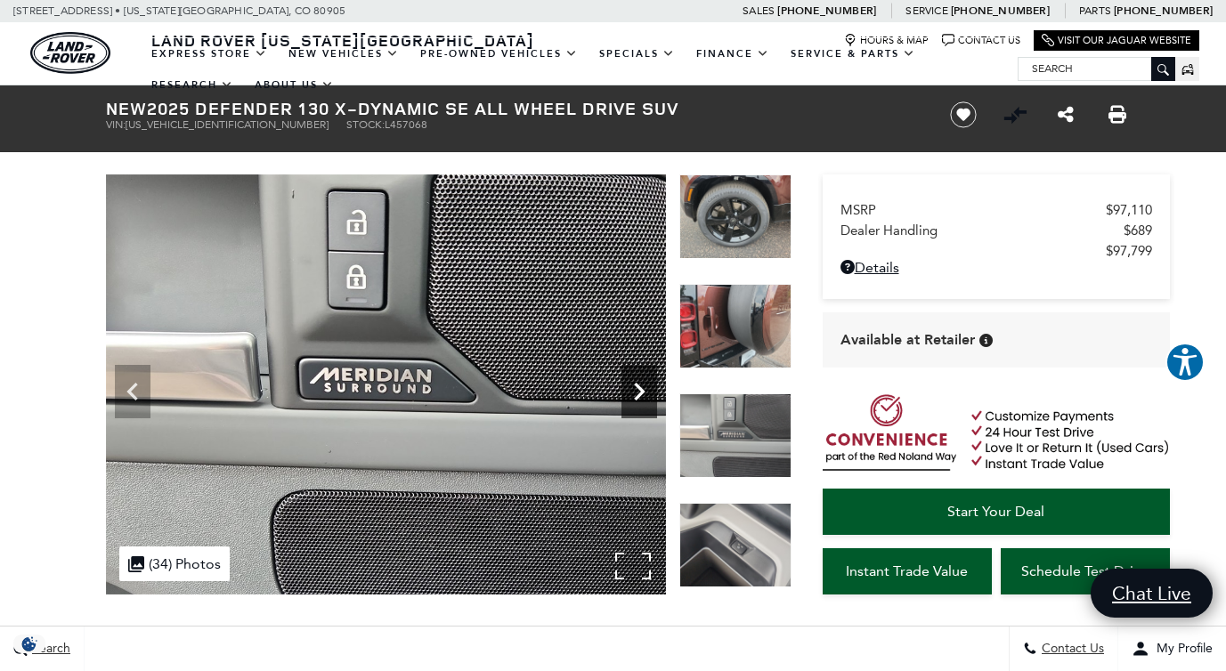
click at [644, 394] on icon "Next" at bounding box center [639, 392] width 36 height 36
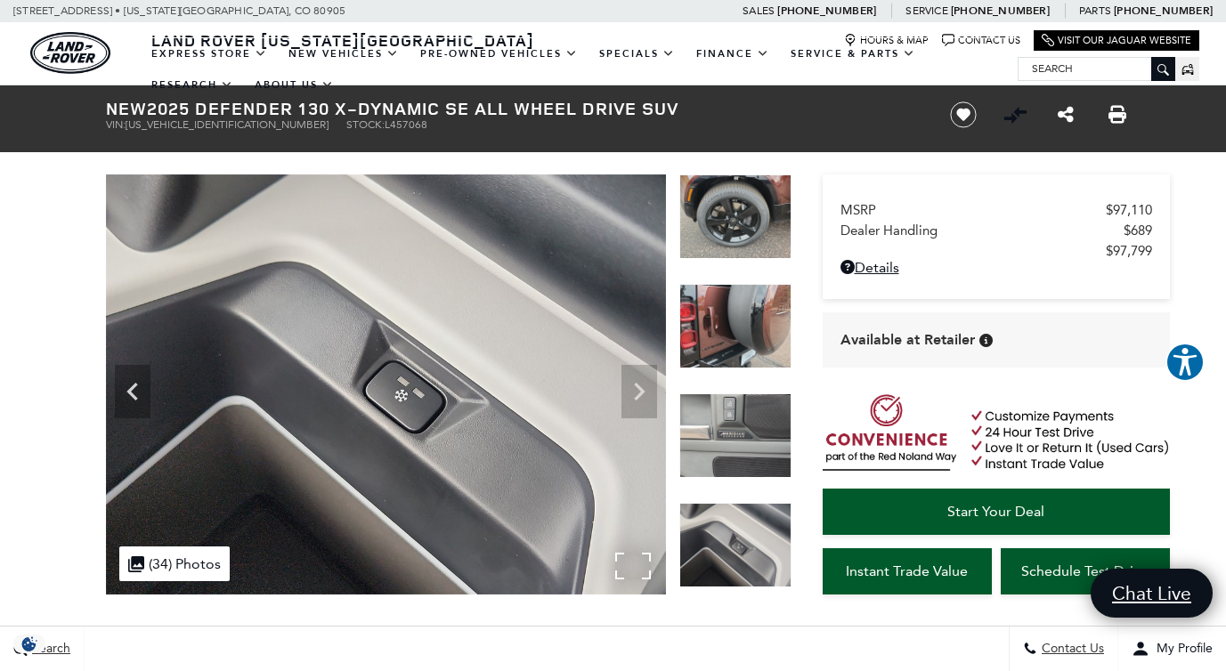
click at [644, 394] on img at bounding box center [386, 384] width 560 height 420
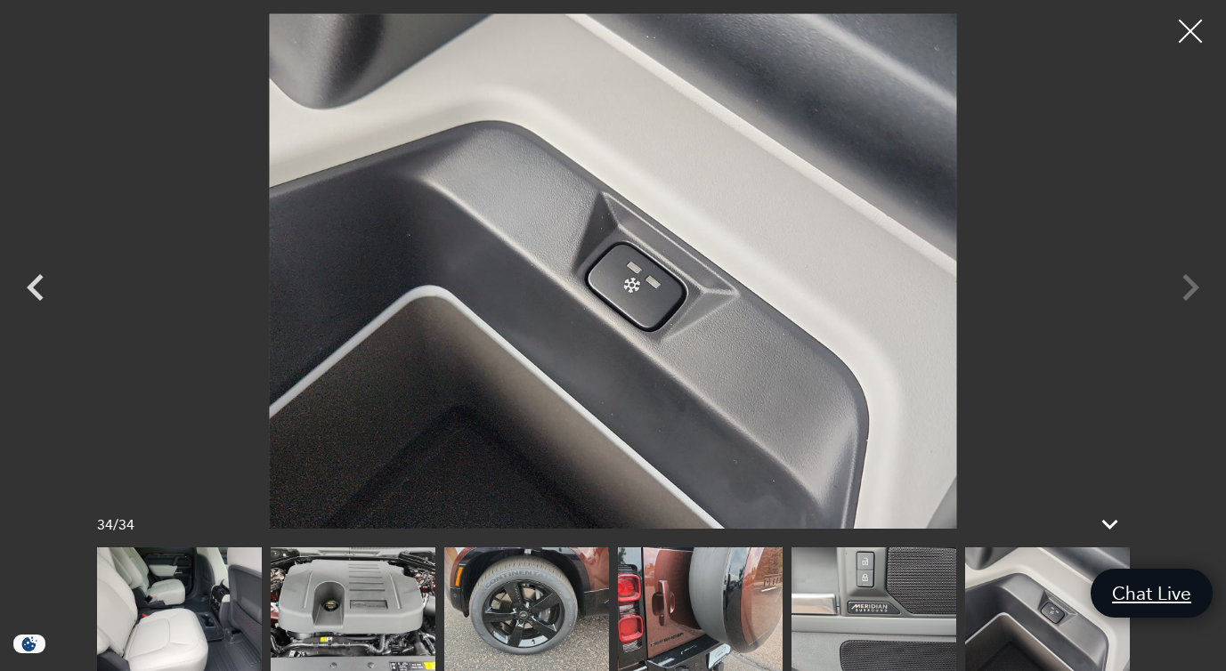
click at [1193, 36] on div at bounding box center [1190, 31] width 47 height 47
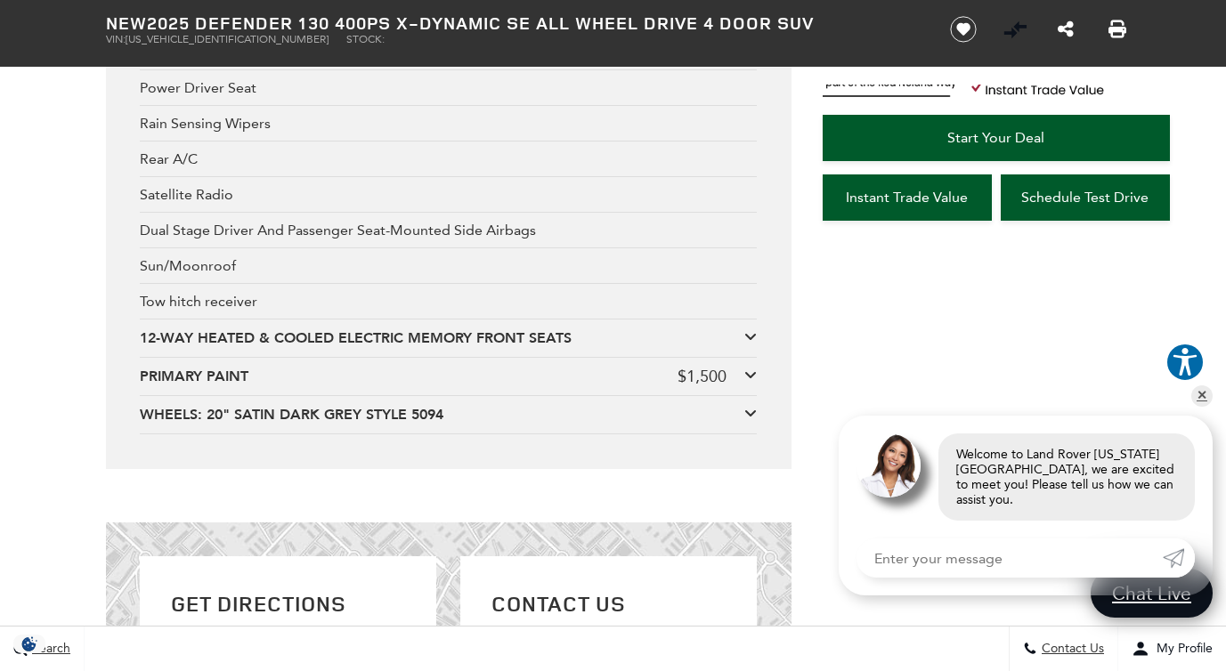
scroll to position [3936, 0]
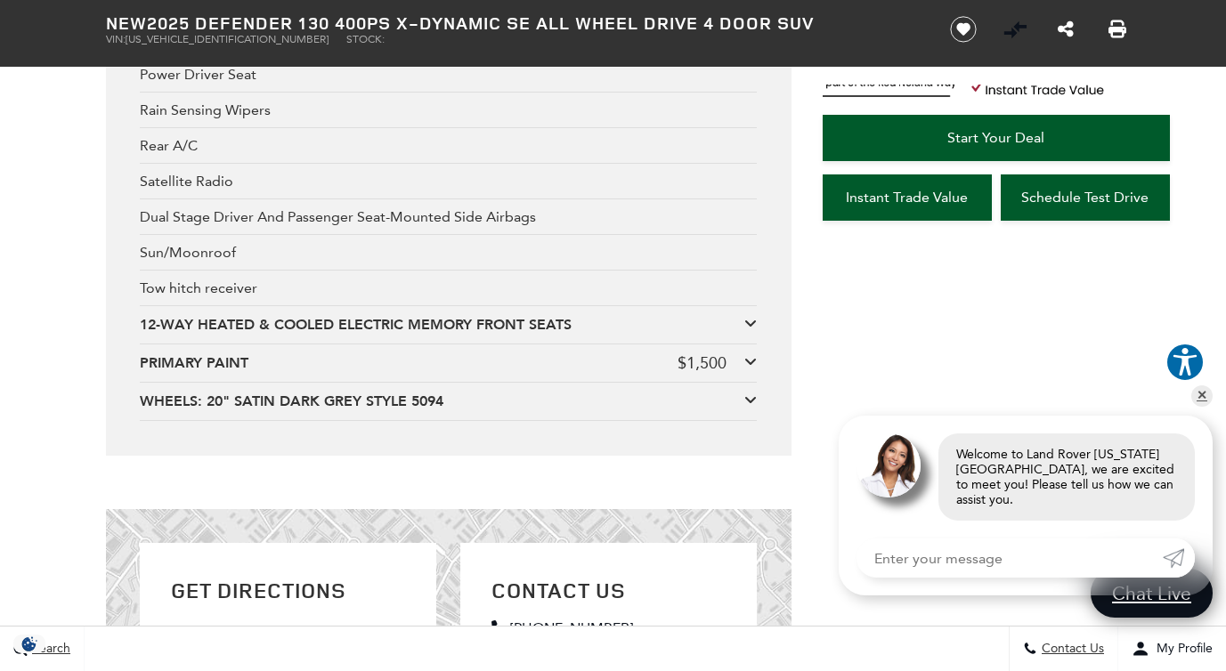
click at [747, 354] on icon at bounding box center [750, 361] width 12 height 14
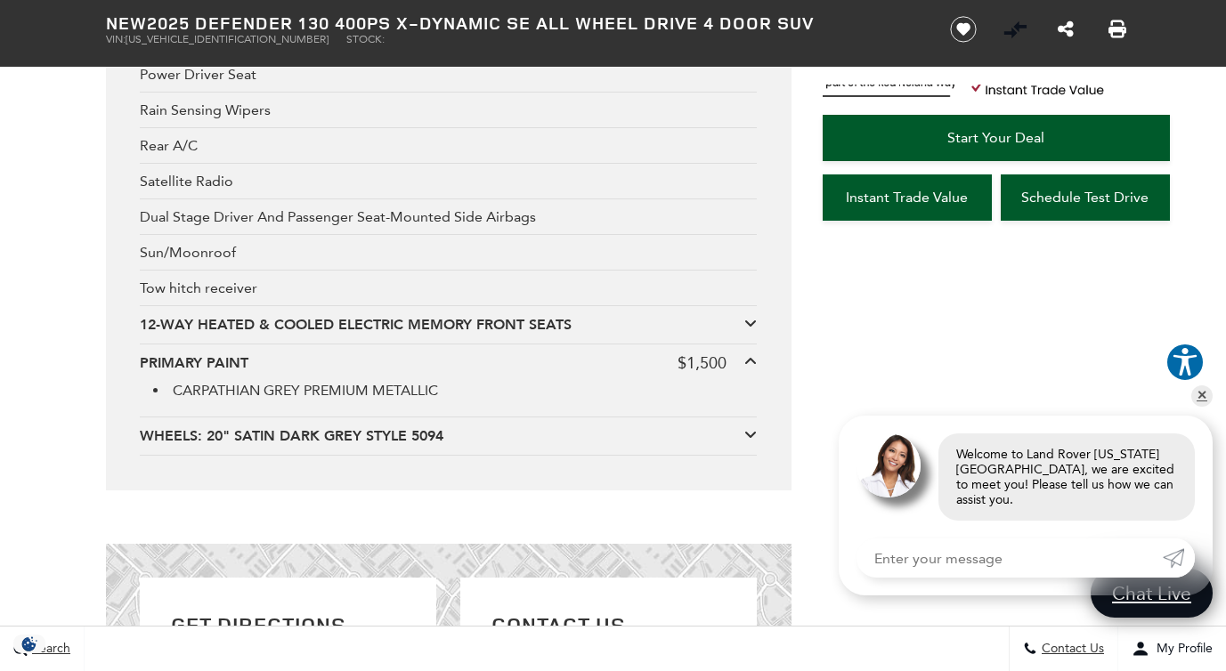
click at [747, 354] on icon at bounding box center [750, 361] width 12 height 14
